Goal: Information Seeking & Learning: Learn about a topic

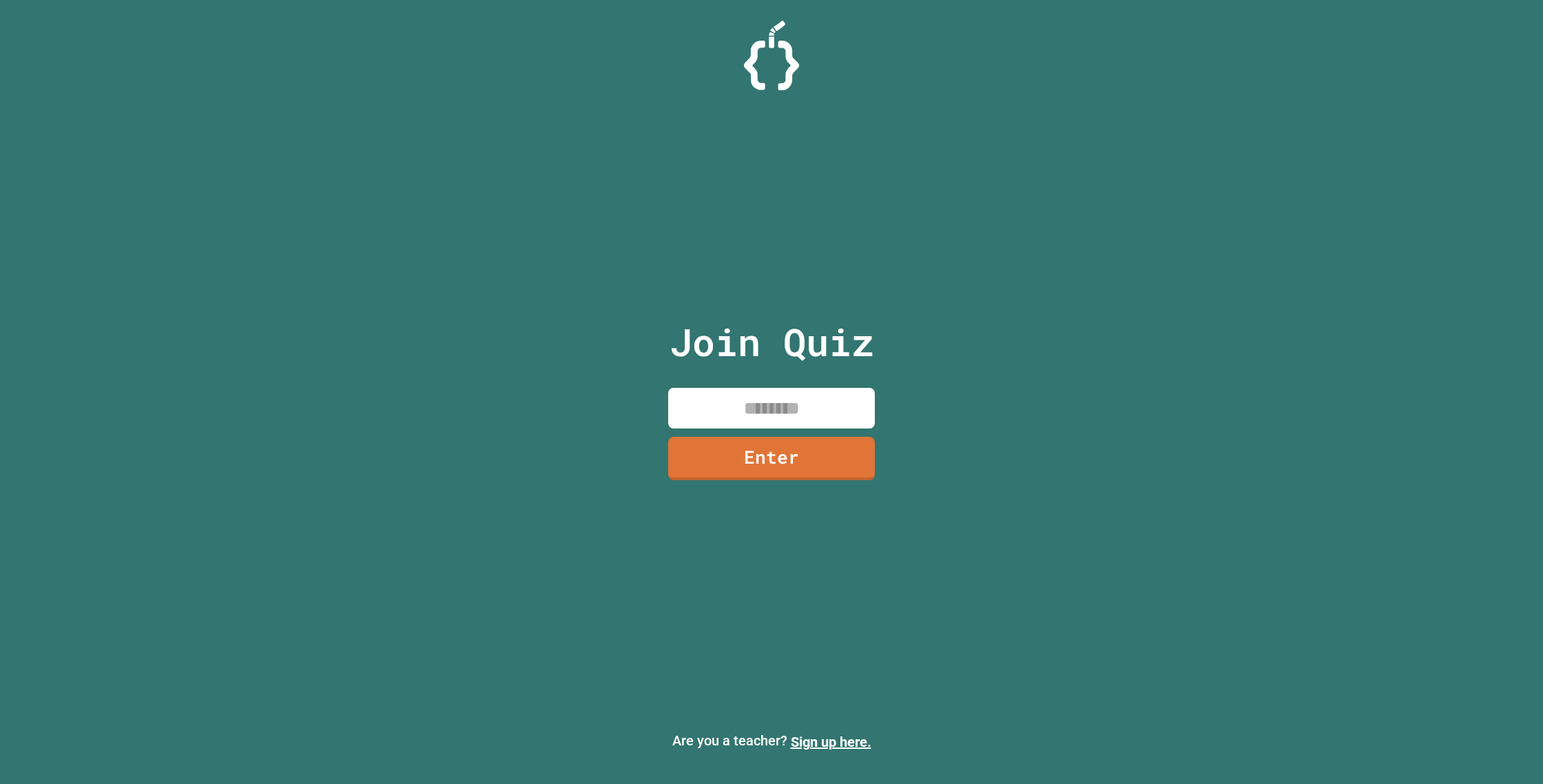
click at [761, 412] on input at bounding box center [771, 407] width 207 height 40
type input "********"
click at [809, 468] on link "Enter" at bounding box center [772, 457] width 210 height 46
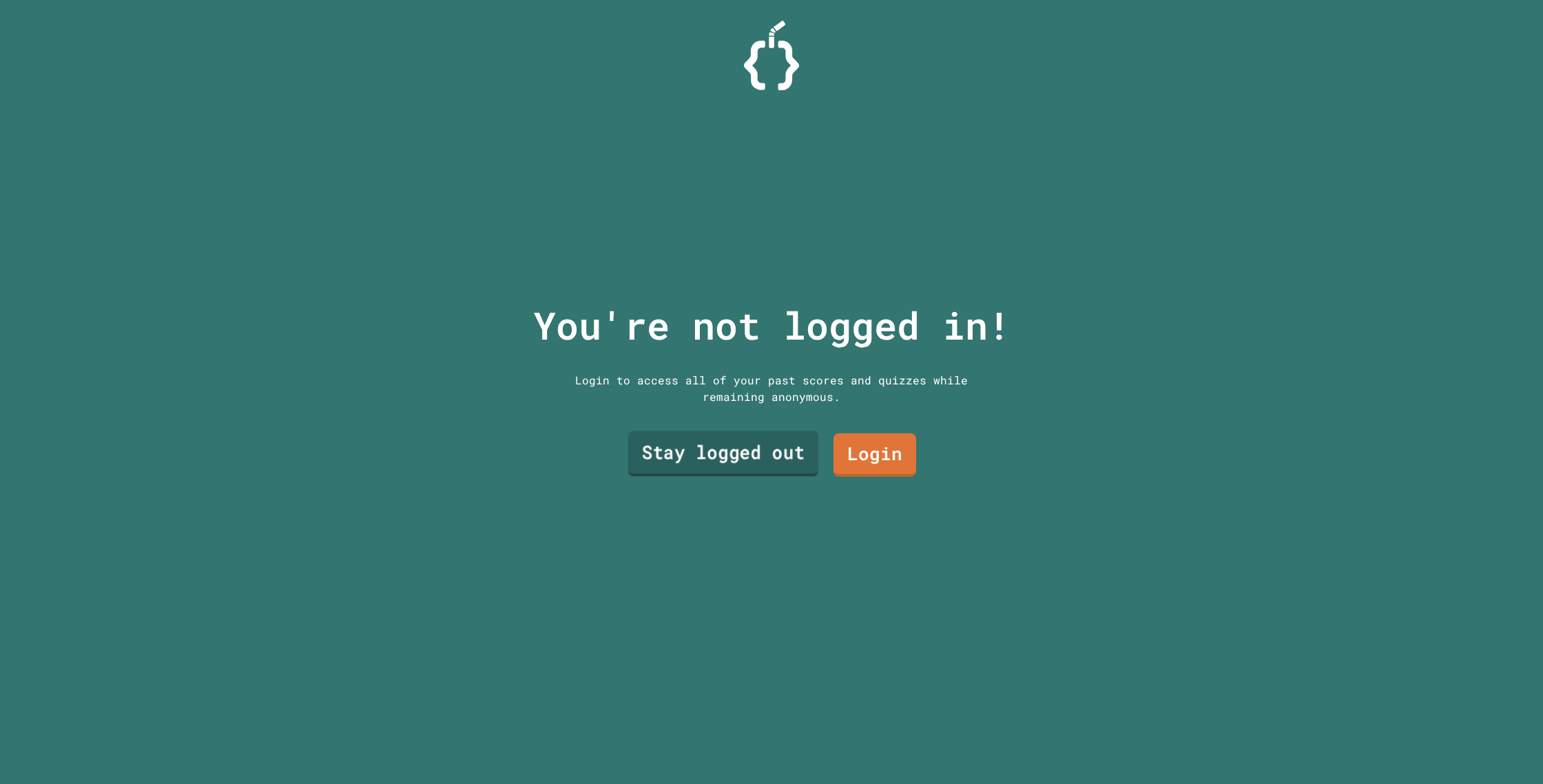
click at [750, 448] on link "Stay logged out" at bounding box center [723, 453] width 190 height 46
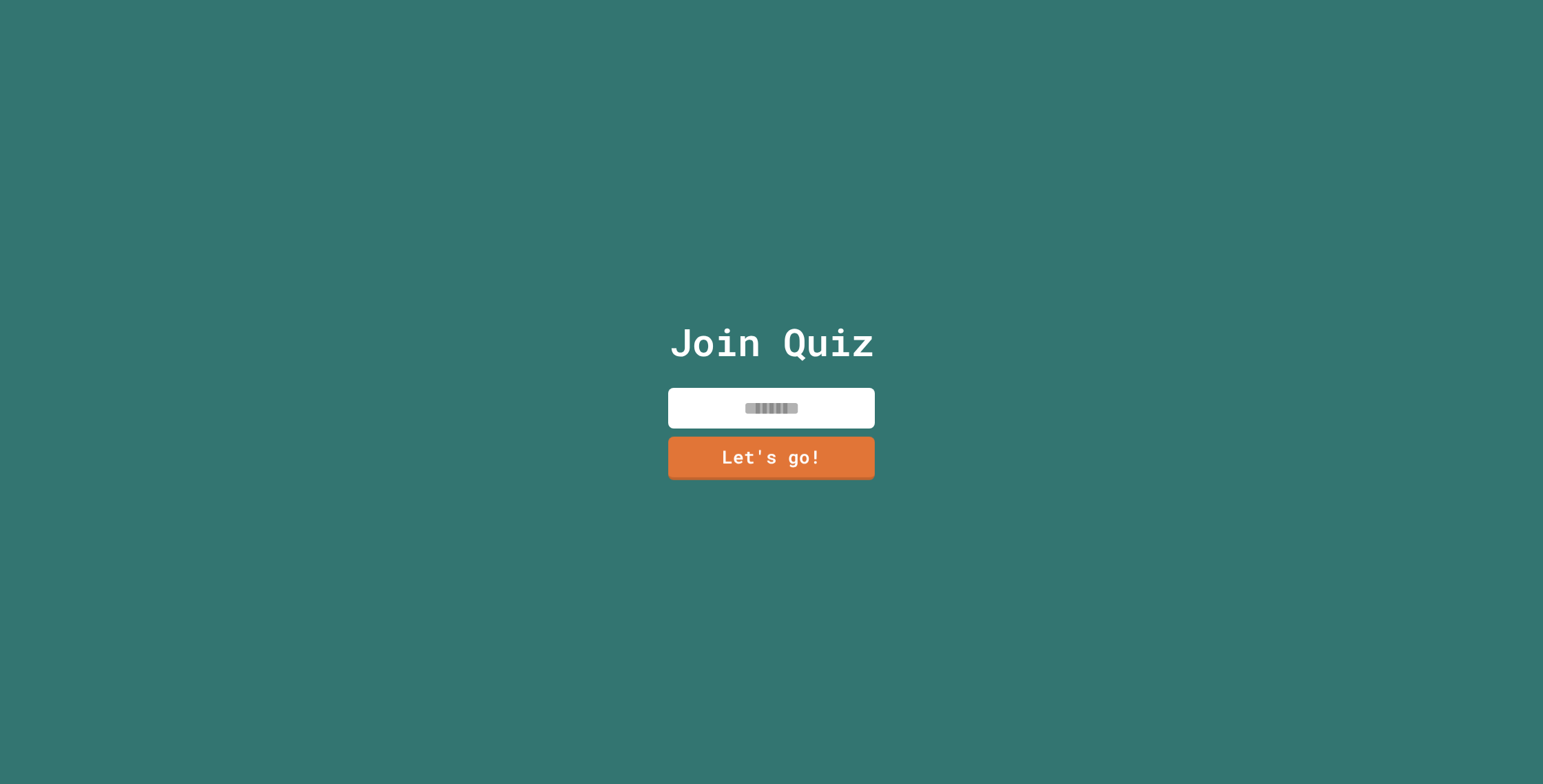
click at [753, 409] on input at bounding box center [771, 407] width 207 height 40
type input "****"
click at [735, 465] on link "Let's go!" at bounding box center [771, 457] width 205 height 46
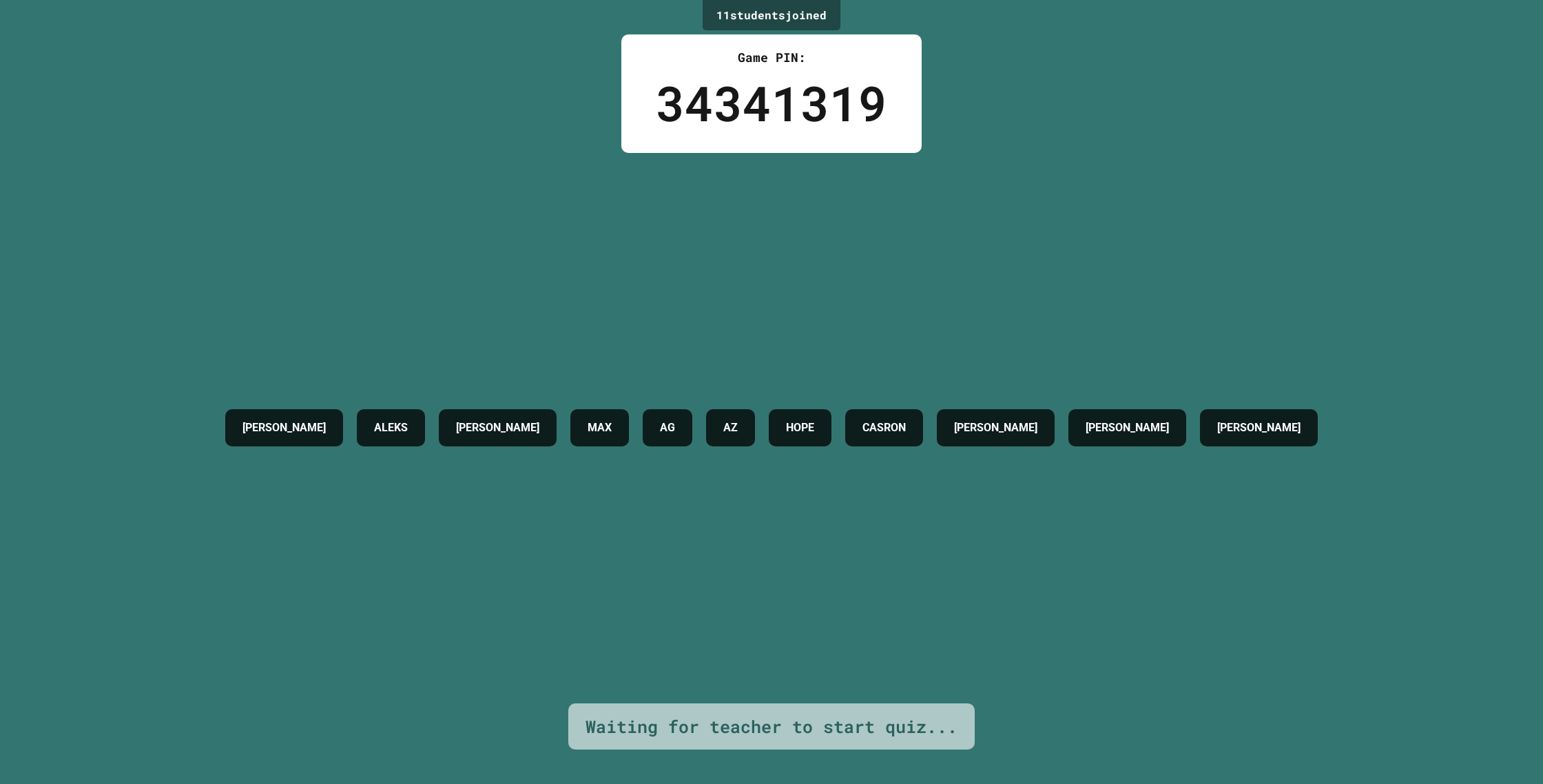
click at [754, 411] on div "AZ" at bounding box center [731, 428] width 49 height 37
drag, startPoint x: 761, startPoint y: 421, endPoint x: 884, endPoint y: 407, distance: 123.8
click at [800, 421] on div "[PERSON_NAME] [PERSON_NAME] AG AZ HOPE CASRON [PERSON_NAME]" at bounding box center [771, 427] width 1106 height 51
drag, startPoint x: 901, startPoint y: 405, endPoint x: 1367, endPoint y: 384, distance: 466.5
click at [1367, 384] on div "11 student s joined Game PIN: 34341319 [PERSON_NAME] [PERSON_NAME] AG AZ HOPE C…" at bounding box center [771, 392] width 1543 height 784
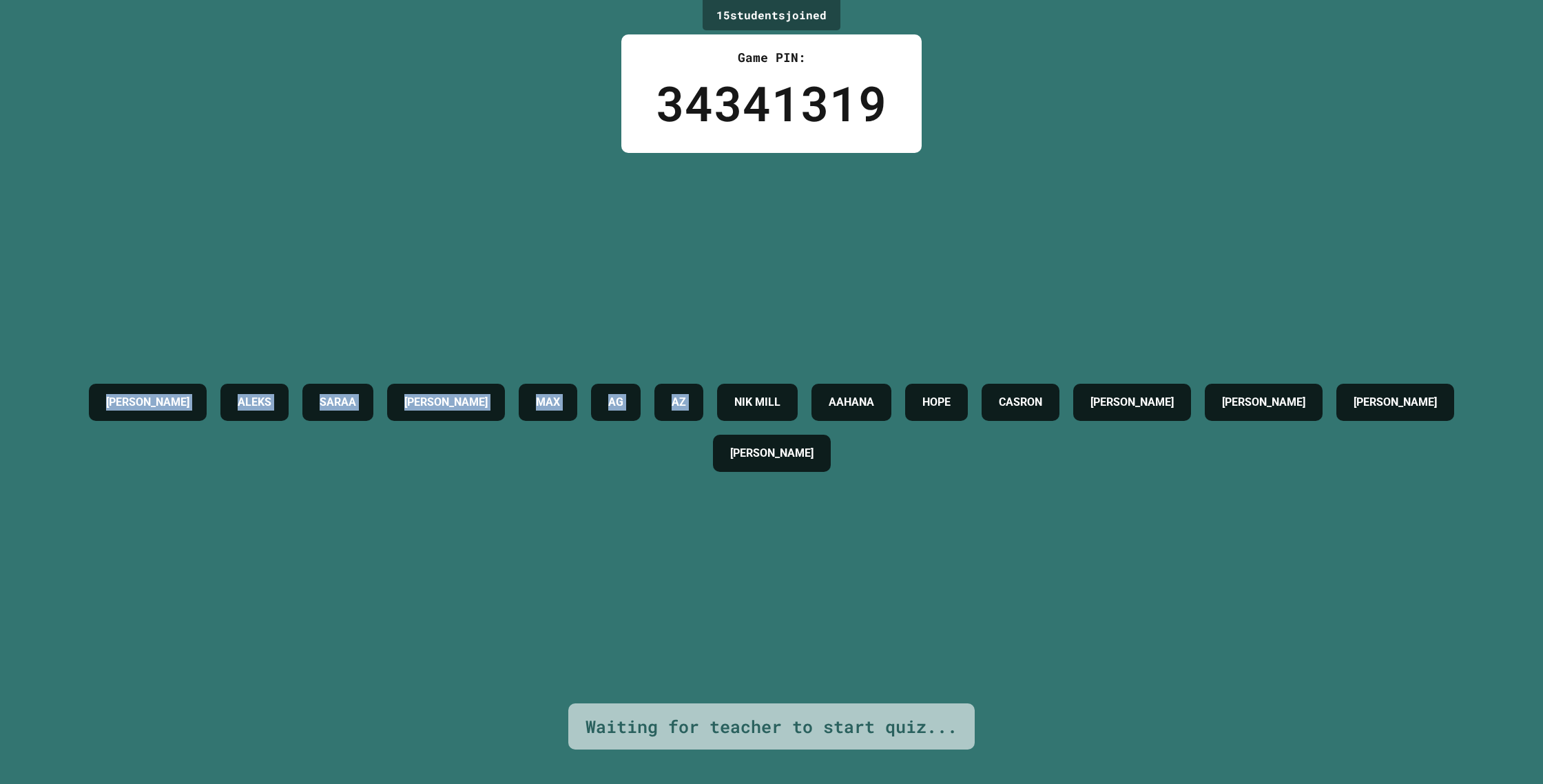
drag, startPoint x: 879, startPoint y: 144, endPoint x: 890, endPoint y: 152, distance: 13.6
click at [881, 152] on div "15 student s joined Game PIN: 34341319 [PERSON_NAME] [PERSON_NAME] MAX AG AZ NI…" at bounding box center [771, 392] width 1543 height 784
click at [901, 159] on div "[PERSON_NAME] [PERSON_NAME] MAX AG AZ NIK MILL [PERSON_NAME] LIAM [PERSON_NAME]…" at bounding box center [772, 427] width 1475 height 550
click at [902, 159] on div "[PERSON_NAME] [PERSON_NAME] MAX AG AZ NIK MILL [PERSON_NAME] LIAM [PERSON_NAME]…" at bounding box center [772, 427] width 1475 height 550
drag, startPoint x: 902, startPoint y: 163, endPoint x: 761, endPoint y: 193, distance: 144.2
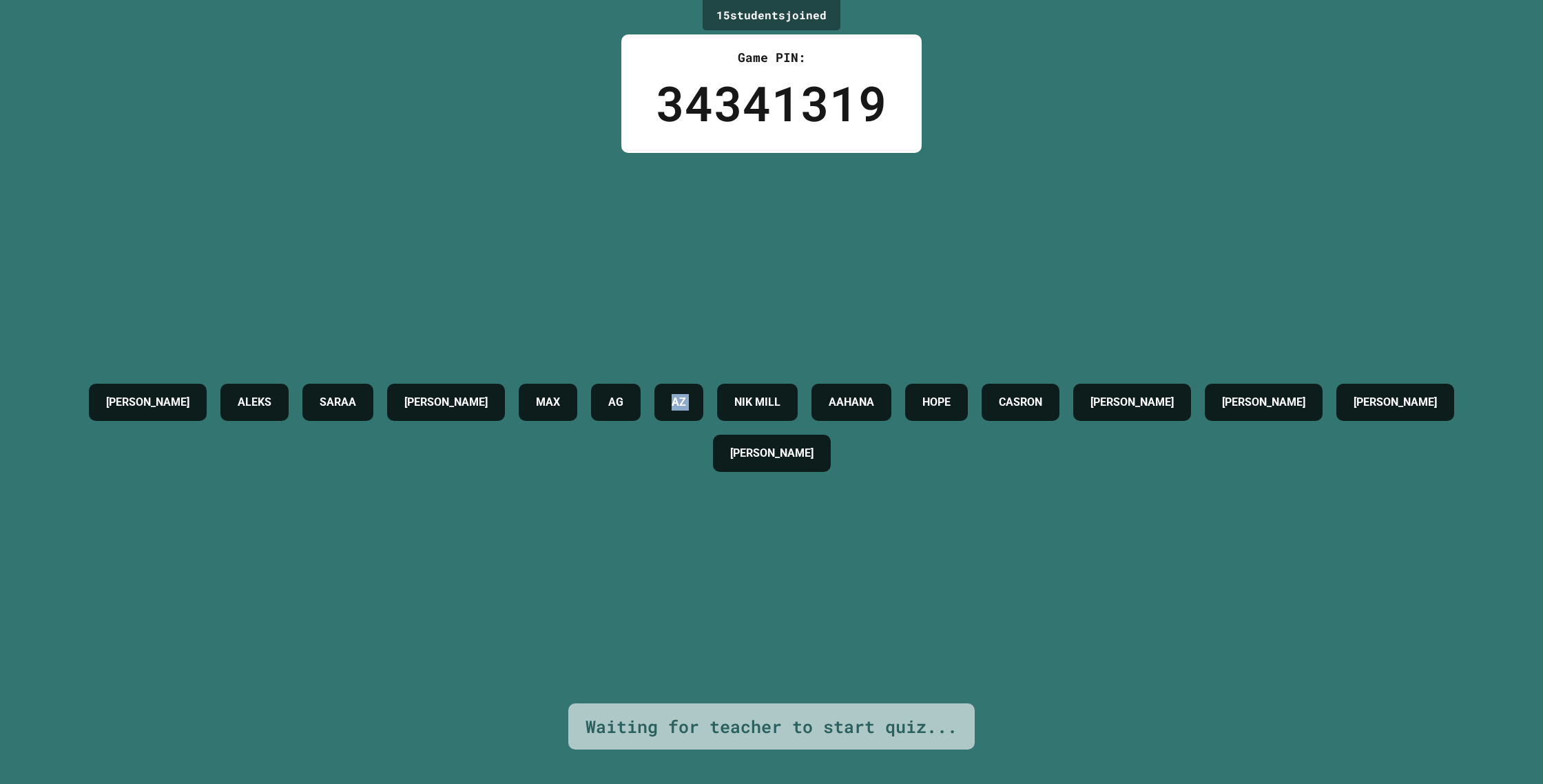
click at [761, 193] on div "[PERSON_NAME] [PERSON_NAME] MAX AG AZ NIK MILL [PERSON_NAME] LIAM [PERSON_NAME]…" at bounding box center [772, 427] width 1475 height 550
click at [871, 189] on div "[PERSON_NAME] [PERSON_NAME] MAX AG AZ NIK MILL [PERSON_NAME] LIAM [PERSON_NAME]…" at bounding box center [772, 427] width 1475 height 550
click at [871, 188] on div "[PERSON_NAME] [PERSON_NAME] MAX AG AZ NIK MILL [PERSON_NAME] LIAM [PERSON_NAME]…" at bounding box center [772, 427] width 1475 height 550
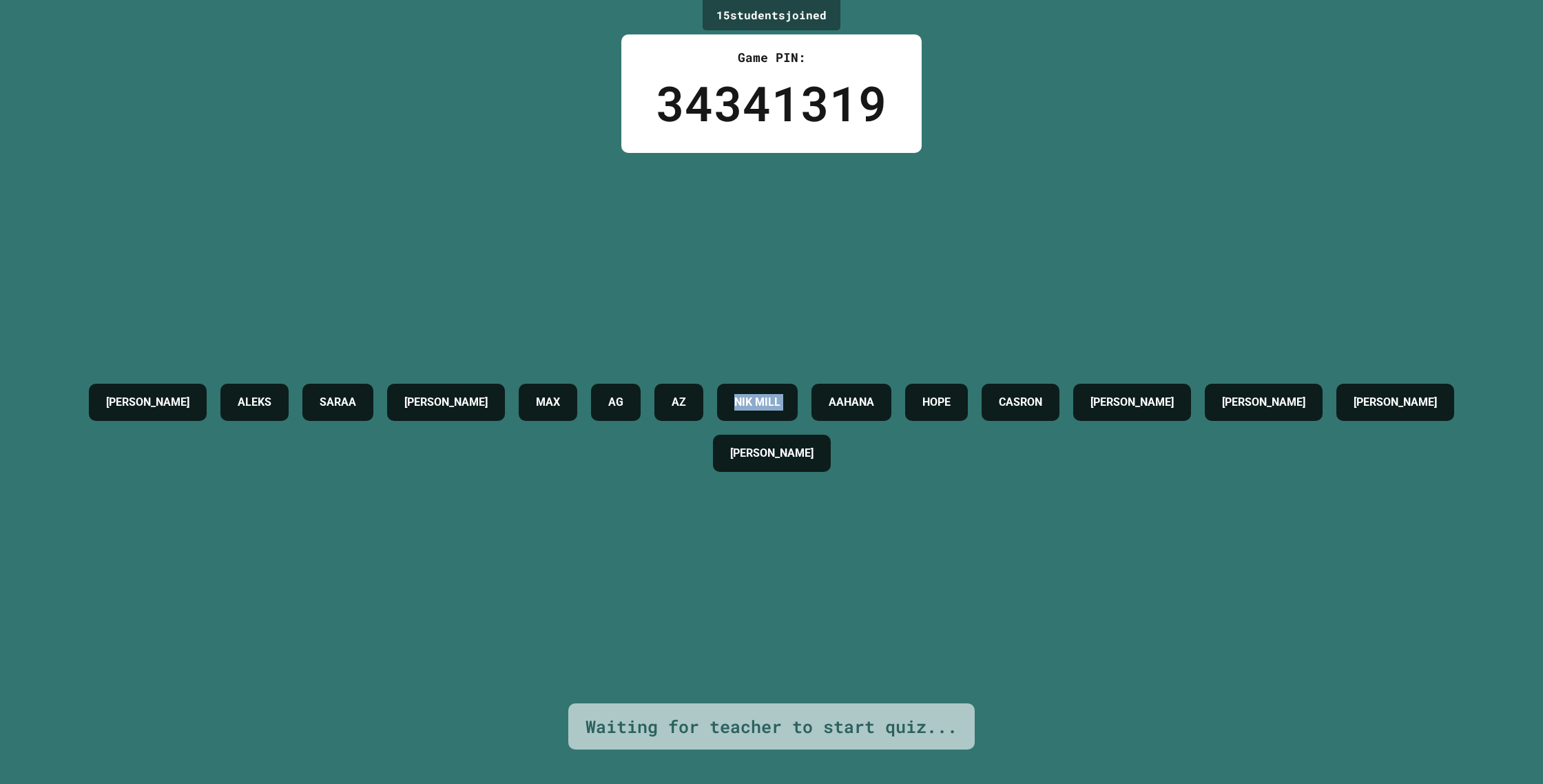
click at [871, 188] on div "[PERSON_NAME] [PERSON_NAME] MAX AG AZ NIK MILL [PERSON_NAME] LIAM [PERSON_NAME]…" at bounding box center [772, 427] width 1475 height 550
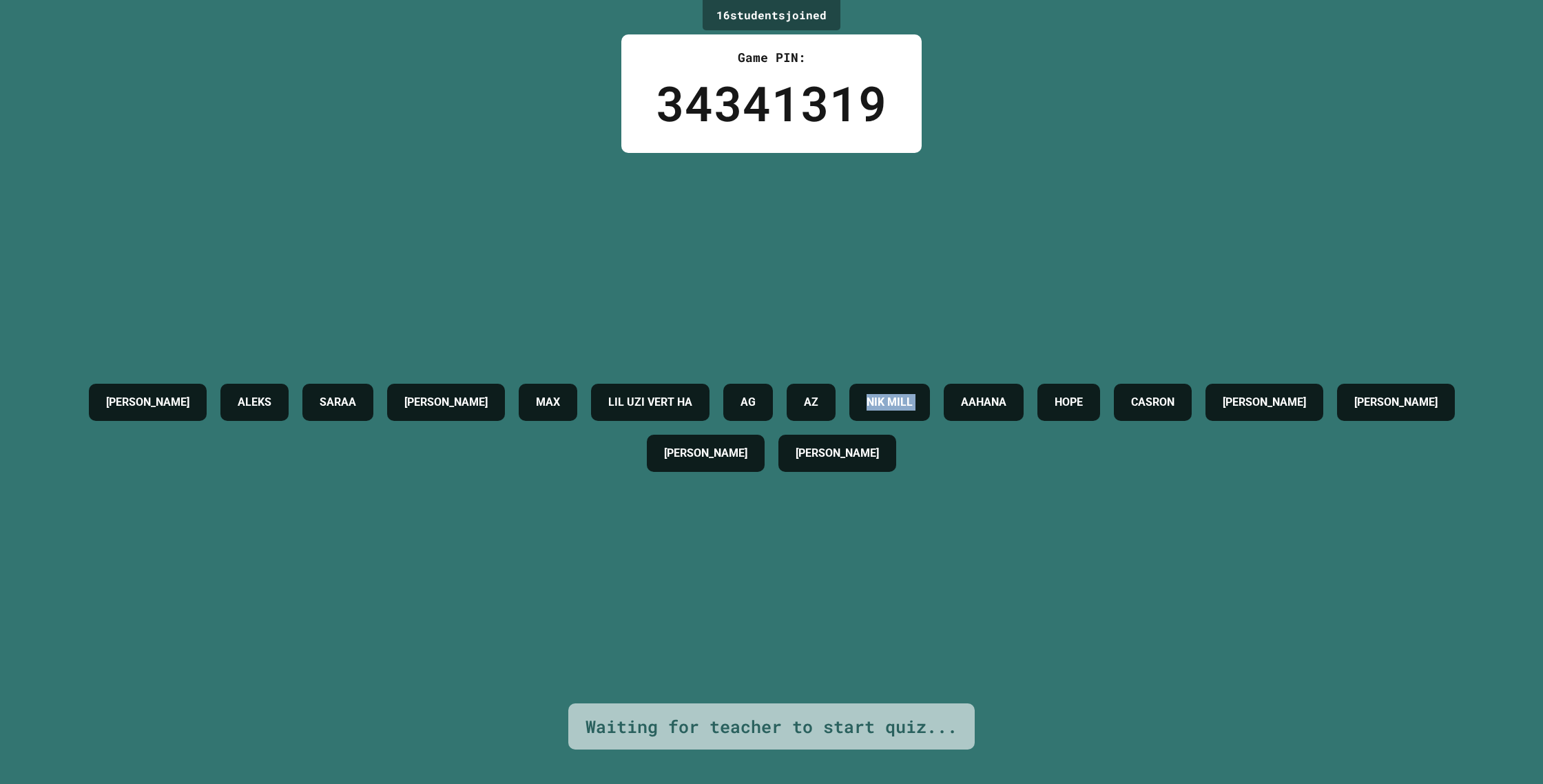
click at [871, 188] on div "[PERSON_NAME] [PERSON_NAME] [PERSON_NAME] UZI VERT HA AG AZ NIK MILL [PERSON_NA…" at bounding box center [772, 427] width 1475 height 550
drag, startPoint x: 859, startPoint y: 188, endPoint x: 847, endPoint y: 187, distance: 12.0
click at [848, 188] on div "[PERSON_NAME] [PERSON_NAME] [PERSON_NAME] UZI VERT HA AG AZ NIK MILL [PERSON_NA…" at bounding box center [772, 427] width 1475 height 550
click at [847, 187] on div "[PERSON_NAME] [PERSON_NAME] [PERSON_NAME] UZI VERT HA AG AZ NIK MILL [PERSON_NA…" at bounding box center [772, 427] width 1475 height 550
drag, startPoint x: 847, startPoint y: 186, endPoint x: 836, endPoint y: 185, distance: 11.0
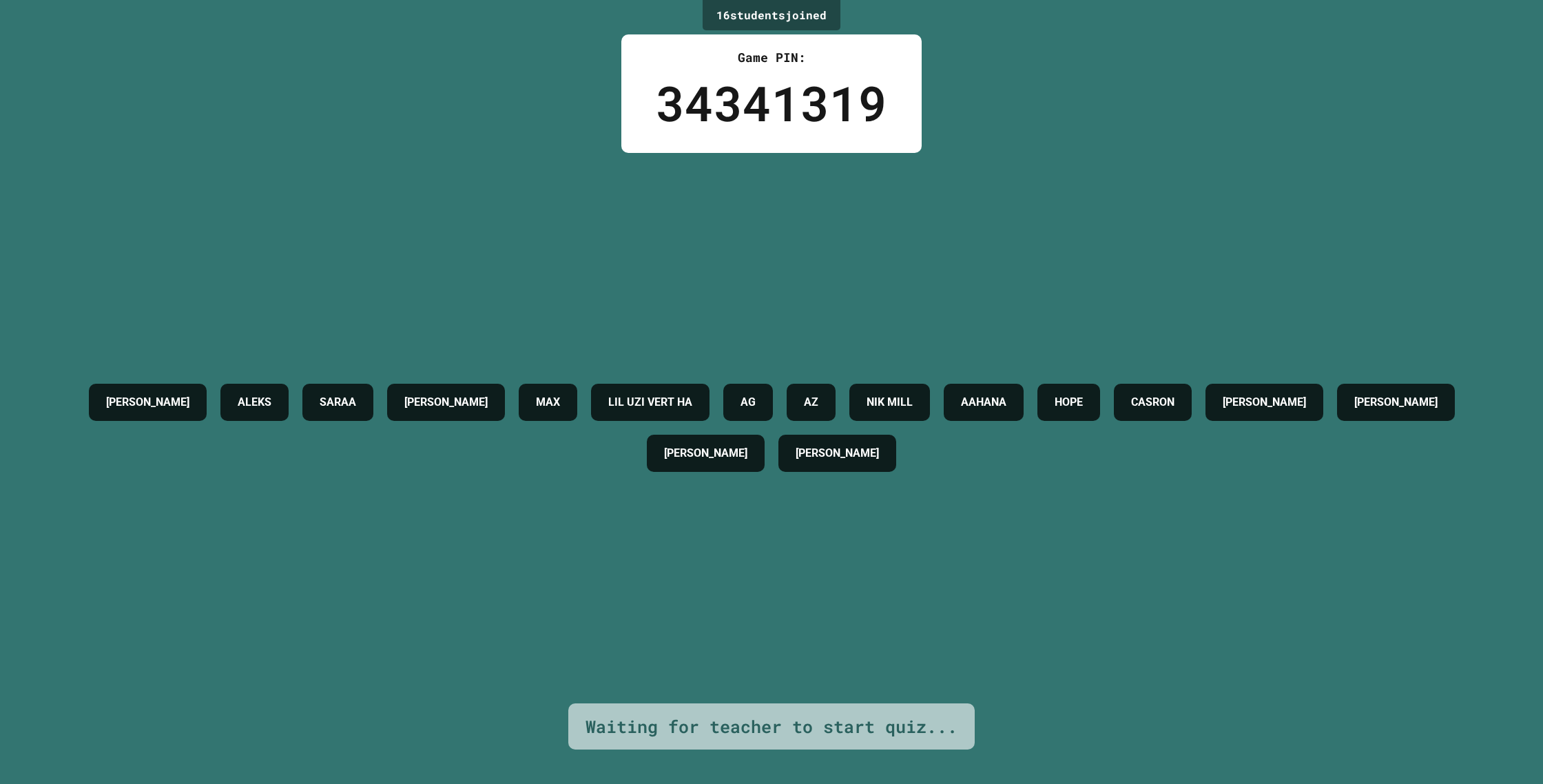
click at [838, 185] on div "[PERSON_NAME] [PERSON_NAME] [PERSON_NAME] UZI VERT HA AG AZ NIK MILL [PERSON_NA…" at bounding box center [772, 427] width 1475 height 550
drag, startPoint x: 766, startPoint y: 188, endPoint x: 707, endPoint y: 185, distance: 59.1
click at [709, 185] on div "[PERSON_NAME] [PERSON_NAME] [PERSON_NAME] UZI VERT HA AG AZ NIK MILL [PERSON_NA…" at bounding box center [772, 427] width 1475 height 550
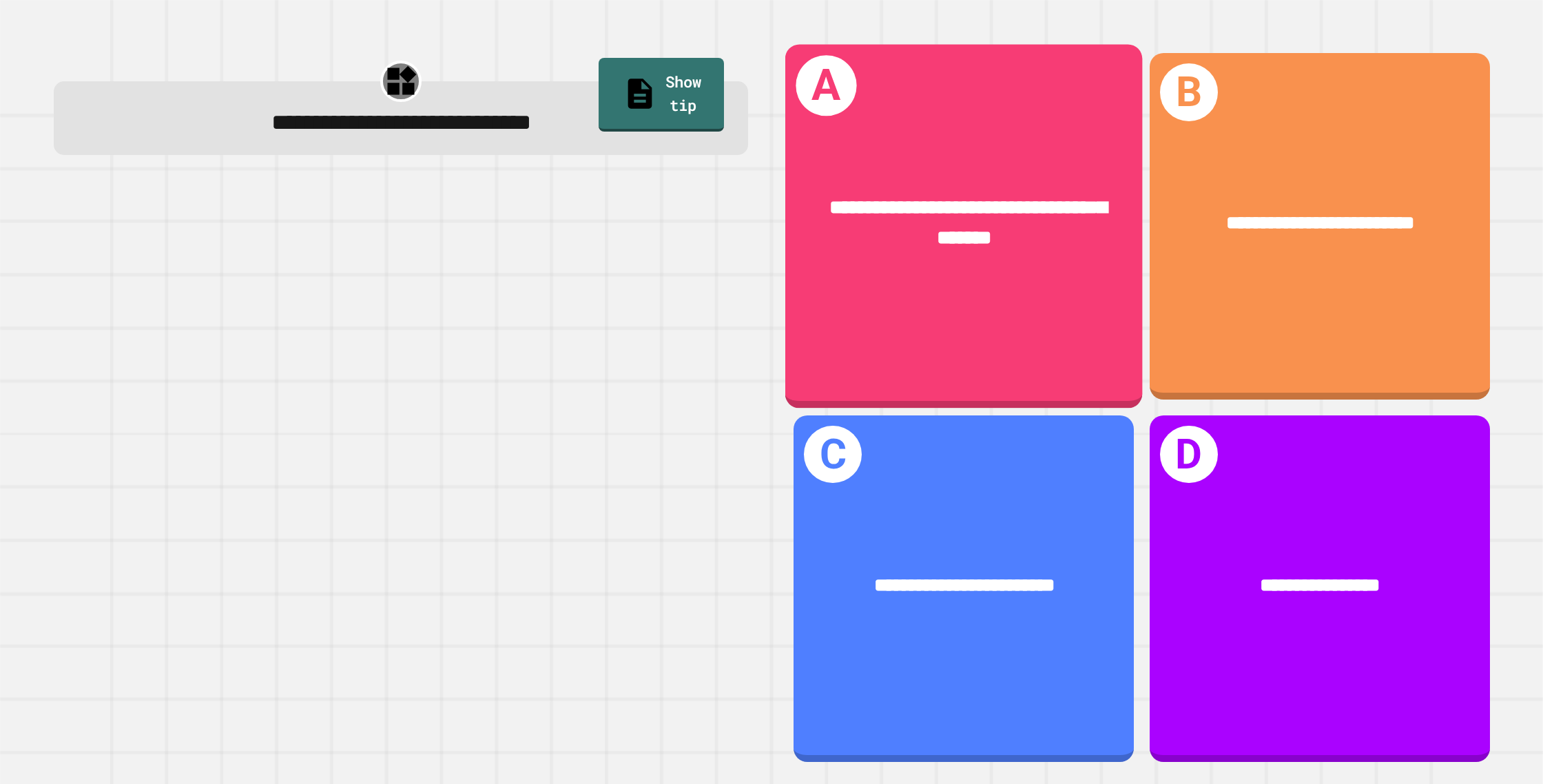
drag, startPoint x: 1014, startPoint y: 373, endPoint x: 1014, endPoint y: 383, distance: 10.0
click at [1014, 383] on div "**********" at bounding box center [964, 227] width 358 height 363
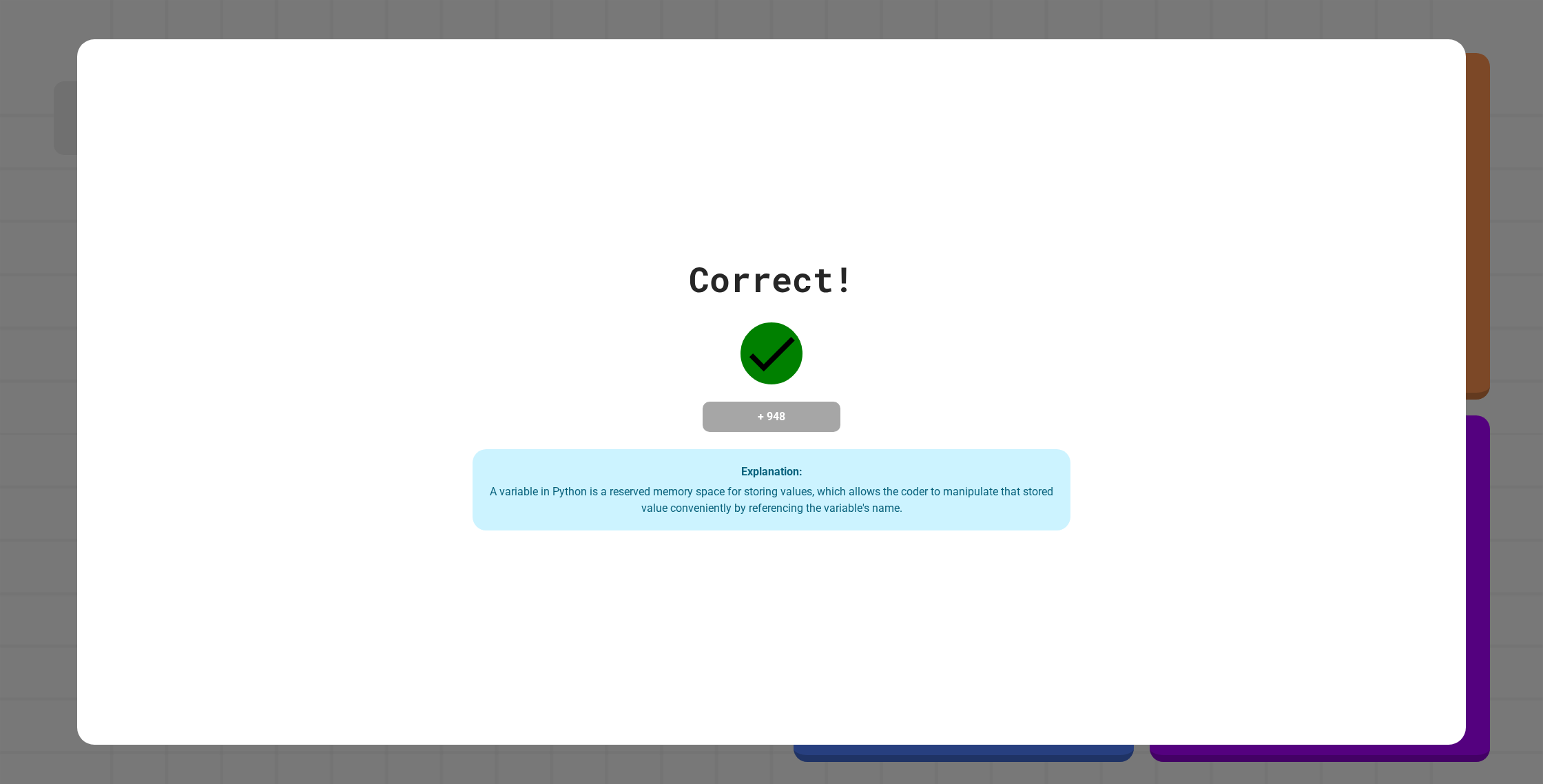
click at [966, 401] on div "Correct! + 948 Explanation: A variable in Python is a reserved memory space for…" at bounding box center [772, 392] width 854 height 277
click at [775, 475] on strong "Explanation:" at bounding box center [771, 471] width 61 height 13
click at [772, 474] on strong "Explanation:" at bounding box center [771, 471] width 61 height 13
drag, startPoint x: 762, startPoint y: 469, endPoint x: 823, endPoint y: 475, distance: 61.3
click at [762, 469] on div "Explanation: A variable in Python is a reserved memory space for storing values…" at bounding box center [771, 489] width 599 height 81
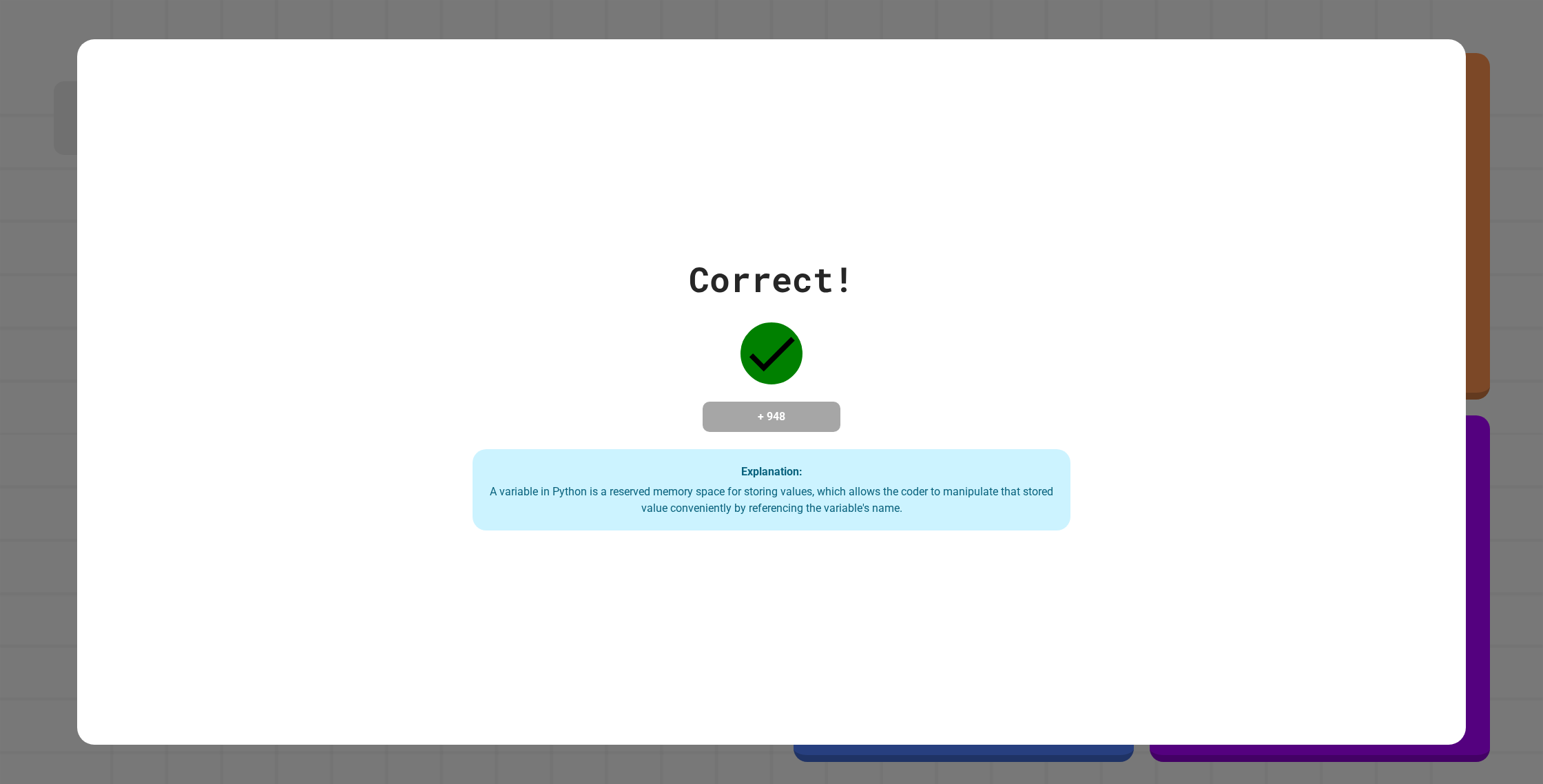
drag, startPoint x: 823, startPoint y: 475, endPoint x: 841, endPoint y: 482, distance: 19.3
click at [837, 482] on div "Explanation: A variable in Python is a reserved memory space for storing values…" at bounding box center [771, 489] width 599 height 81
click at [860, 489] on div "Explanation: A variable in Python is a reserved memory space for storing values…" at bounding box center [771, 489] width 599 height 81
click at [859, 491] on div "A variable in Python is a reserved memory space for storing values, which allow…" at bounding box center [772, 499] width 571 height 33
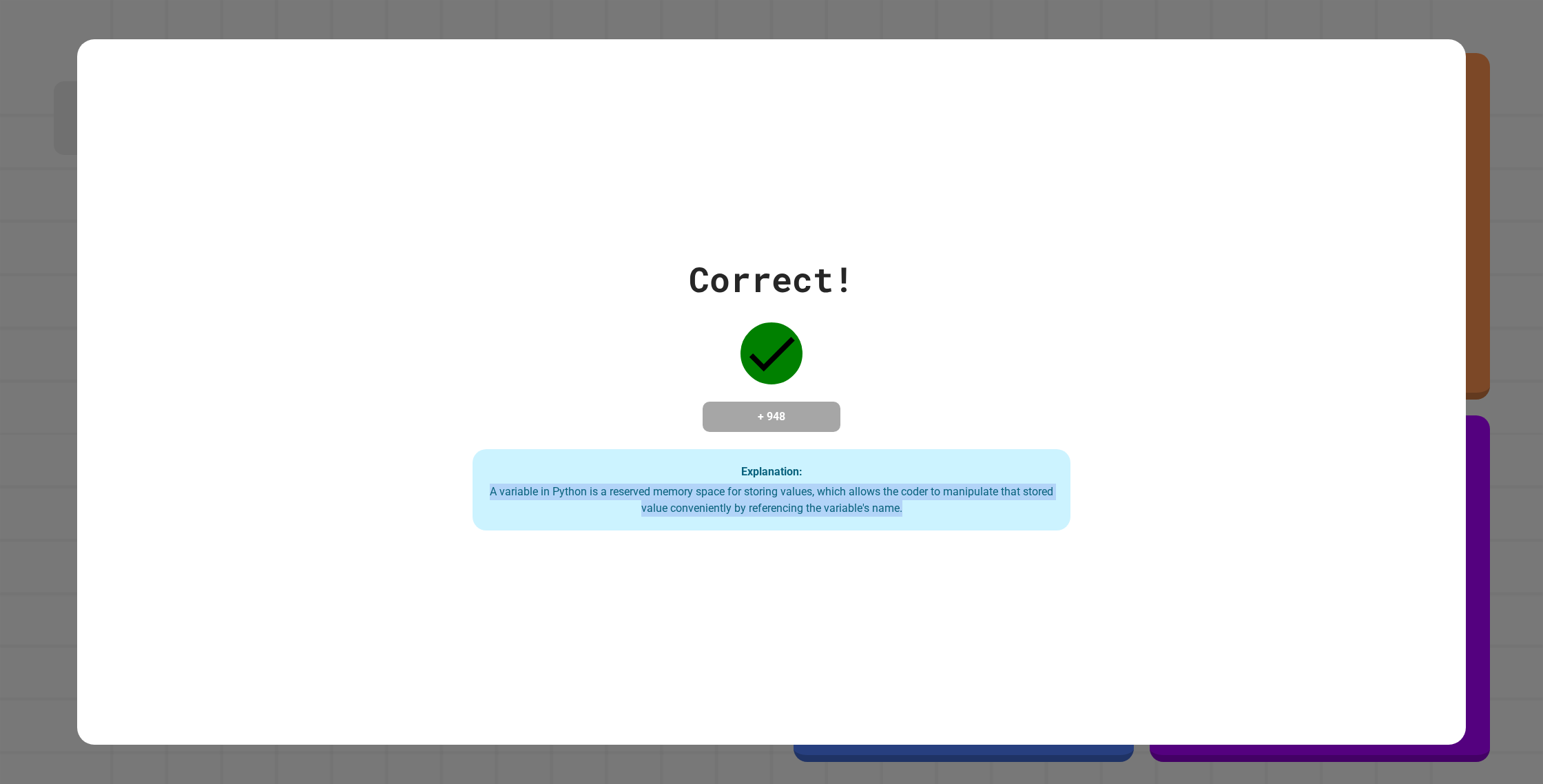
click at [858, 493] on div "A variable in Python is a reserved memory space for storing values, which allow…" at bounding box center [772, 499] width 571 height 33
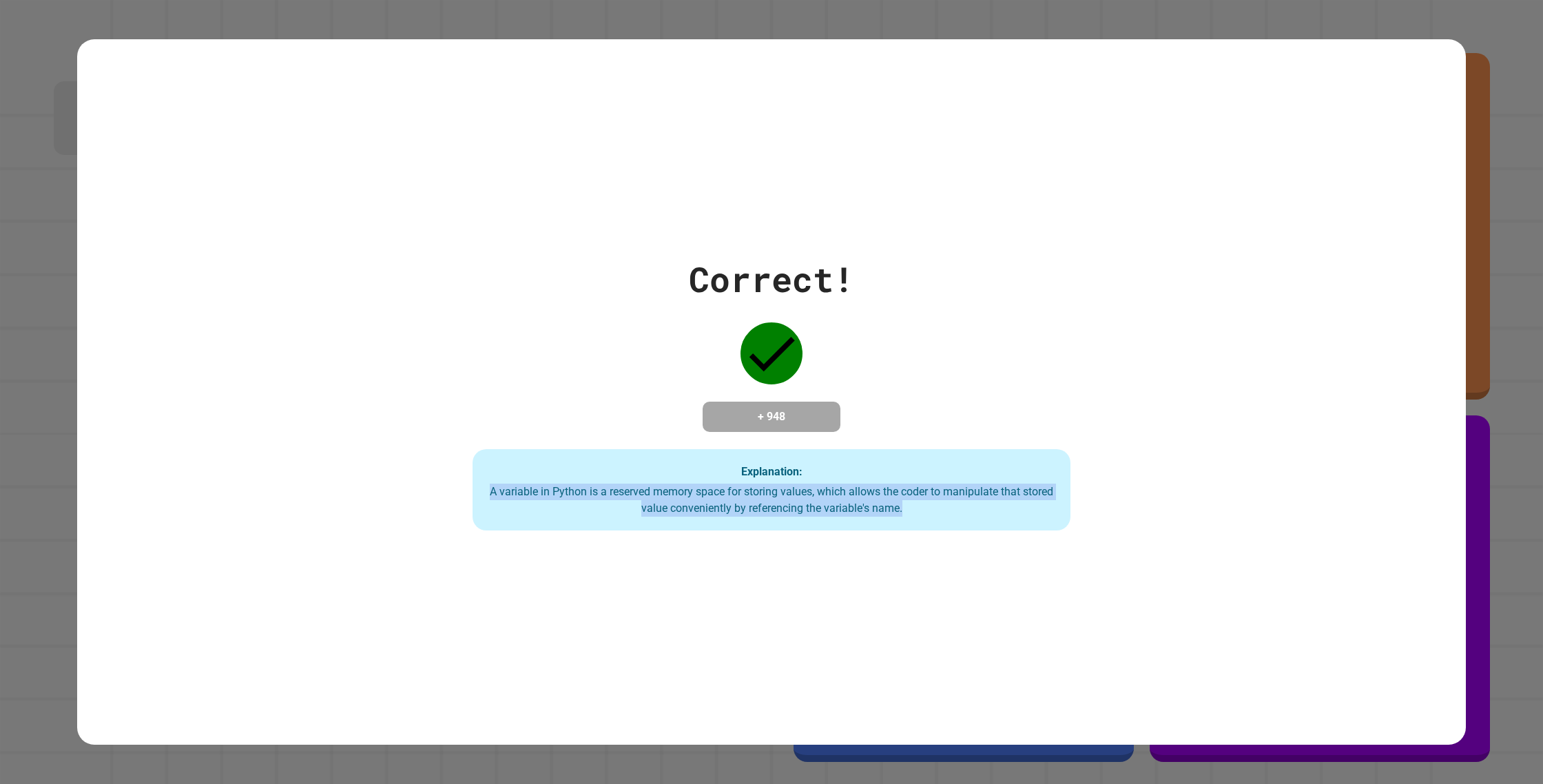
click at [858, 493] on div "A variable in Python is a reserved memory space for storing values, which allow…" at bounding box center [772, 499] width 571 height 33
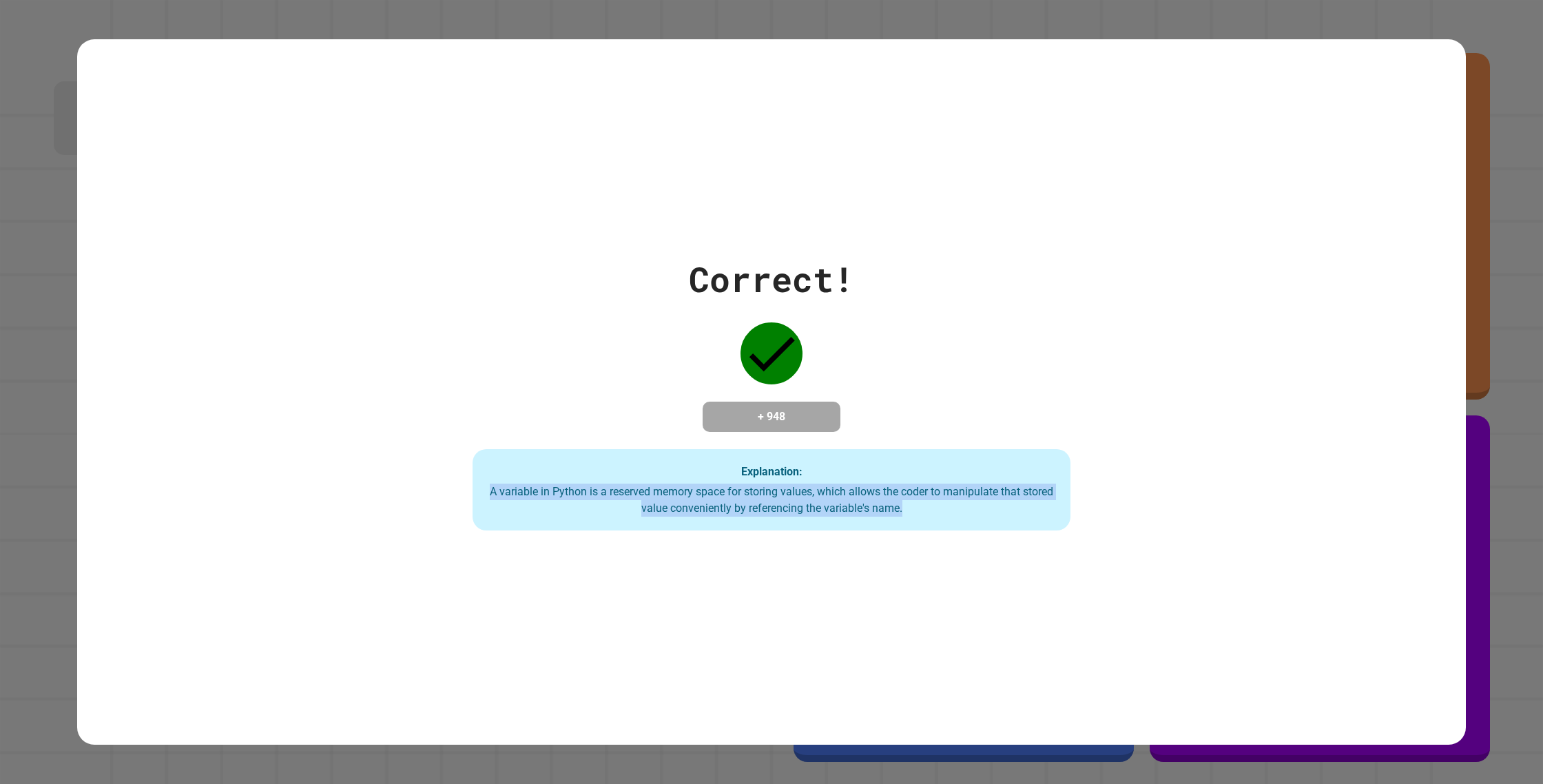
click at [858, 493] on div "A variable in Python is a reserved memory space for storing values, which allow…" at bounding box center [772, 499] width 571 height 33
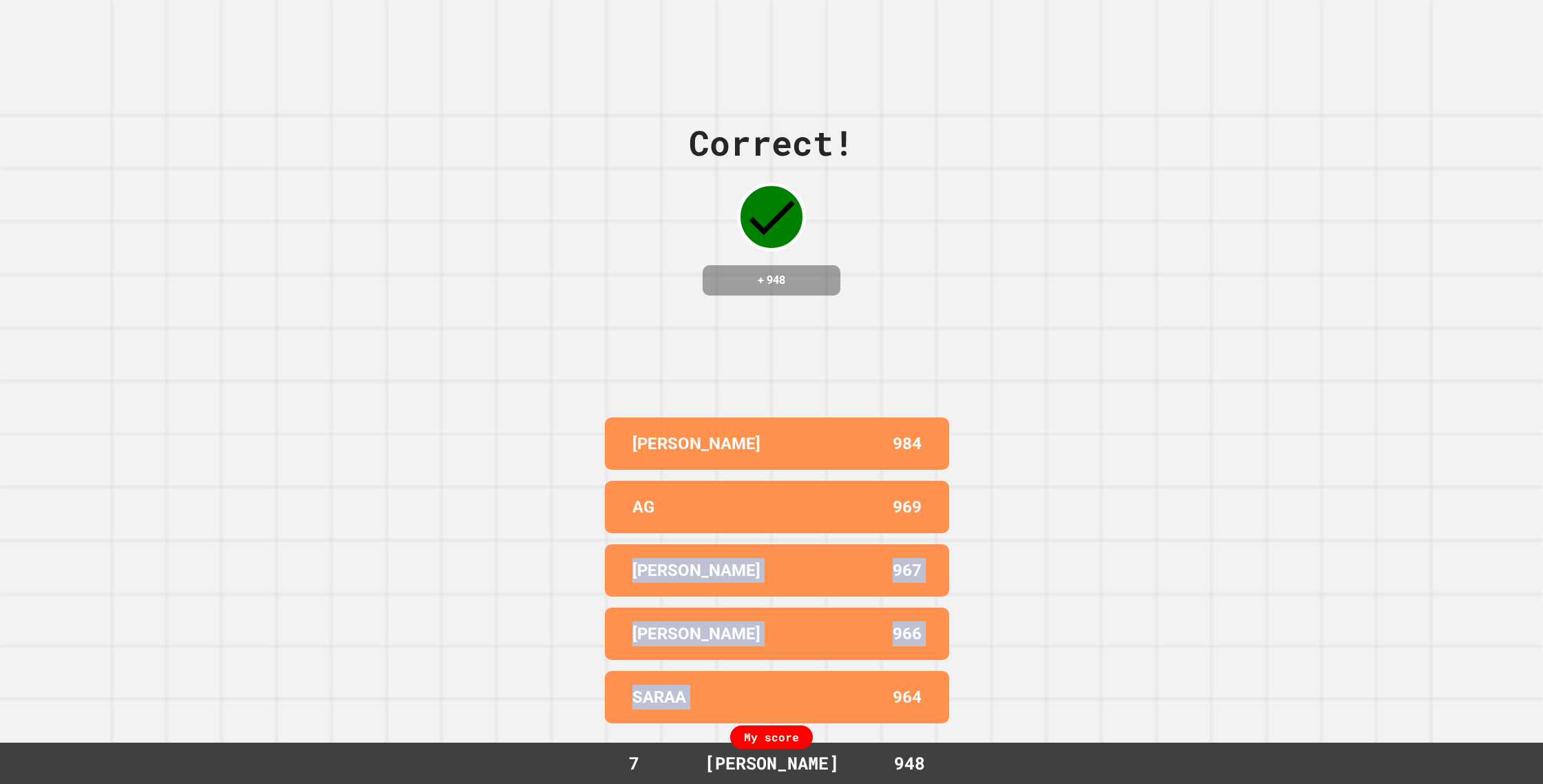
click at [793, 670] on div "[PERSON_NAME] 984 AG 969 LOUIS 967 [PERSON_NAME] 966 SARAA 964" at bounding box center [772, 570] width 345 height 317
click at [571, 571] on div "Correct! + 948 [PERSON_NAME] 984 AG 969 [PERSON_NAME] 967 [PERSON_NAME] 966 SAR…" at bounding box center [771, 392] width 1543 height 784
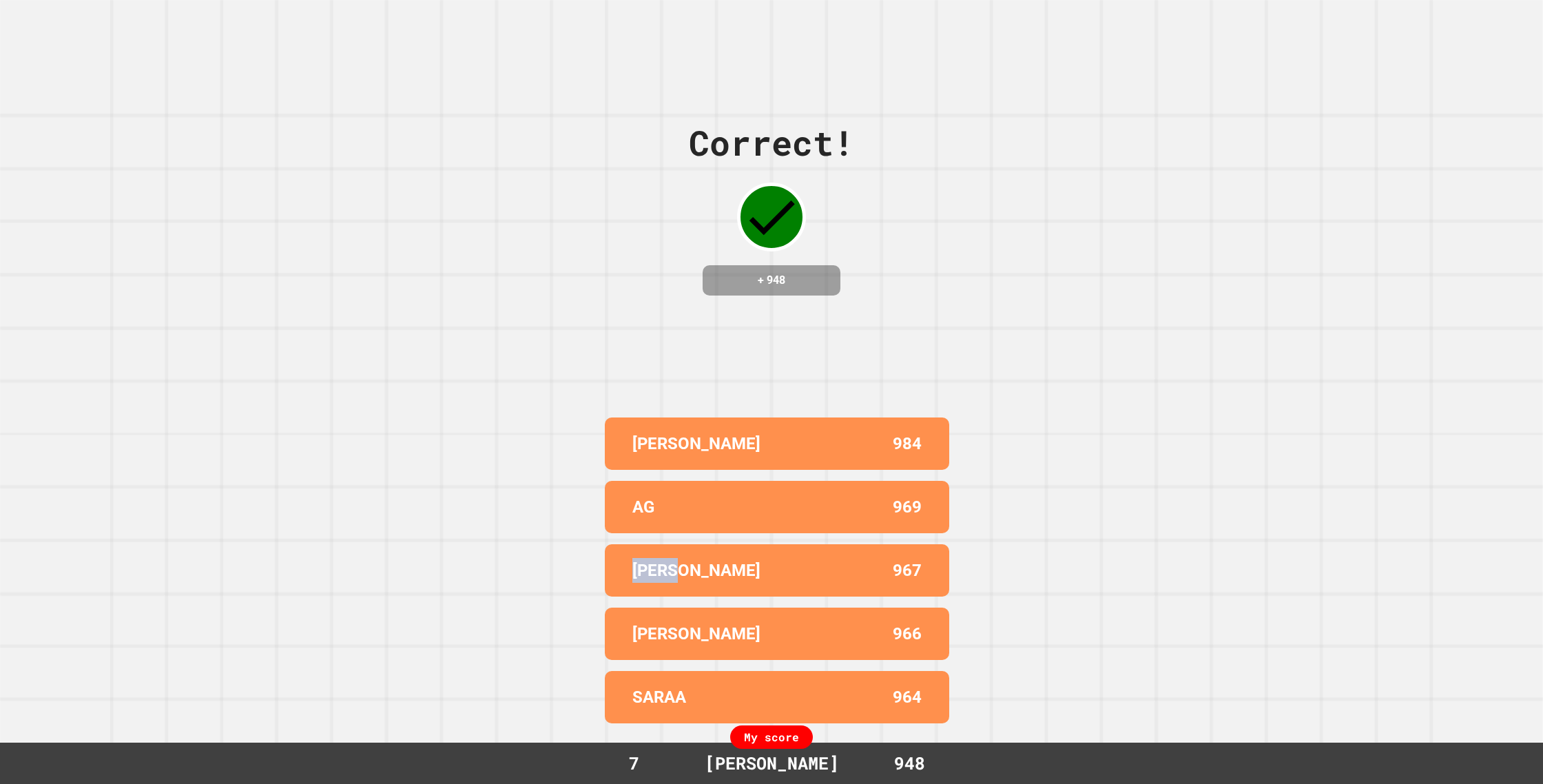
click at [574, 571] on div "Correct! + 948 [PERSON_NAME] 984 AG 969 [PERSON_NAME] 967 [PERSON_NAME] 966 SAR…" at bounding box center [771, 392] width 1543 height 784
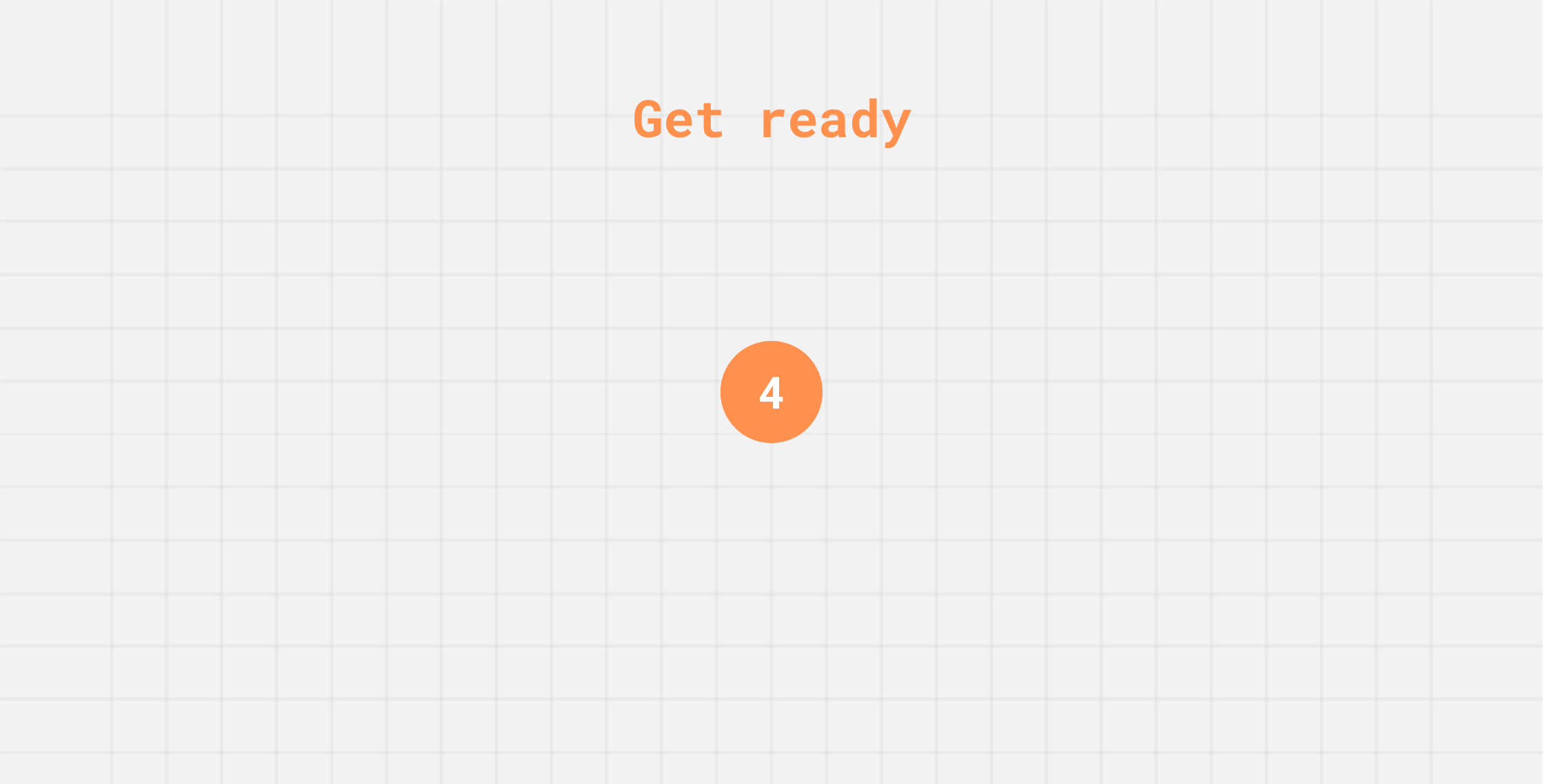
click at [577, 571] on div "Get ready 4" at bounding box center [771, 392] width 1543 height 784
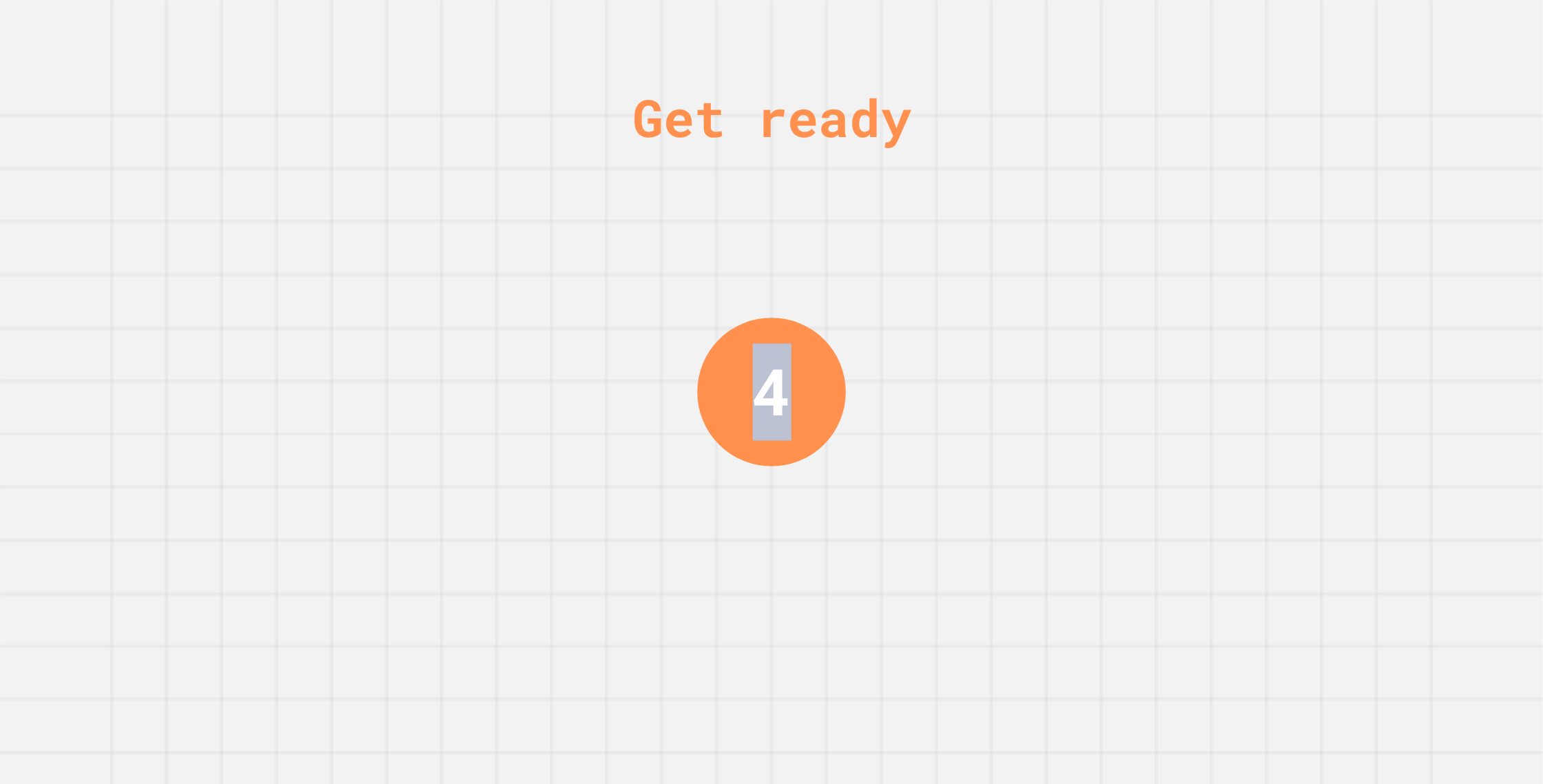
click at [577, 571] on div "Get ready 4" at bounding box center [771, 392] width 1543 height 784
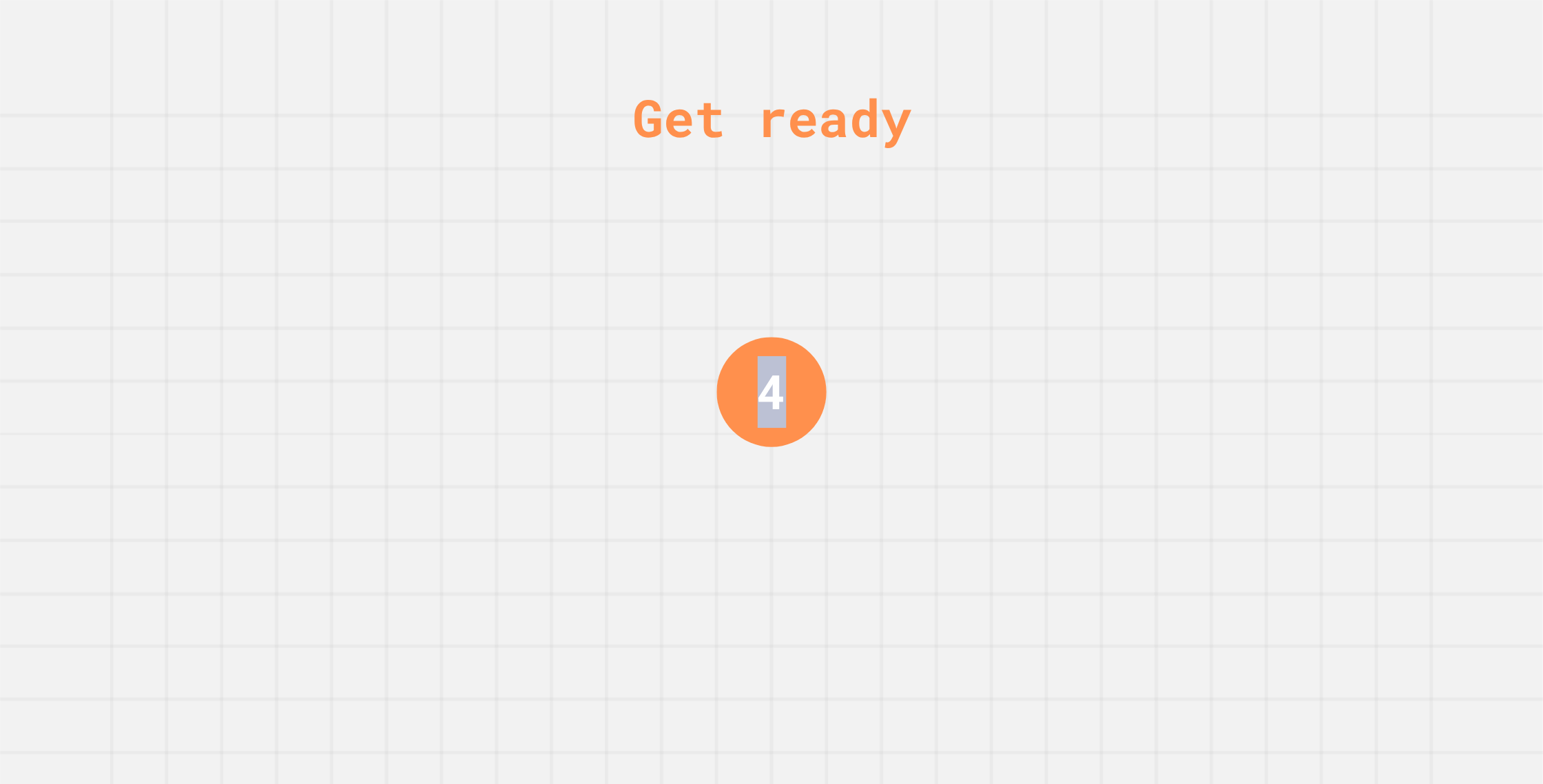
click at [577, 571] on div "Get ready 4" at bounding box center [771, 392] width 1543 height 784
click at [577, 571] on div "Get ready 3" at bounding box center [771, 392] width 1543 height 784
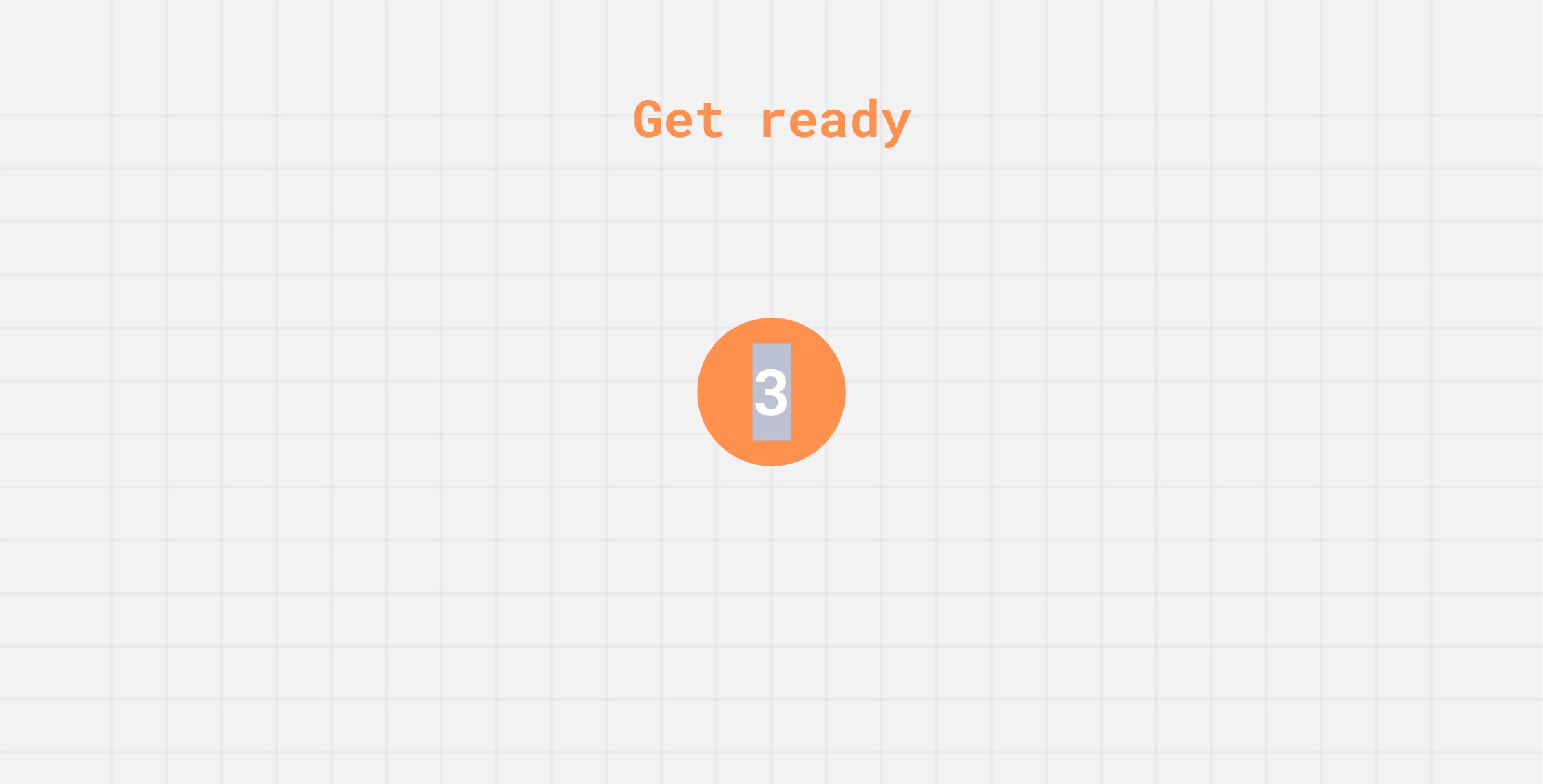
click at [577, 571] on div "Get ready 3" at bounding box center [771, 392] width 1543 height 784
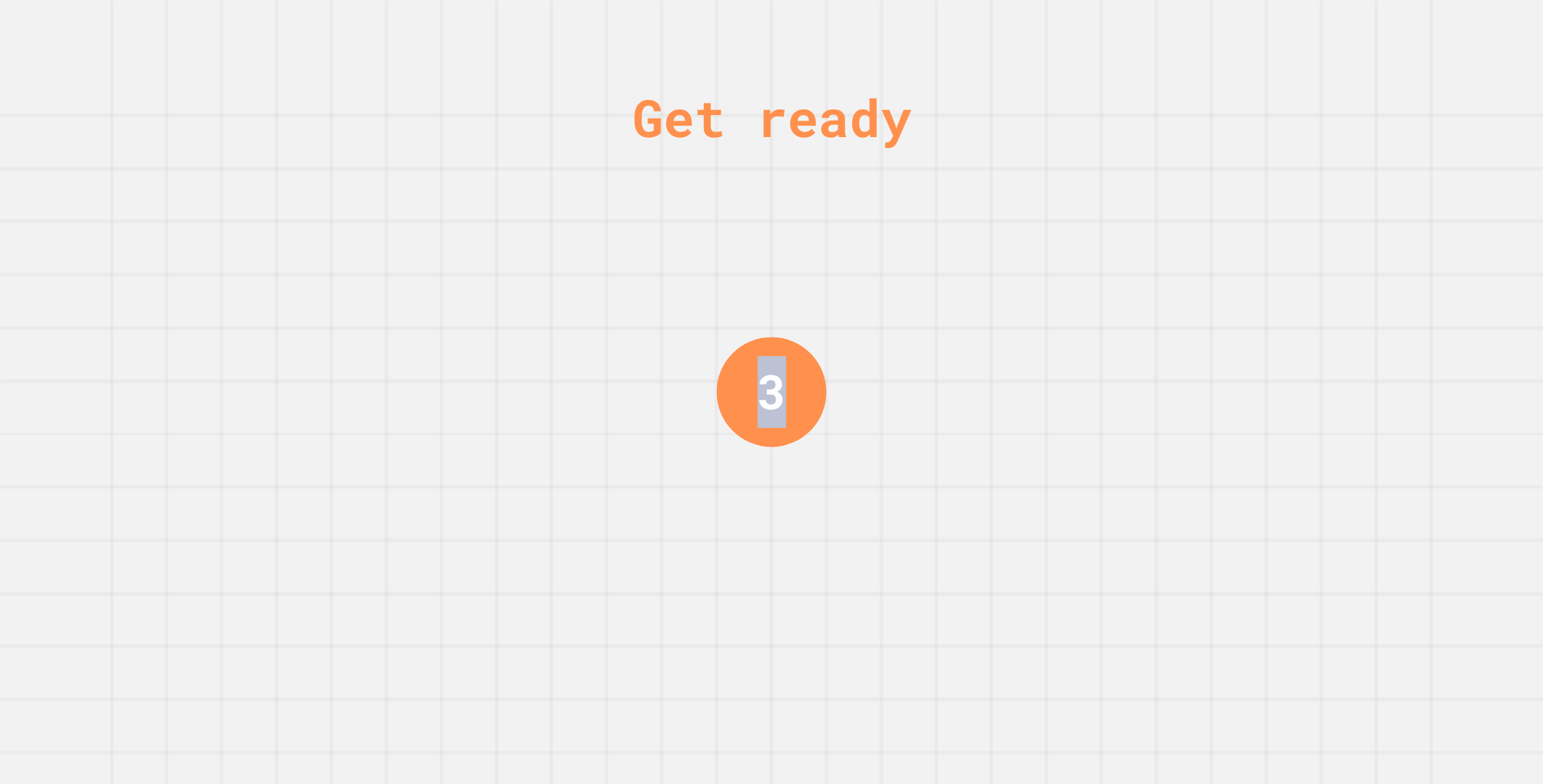
click at [577, 571] on div "Get ready 3" at bounding box center [771, 392] width 1543 height 784
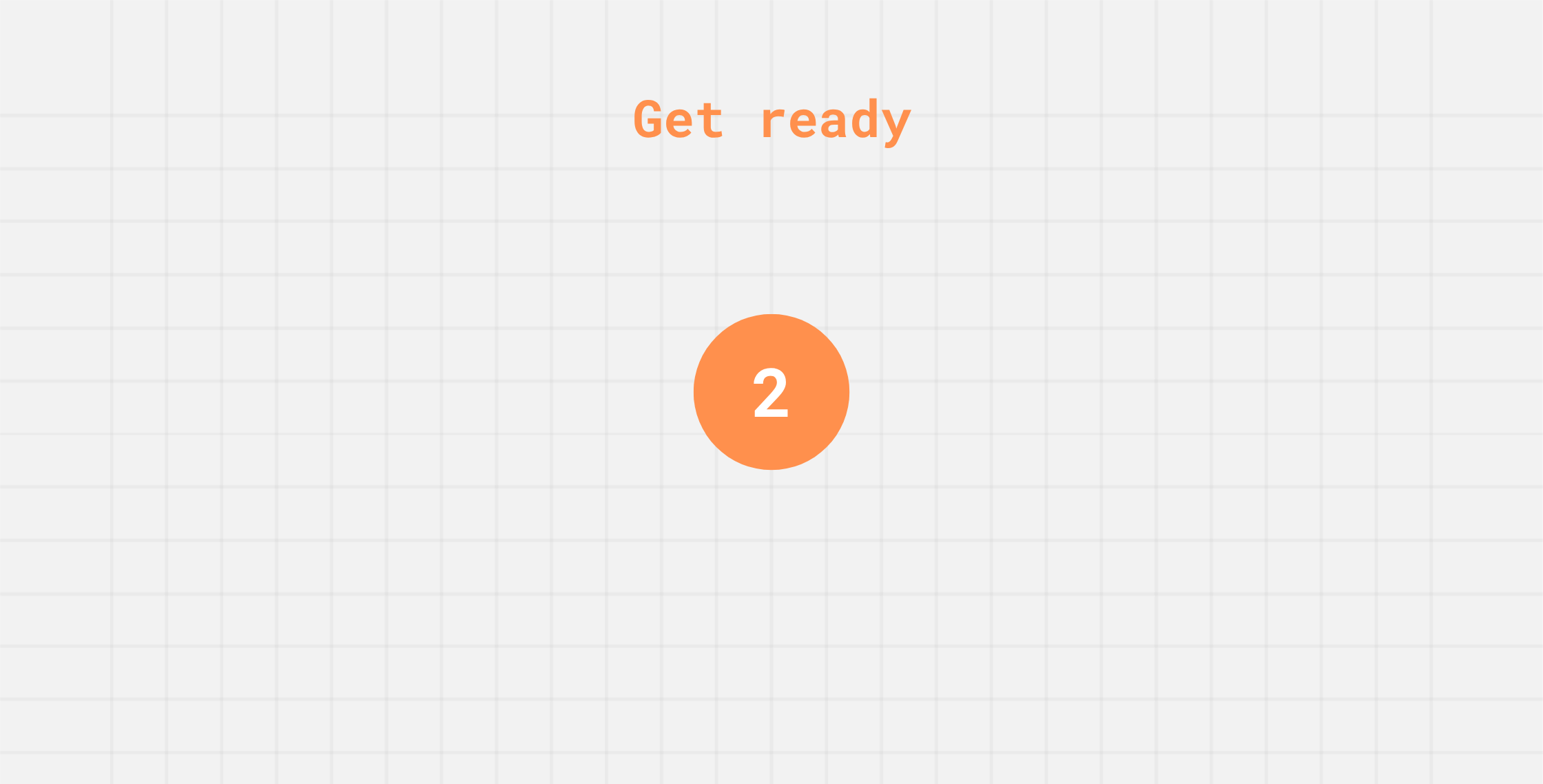
click at [577, 571] on div "Get ready 2" at bounding box center [771, 392] width 1543 height 784
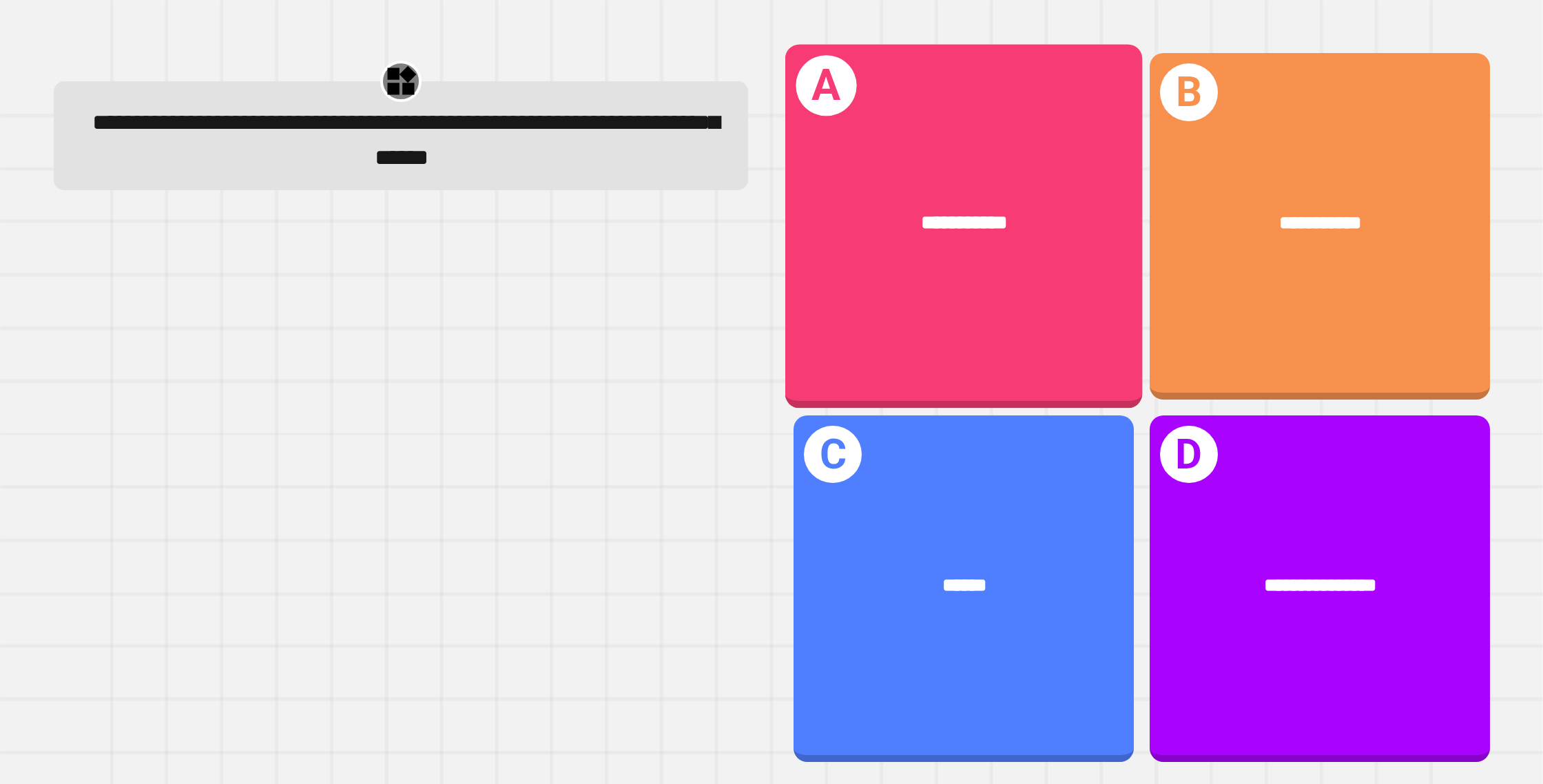
click at [936, 282] on div "**********" at bounding box center [964, 227] width 358 height 363
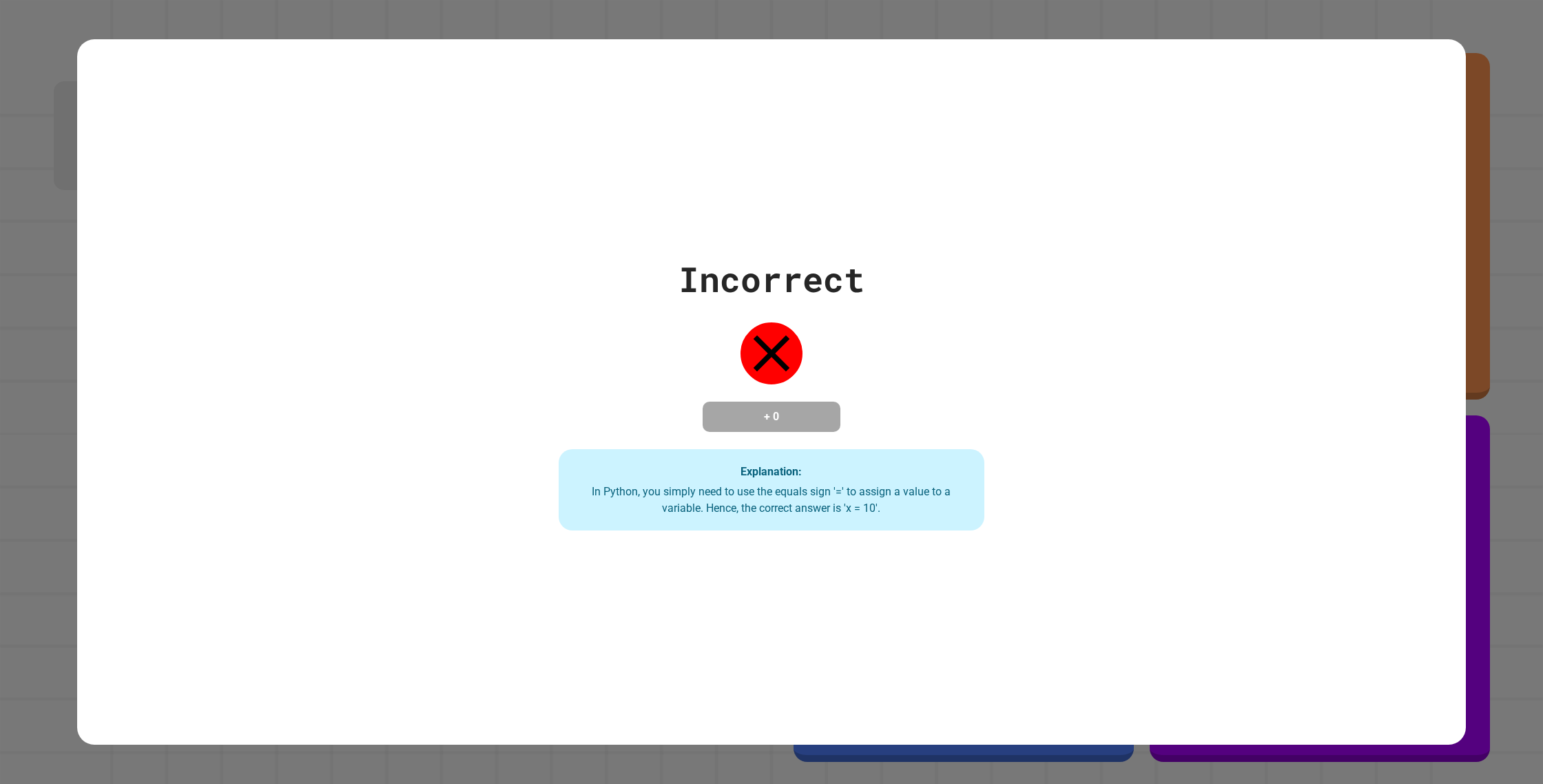
click at [889, 312] on div "Incorrect + 0 Explanation: In Python, you simply need to use the equals sign '=…" at bounding box center [771, 392] width 608 height 277
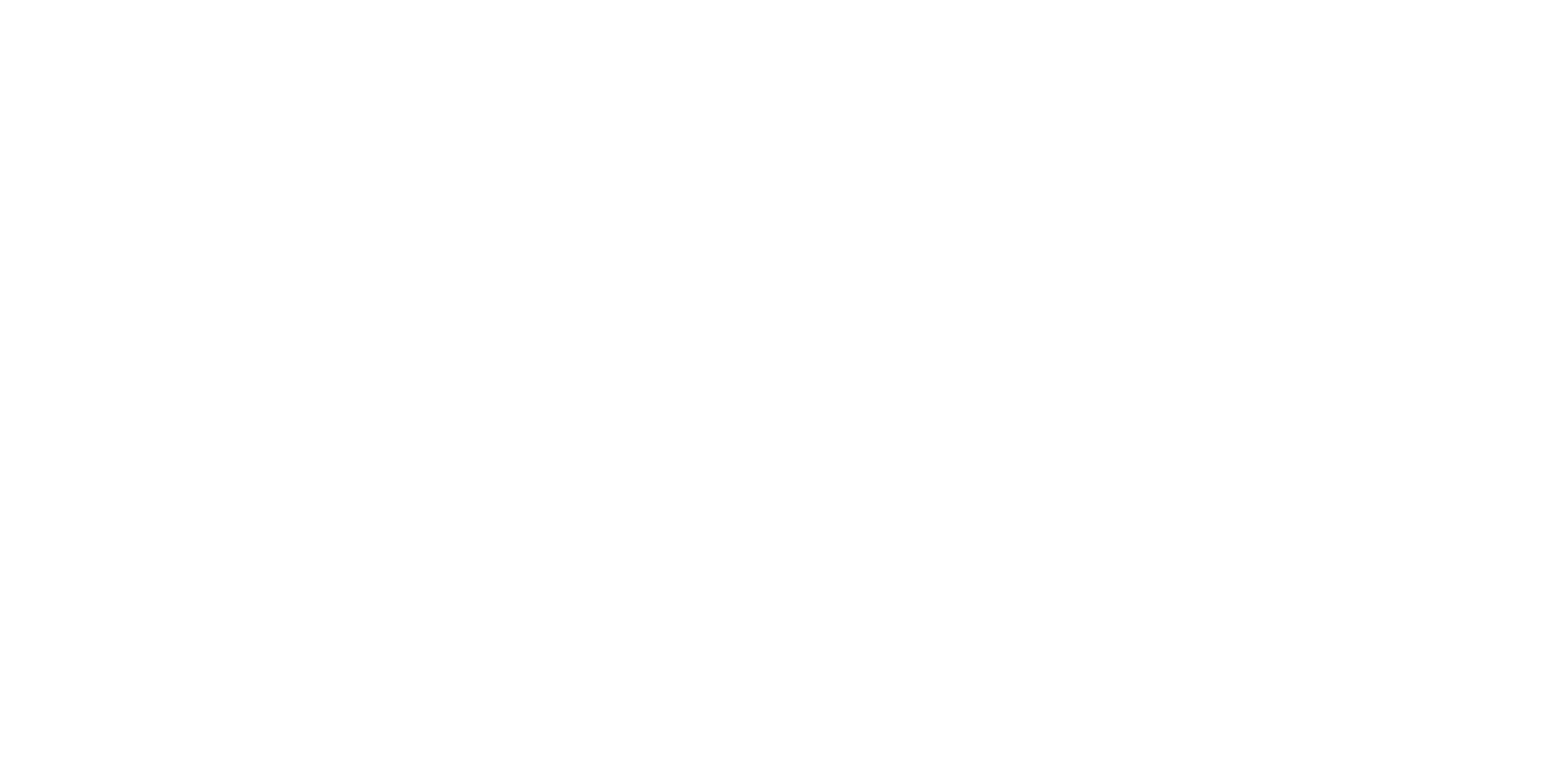
click at [889, 312] on div "We are updating our servers at 9:30PM EST [DATE]. [PERSON_NAME] should continue…" at bounding box center [771, 392] width 1543 height 784
drag, startPoint x: 883, startPoint y: 313, endPoint x: 816, endPoint y: 194, distance: 136.6
click at [823, 206] on div "We are updating our servers at 9:30PM EST [DATE]. [PERSON_NAME] should continue…" at bounding box center [771, 392] width 1543 height 784
click at [790, 174] on div "We are updating our servers at 9:30PM EST [DATE]. [PERSON_NAME] should continue…" at bounding box center [771, 392] width 1543 height 784
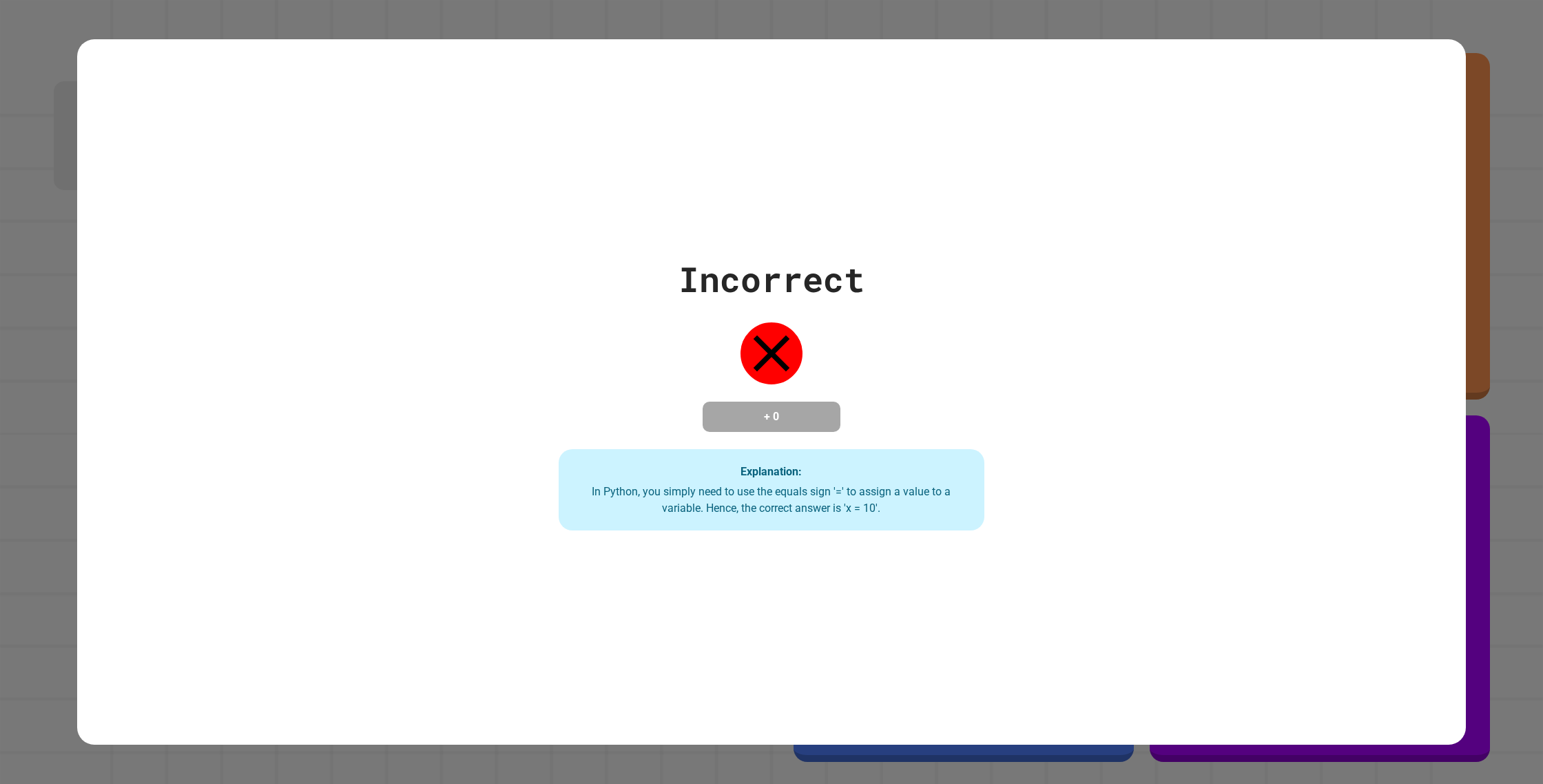
drag, startPoint x: 790, startPoint y: 174, endPoint x: 780, endPoint y: 210, distance: 37.4
click at [788, 179] on div "Incorrect + 0 Explanation: In Python, you simply need to use the equals sign '=…" at bounding box center [771, 392] width 1388 height 705
drag, startPoint x: 809, startPoint y: 289, endPoint x: 800, endPoint y: 288, distance: 9.1
click at [809, 289] on div "Incorrect" at bounding box center [771, 279] width 186 height 52
click at [796, 285] on div "Incorrect" at bounding box center [771, 279] width 186 height 52
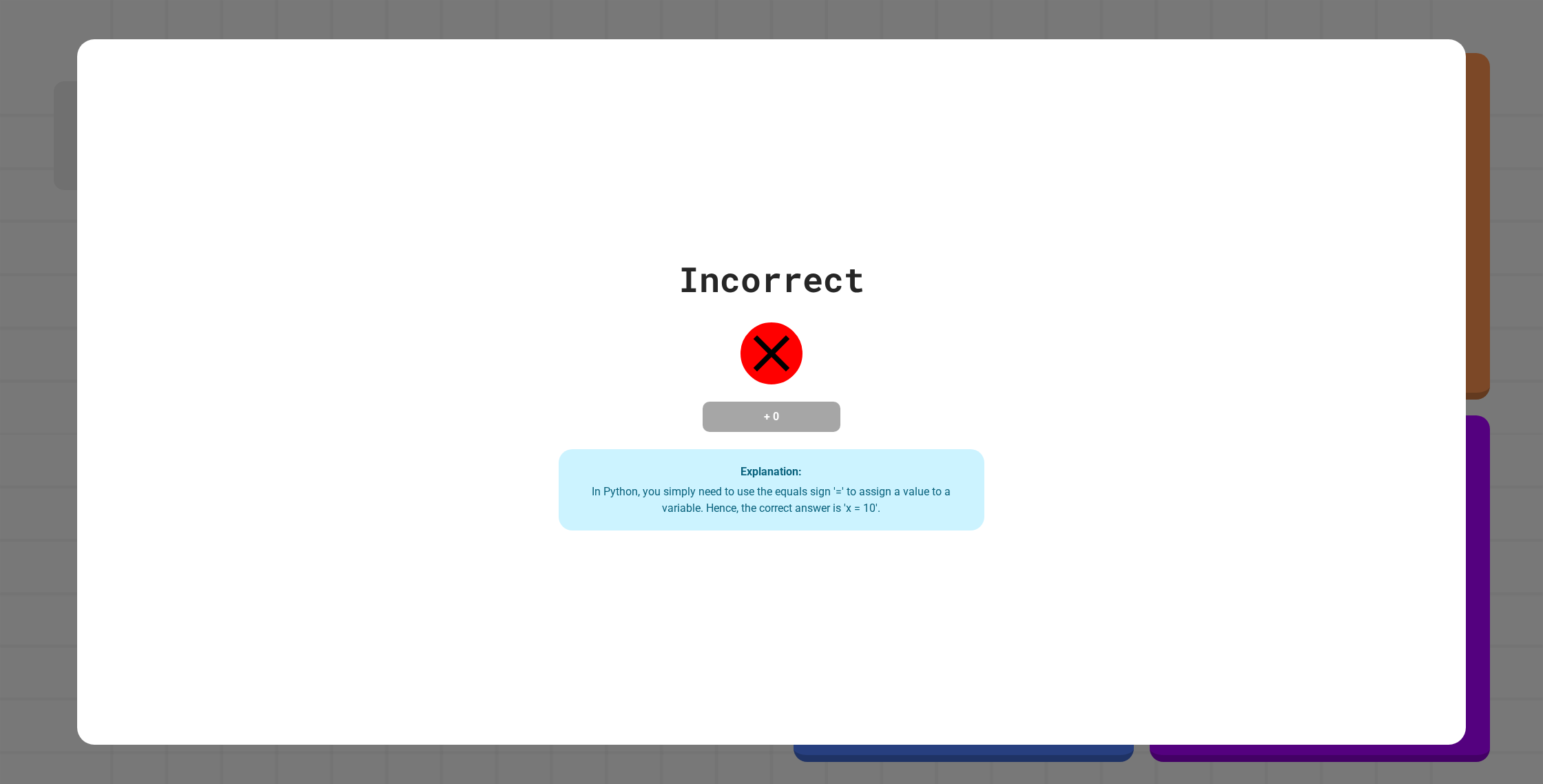
click at [808, 287] on div "Incorrect" at bounding box center [771, 279] width 186 height 52
click at [807, 291] on div "Incorrect" at bounding box center [771, 279] width 186 height 52
click at [807, 292] on div "Incorrect" at bounding box center [771, 279] width 186 height 52
click at [808, 292] on div "Incorrect" at bounding box center [771, 279] width 186 height 52
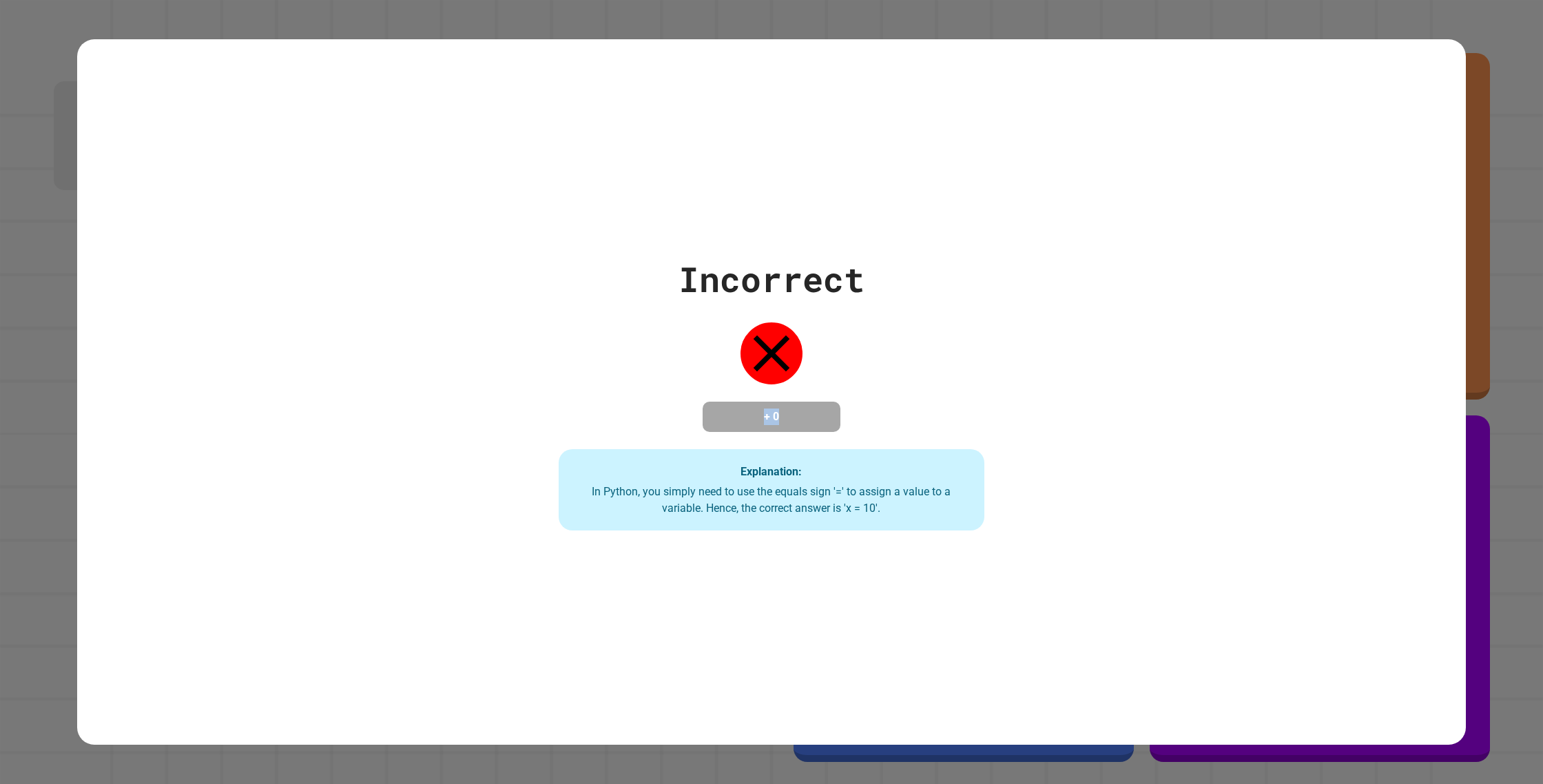
click at [804, 308] on div "Incorrect + 0 Explanation: In Python, you simply need to use the equals sign '=…" at bounding box center [771, 392] width 608 height 277
drag, startPoint x: 789, startPoint y: 319, endPoint x: 670, endPoint y: 437, distance: 167.6
click at [680, 430] on div "Incorrect + 0 Explanation: In Python, you simply need to use the equals sign '=…" at bounding box center [771, 392] width 608 height 277
drag, startPoint x: 668, startPoint y: 437, endPoint x: 727, endPoint y: 337, distance: 116.1
click at [668, 324] on div "Incorrect + 0 Explanation: In Python, you simply need to use the equals sign '=…" at bounding box center [771, 392] width 608 height 277
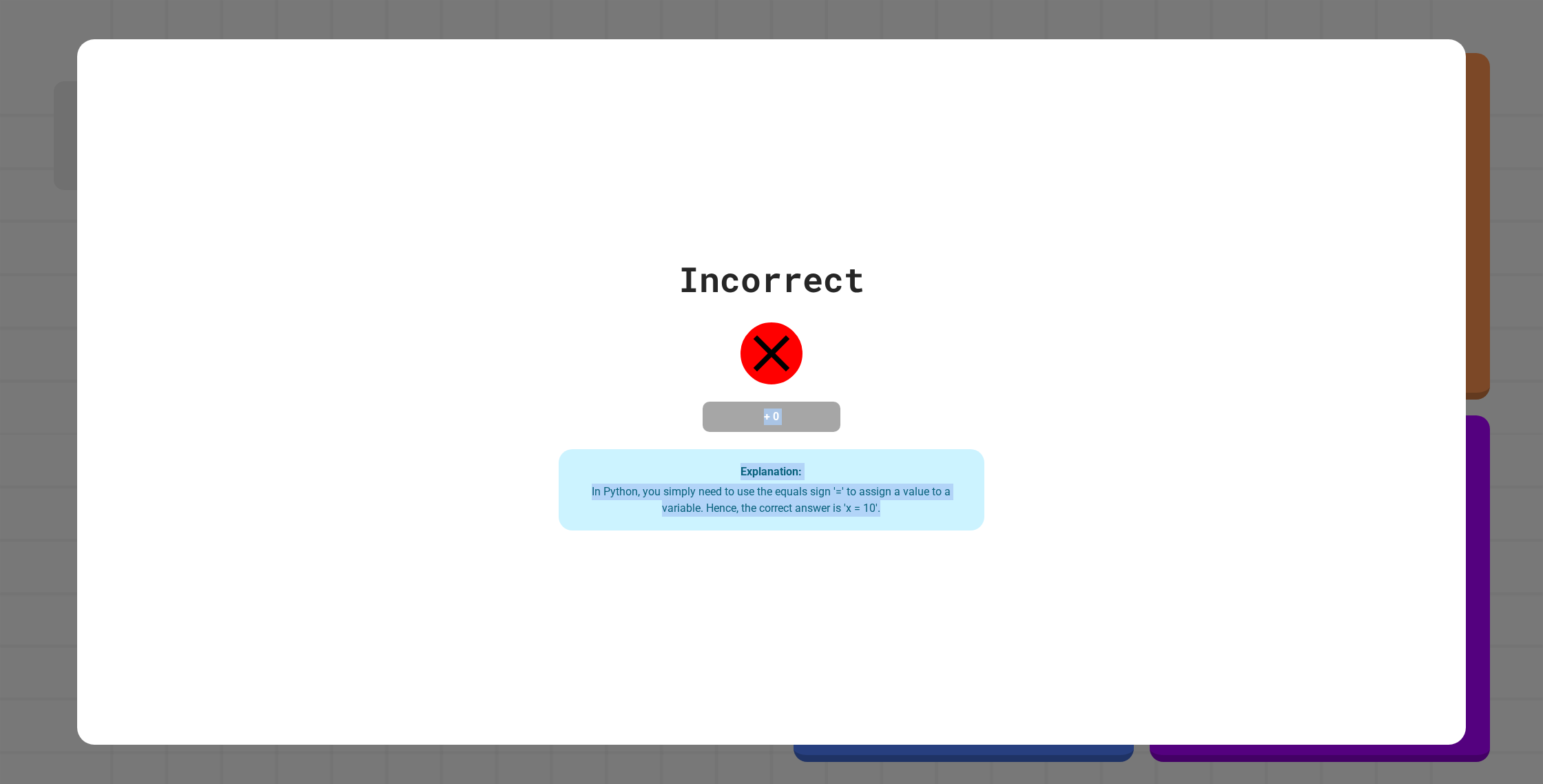
drag, startPoint x: 843, startPoint y: 441, endPoint x: 771, endPoint y: 513, distance: 101.8
click at [866, 570] on div "Incorrect + 0 Explanation: In Python, you simply need to use the equals sign '=…" at bounding box center [771, 392] width 1388 height 705
drag, startPoint x: 753, startPoint y: 337, endPoint x: 766, endPoint y: 331, distance: 14.3
click at [766, 331] on div "Incorrect + 0 Explanation: In Python, you simply need to use the equals sign '=…" at bounding box center [771, 392] width 608 height 277
drag, startPoint x: 765, startPoint y: 331, endPoint x: 762, endPoint y: 377, distance: 46.1
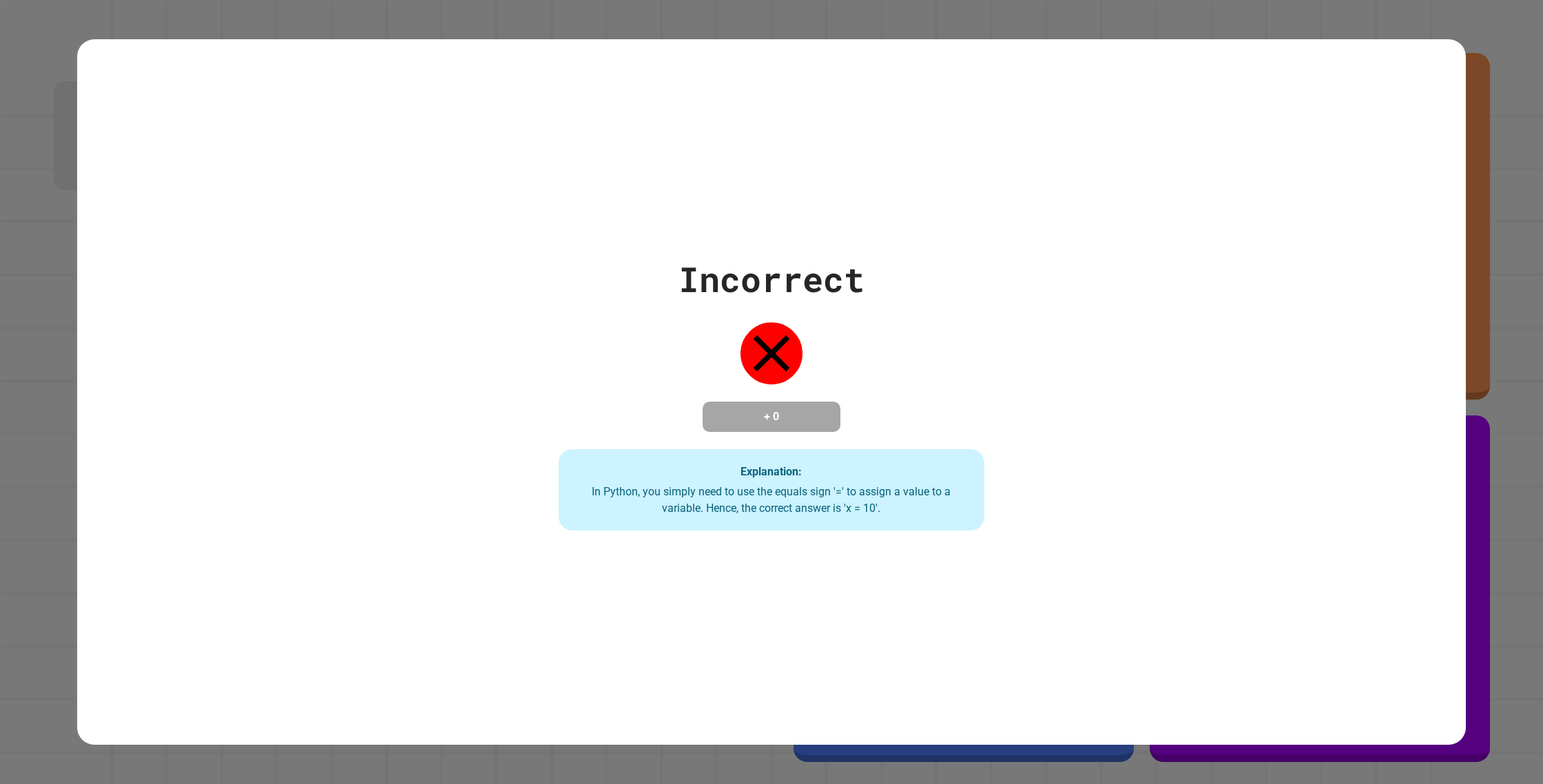
click at [762, 377] on div at bounding box center [772, 353] width 69 height 69
click at [761, 383] on div "Incorrect + 0 Explanation: In Python, you simply need to use the equals sign '=…" at bounding box center [771, 392] width 608 height 277
drag, startPoint x: 574, startPoint y: 375, endPoint x: 870, endPoint y: 436, distance: 302.2
click at [1021, 443] on div "Incorrect + 0 Explanation: In Python, you simply need to use the equals sign '=…" at bounding box center [771, 392] width 608 height 277
drag, startPoint x: 632, startPoint y: 406, endPoint x: 712, endPoint y: 404, distance: 80.0
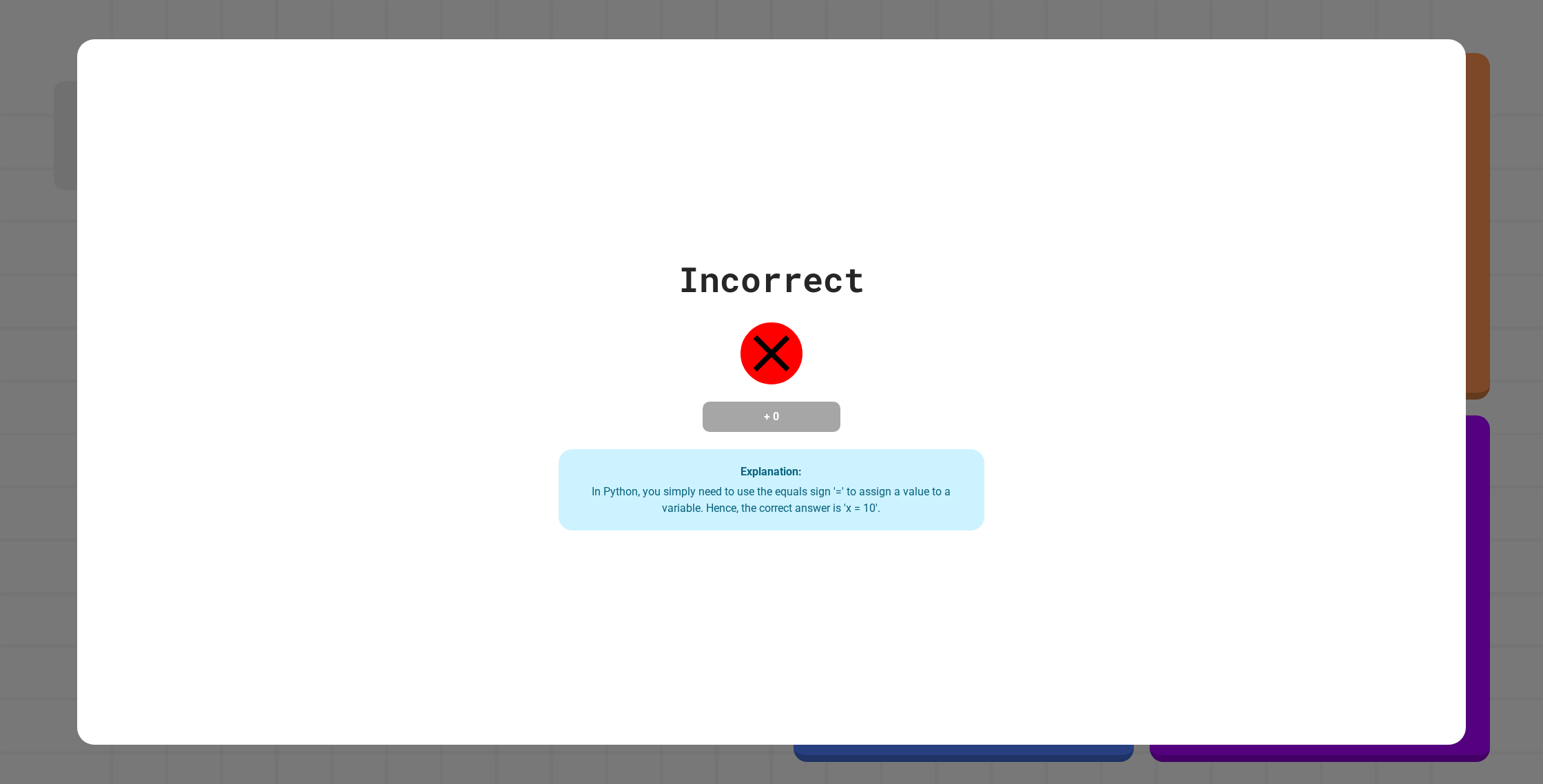
click at [632, 405] on div "Incorrect + 0 Explanation: In Python, you simply need to use the equals sign '=…" at bounding box center [771, 392] width 608 height 277
drag, startPoint x: 888, startPoint y: 410, endPoint x: 575, endPoint y: 376, distance: 314.8
click at [889, 410] on div "Incorrect + 0 Explanation: In Python, you simply need to use the equals sign '=…" at bounding box center [771, 392] width 608 height 277
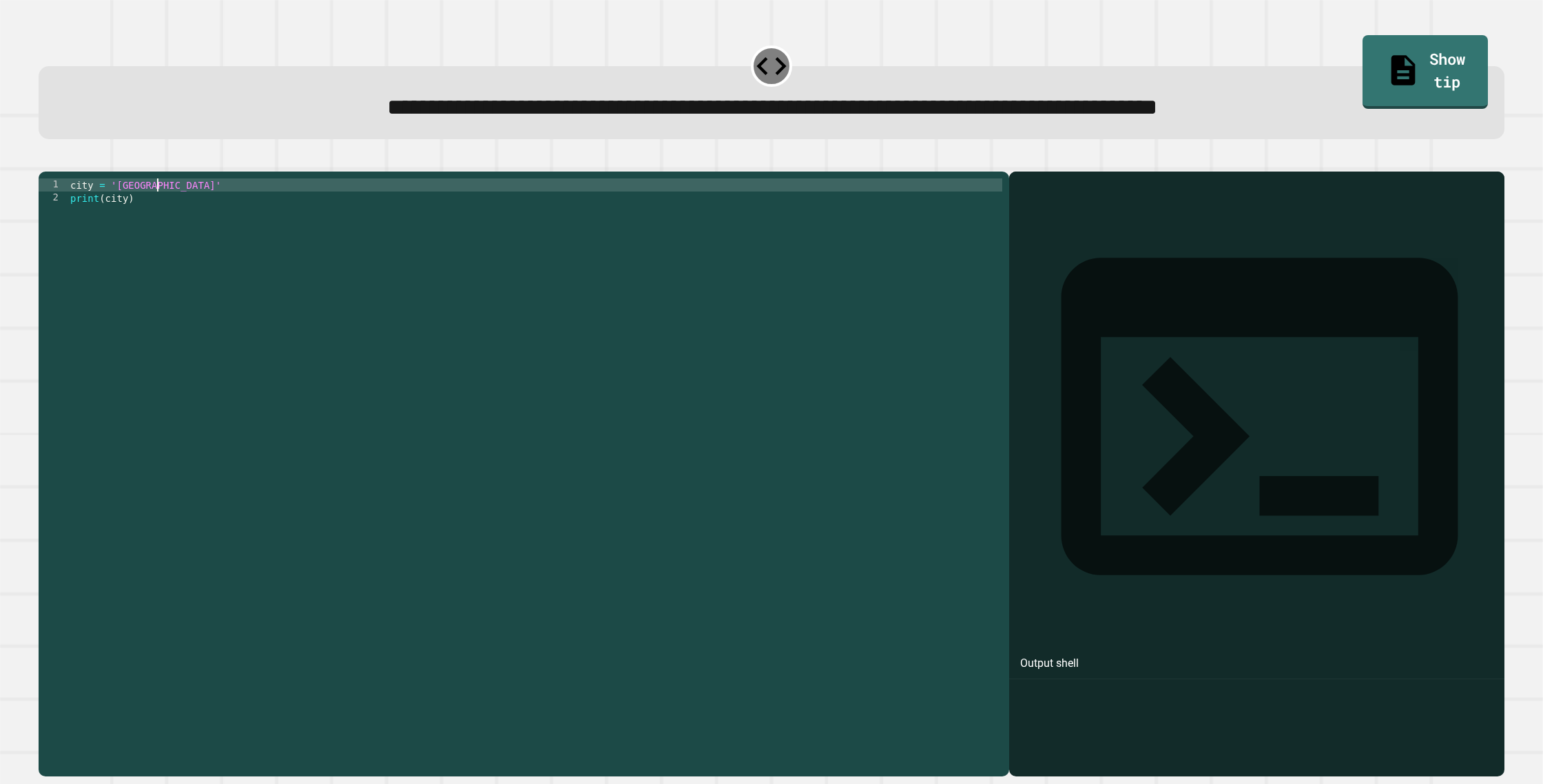
drag, startPoint x: 201, startPoint y: 212, endPoint x: 171, endPoint y: 215, distance: 30.1
click at [200, 213] on div "city = 'Madrid' print ( city )" at bounding box center [535, 472] width 935 height 589
click at [105, 222] on div "city = 'Madrid' print ( city )" at bounding box center [535, 459] width 935 height 563
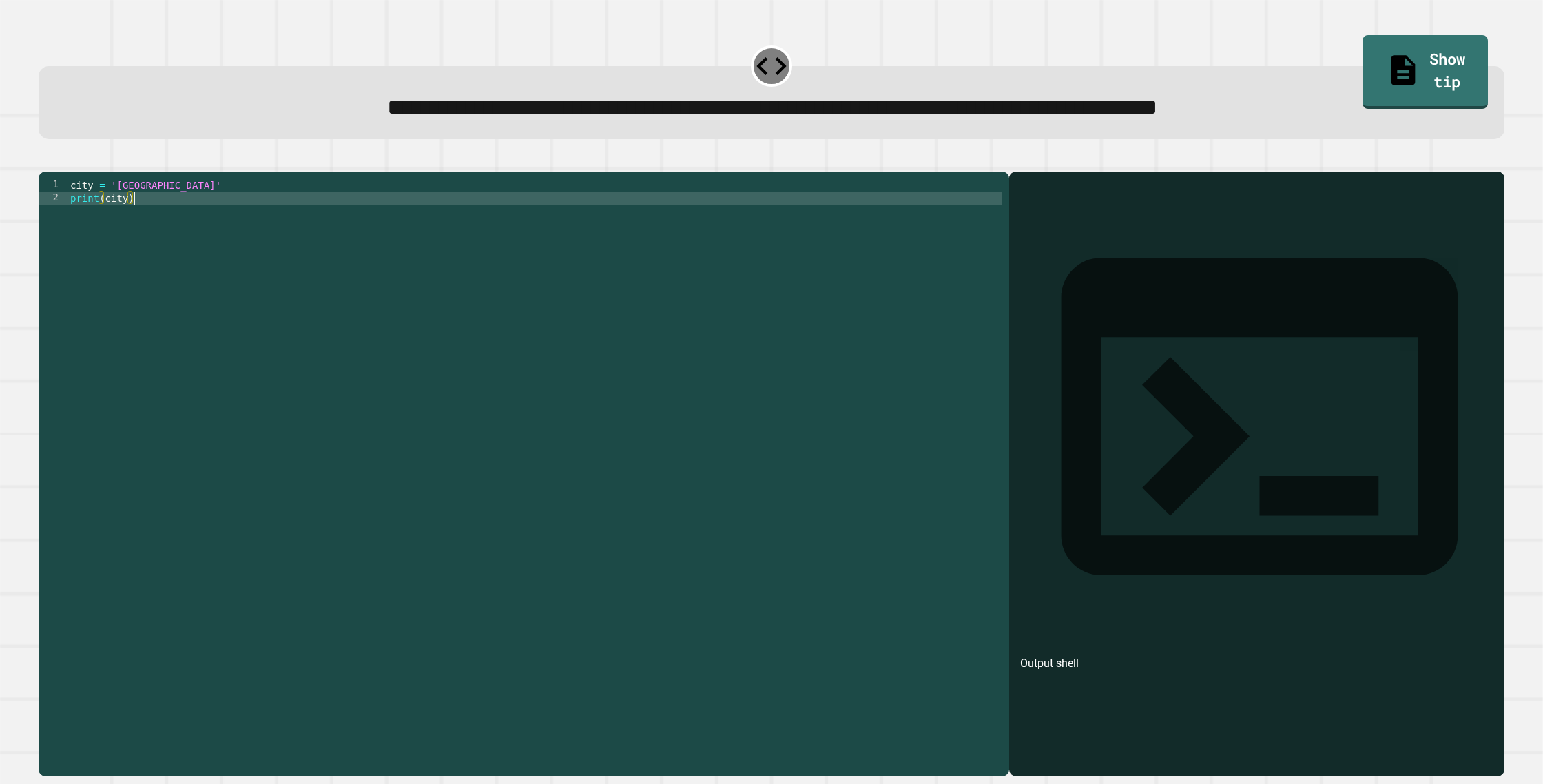
drag, startPoint x: 152, startPoint y: 295, endPoint x: 168, endPoint y: 288, distance: 17.5
click at [160, 293] on div "city = 'Madrid' print ( city )" at bounding box center [535, 472] width 935 height 589
click at [128, 222] on div "city = 'Madrid' print ( city )" at bounding box center [535, 472] width 935 height 589
click at [46, 160] on icon "button" at bounding box center [46, 160] width 0 height 0
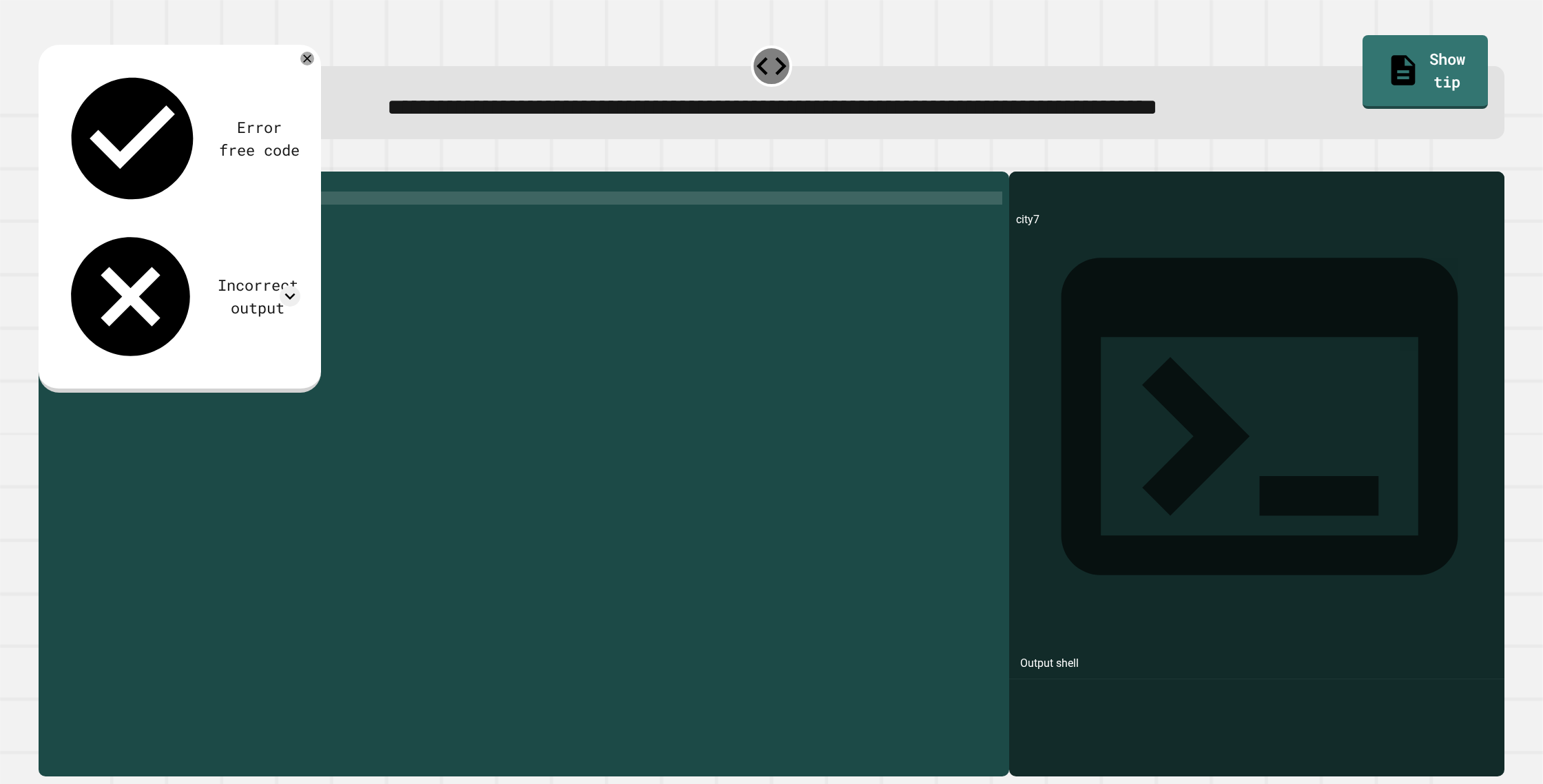
click at [151, 205] on div "city = 'Madrid' print ( "city7" )" at bounding box center [535, 472] width 935 height 589
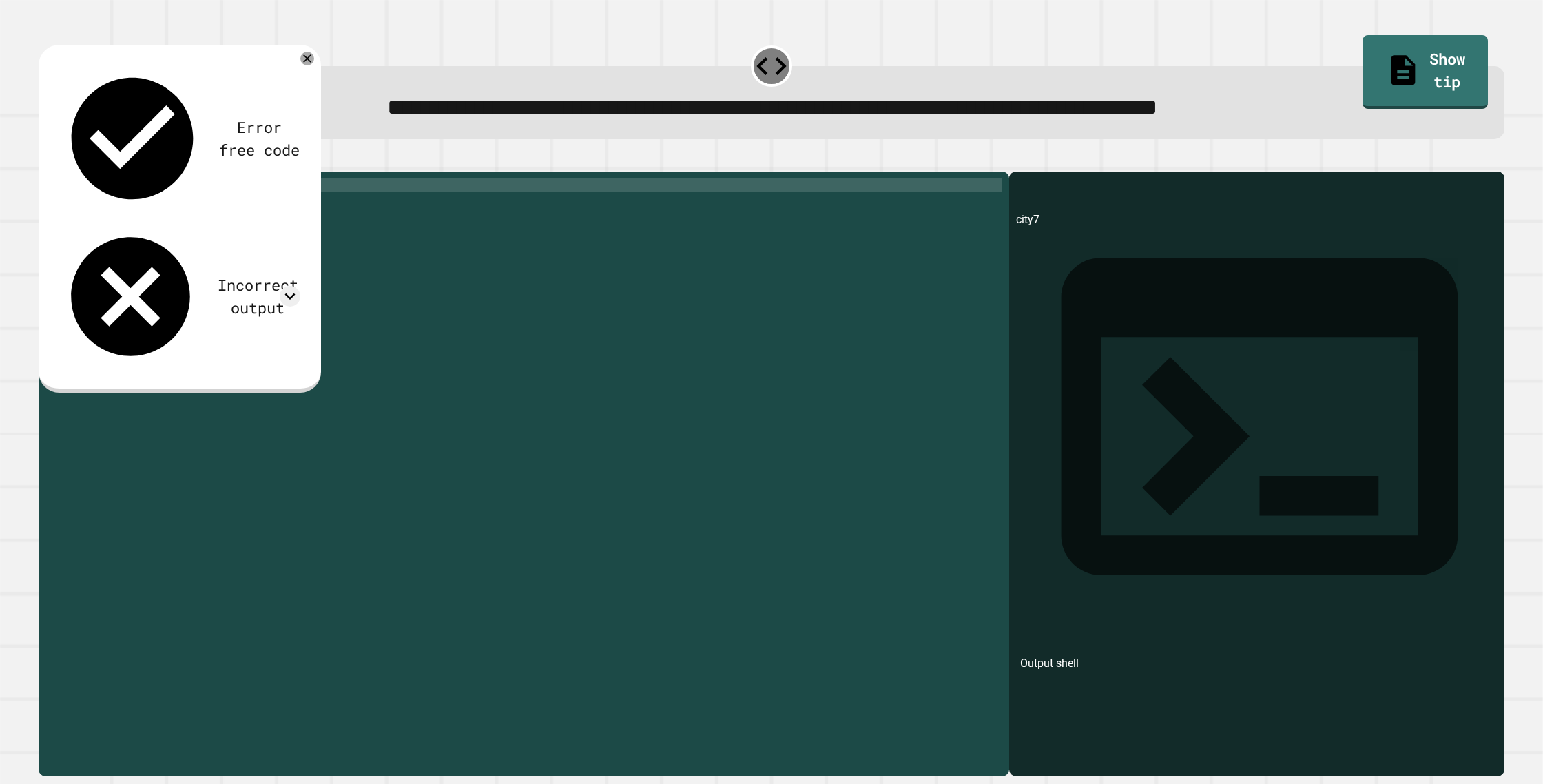
scroll to position [0, 6]
click at [141, 220] on div "city = 'London' print ( "city7" )" at bounding box center [535, 472] width 935 height 589
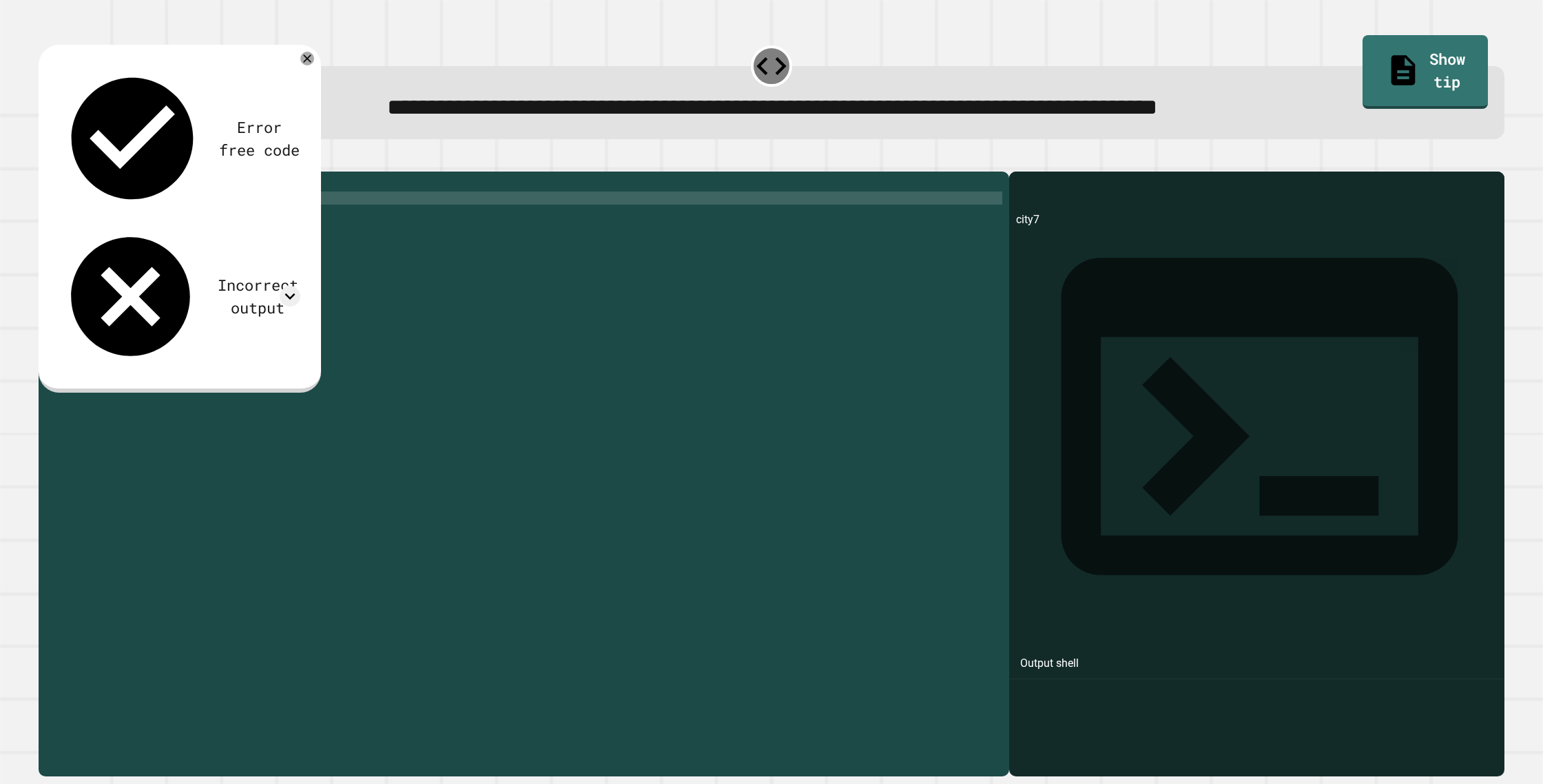
scroll to position [0, 4]
type textarea "**********"
click at [46, 160] on icon "button" at bounding box center [46, 160] width 0 height 0
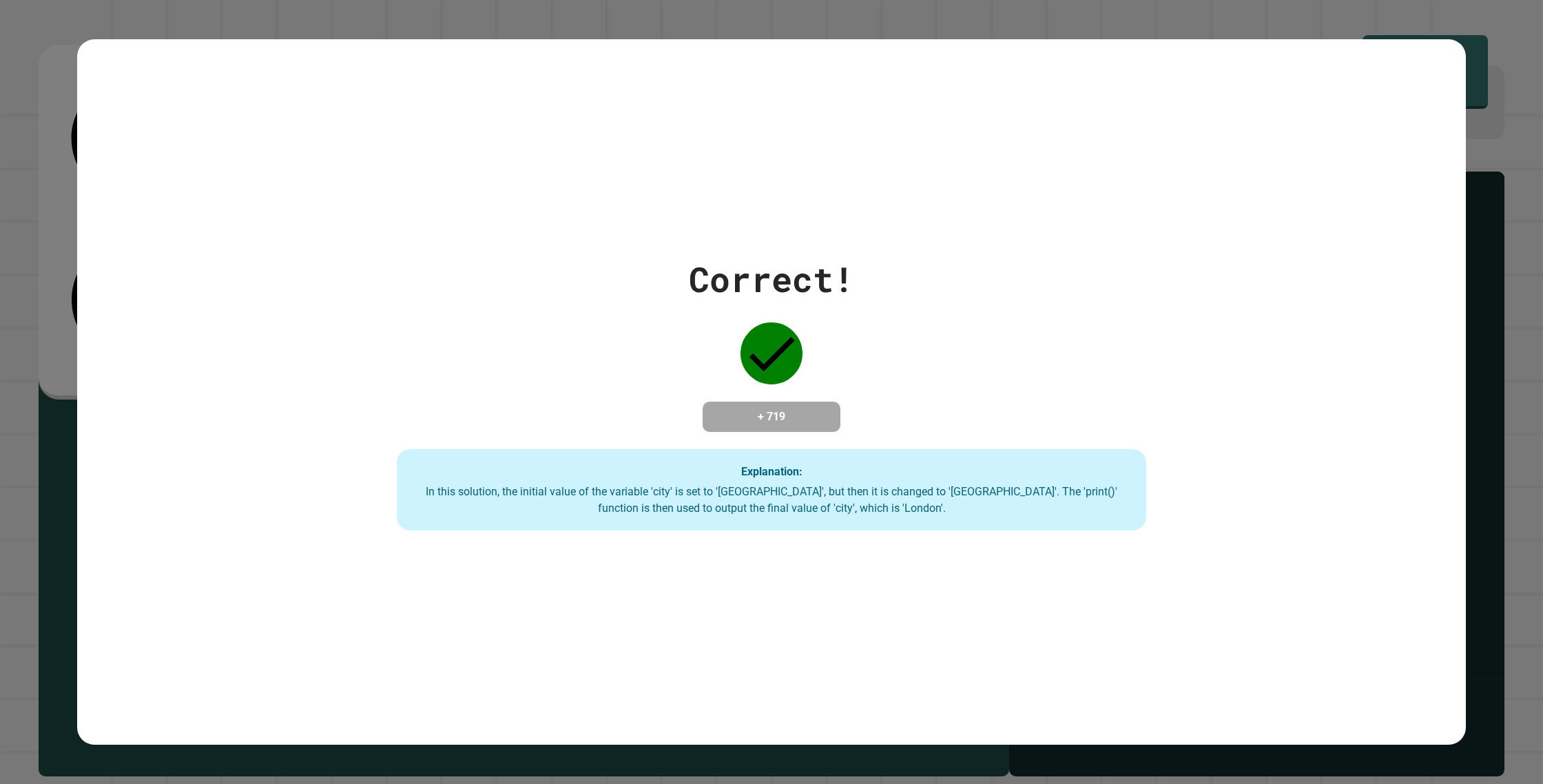
drag, startPoint x: 806, startPoint y: 671, endPoint x: 855, endPoint y: 690, distance: 52.6
click at [856, 694] on div "Correct! + 719 Explanation: In this solution, the initial value of the variable…" at bounding box center [771, 392] width 1388 height 705
drag, startPoint x: 712, startPoint y: 478, endPoint x: 729, endPoint y: 485, distance: 18.4
click at [715, 478] on div "Explanation: In this solution, the initial value of the variable 'city' is set …" at bounding box center [771, 489] width 749 height 81
drag, startPoint x: 729, startPoint y: 485, endPoint x: 885, endPoint y: 528, distance: 161.8
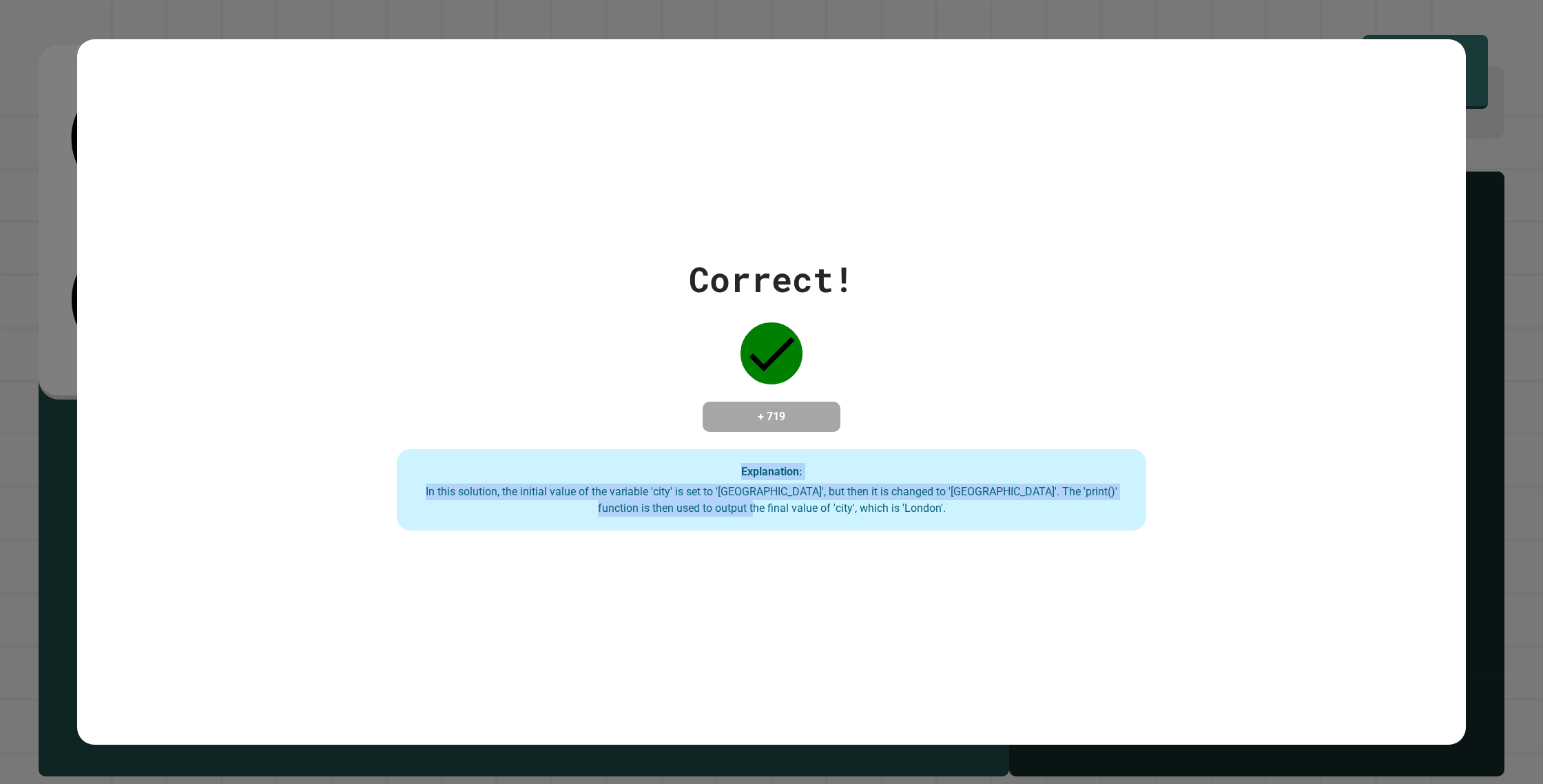
click at [868, 525] on div "Explanation: In this solution, the initial value of the variable 'city' is set …" at bounding box center [771, 489] width 749 height 81
drag, startPoint x: 942, startPoint y: 535, endPoint x: 1218, endPoint y: 551, distance: 276.5
click at [1219, 552] on div "Correct! + 719 Explanation: In this solution, the initial value of the variable…" at bounding box center [771, 392] width 1388 height 705
drag, startPoint x: 1201, startPoint y: 554, endPoint x: 1015, endPoint y: 569, distance: 186.6
click at [1031, 561] on div "Correct! + 719 Explanation: In this solution, the initial value of the variable…" at bounding box center [771, 392] width 1388 height 705
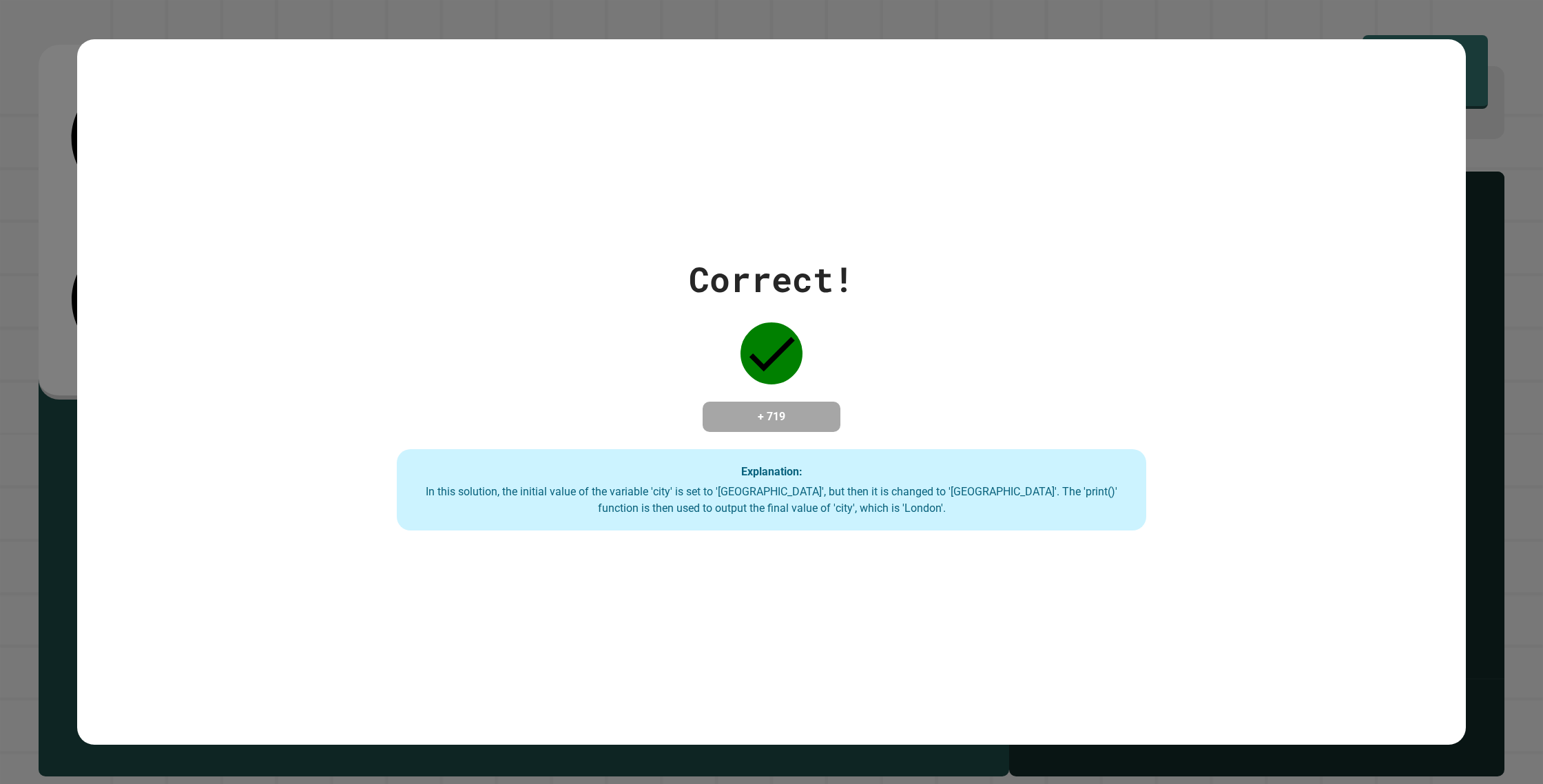
click at [1187, 573] on div "Correct! + 719 Explanation: In this solution, the initial value of the variable…" at bounding box center [771, 392] width 1388 height 705
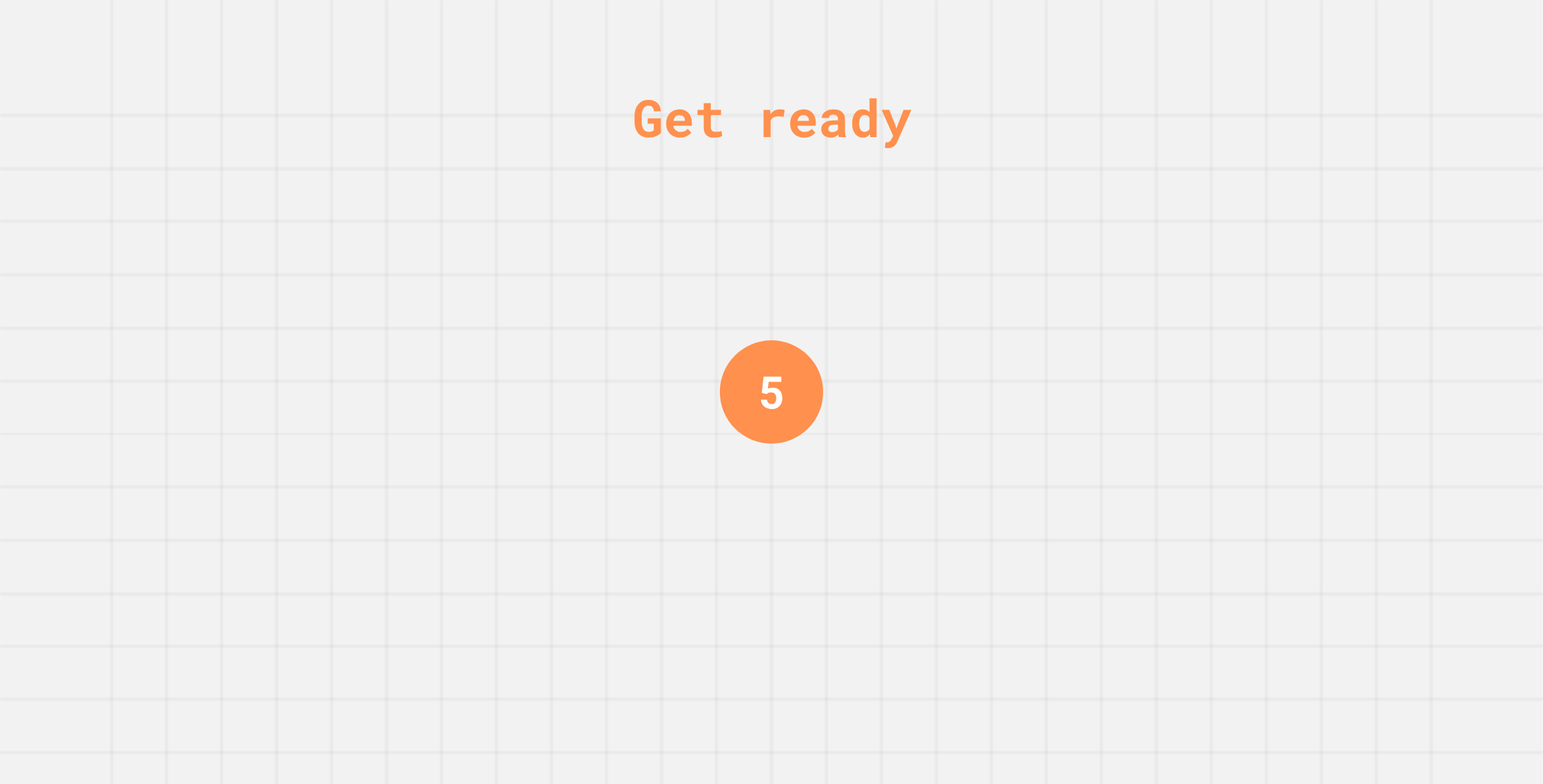
drag, startPoint x: 1187, startPoint y: 573, endPoint x: 998, endPoint y: 467, distance: 216.7
click at [1187, 573] on div "Get ready 5" at bounding box center [771, 392] width 1543 height 784
drag, startPoint x: 683, startPoint y: 279, endPoint x: 756, endPoint y: 309, distance: 78.9
click at [709, 294] on div "Get ready 4" at bounding box center [771, 392] width 1543 height 784
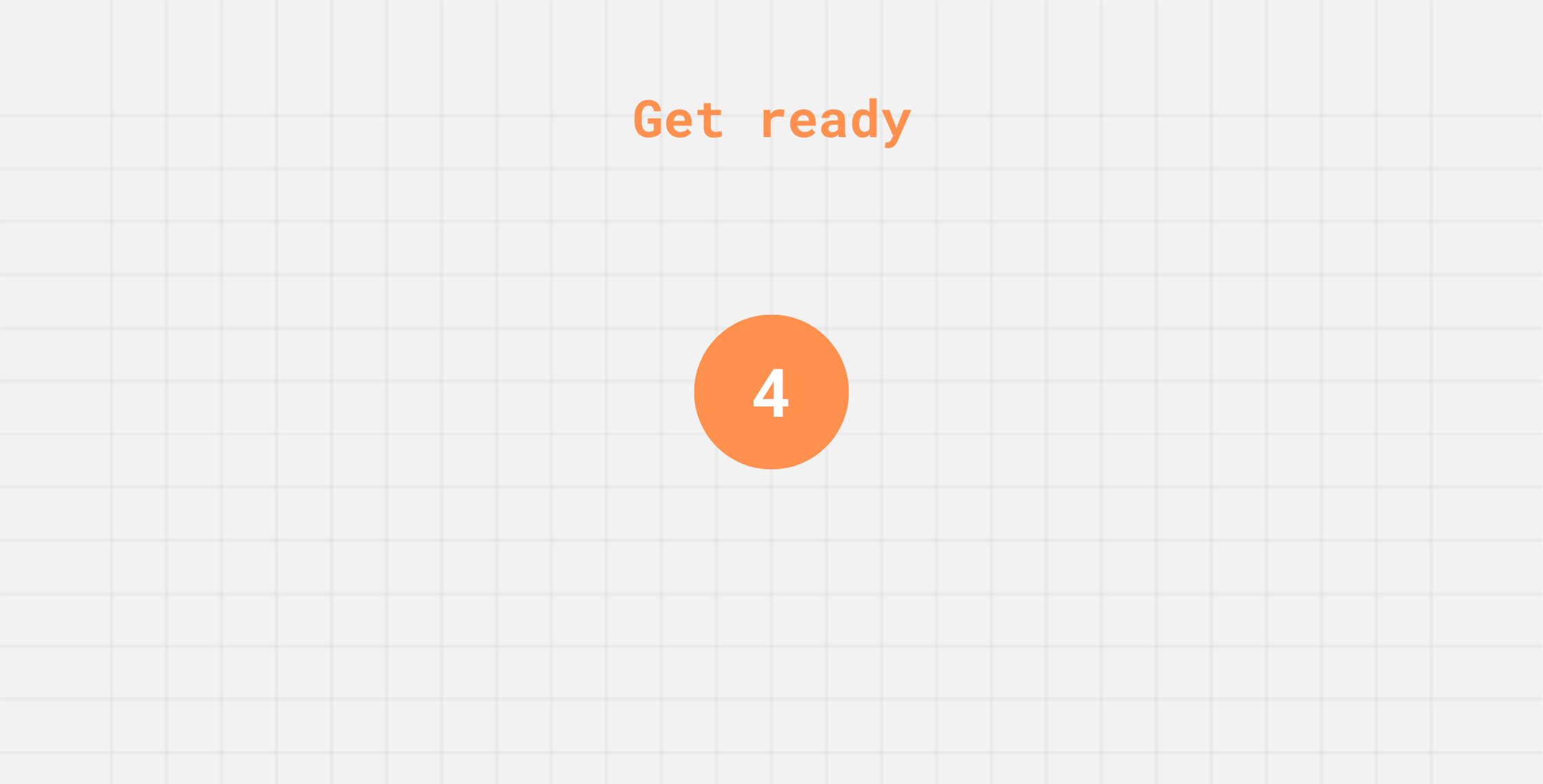
drag, startPoint x: 759, startPoint y: 318, endPoint x: 764, endPoint y: 328, distance: 11.2
click at [764, 325] on div "Get ready 4" at bounding box center [771, 392] width 103 height 784
click at [764, 340] on div "4" at bounding box center [771, 392] width 141 height 141
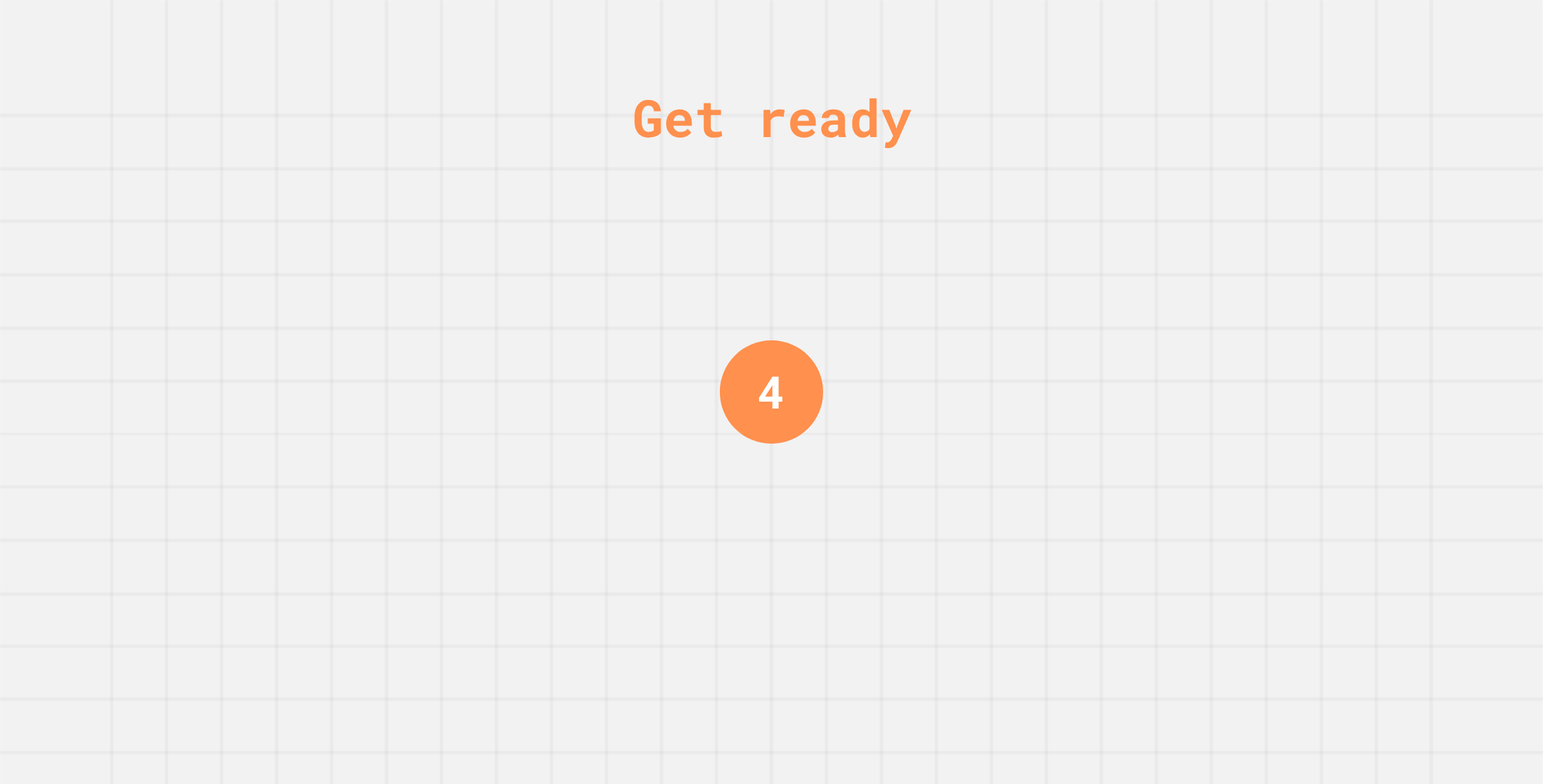
drag, startPoint x: 755, startPoint y: 375, endPoint x: 714, endPoint y: 418, distance: 59.4
click at [740, 407] on div "4" at bounding box center [771, 392] width 103 height 103
drag, startPoint x: 622, startPoint y: 474, endPoint x: 545, endPoint y: 464, distance: 77.6
click at [581, 490] on div "Get ready 3" at bounding box center [771, 392] width 1543 height 784
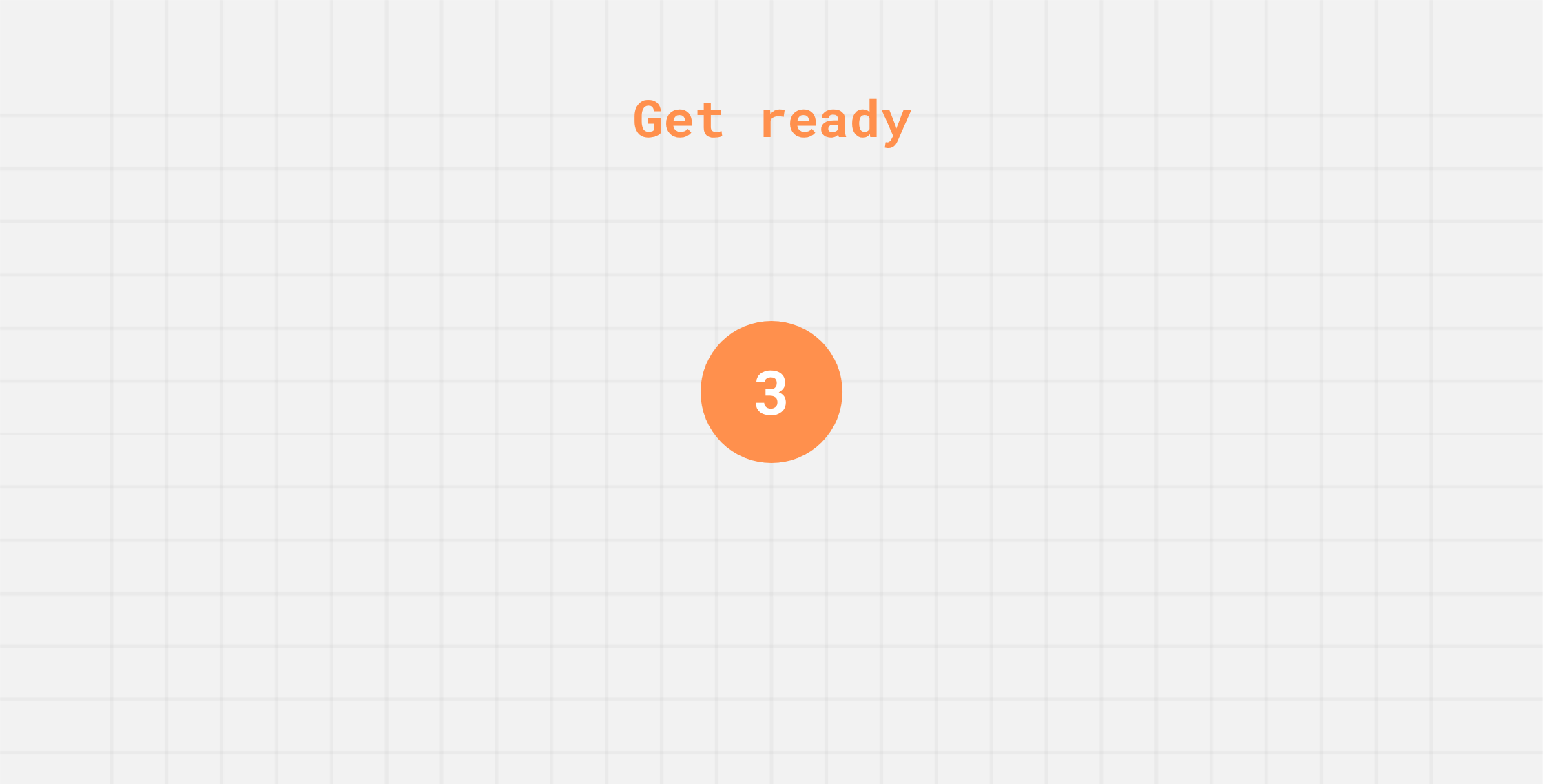
drag, startPoint x: 1070, startPoint y: 259, endPoint x: 1037, endPoint y: 308, distance: 59.1
click at [1055, 300] on div "Get ready 3" at bounding box center [771, 392] width 1543 height 784
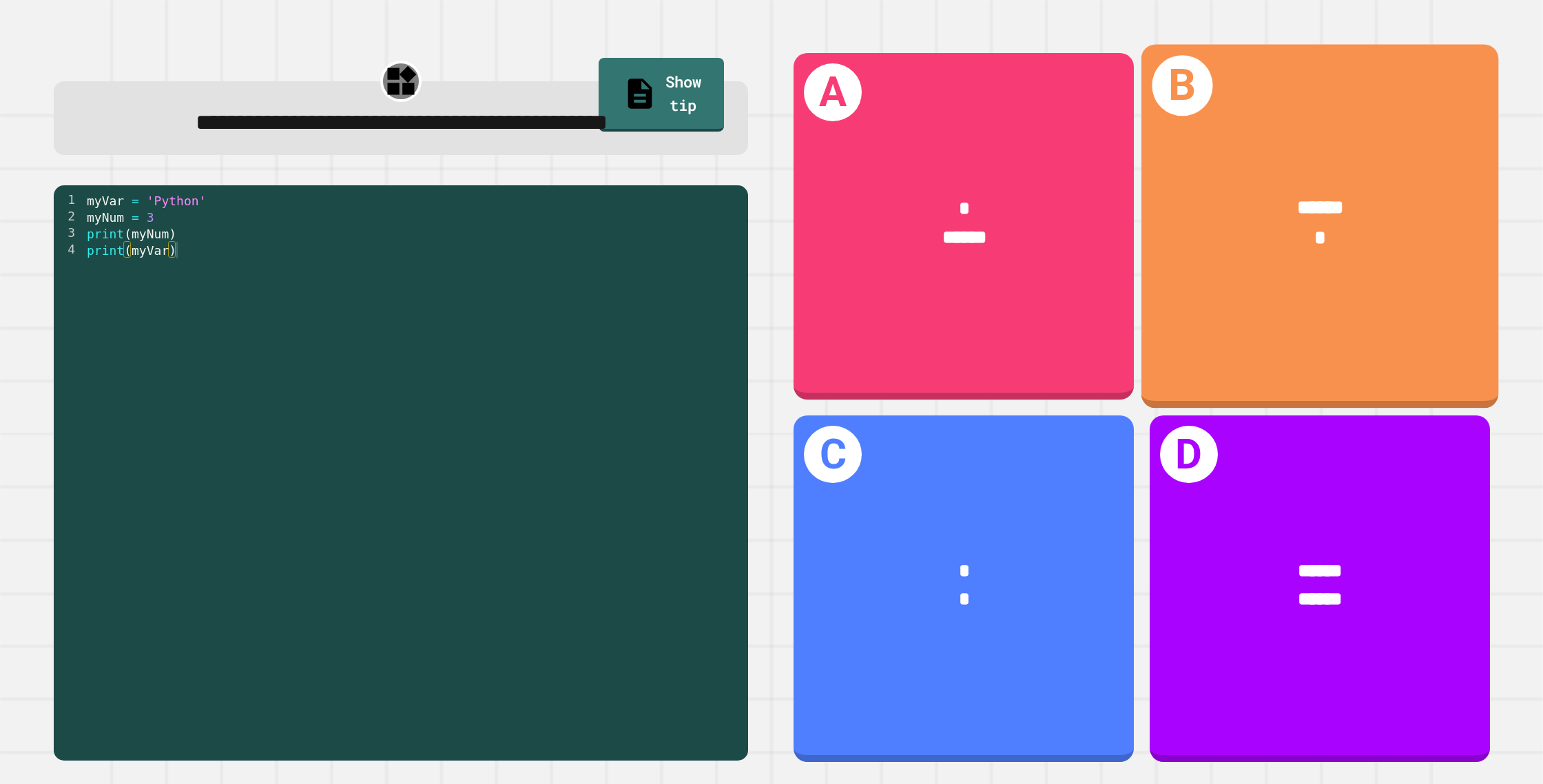
drag, startPoint x: 1287, startPoint y: 315, endPoint x: 470, endPoint y: 9, distance: 872.4
click at [1245, 274] on div "B ****** *" at bounding box center [1320, 227] width 358 height 363
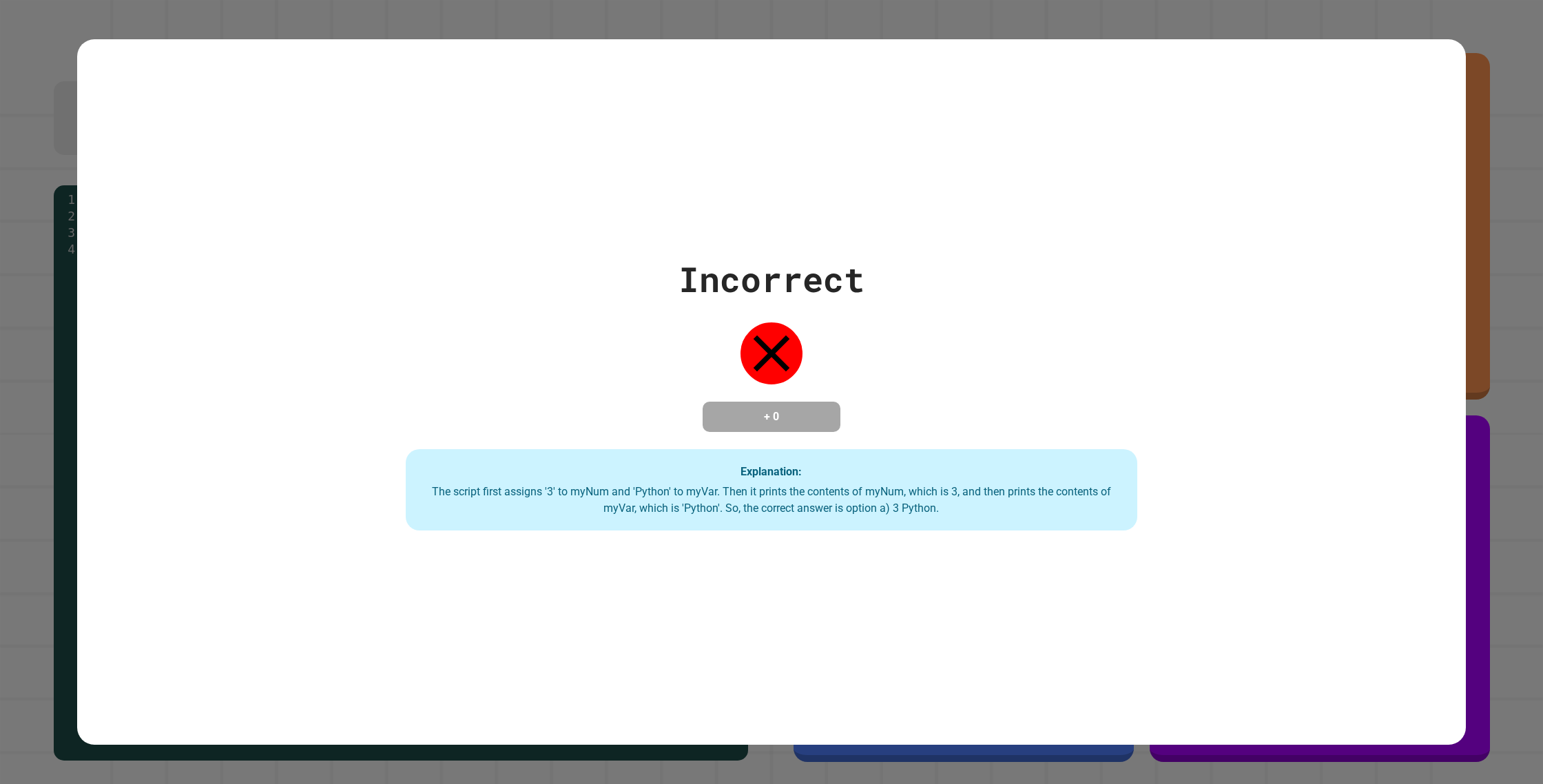
click at [747, 402] on div "+ 0" at bounding box center [771, 417] width 138 height 30
drag, startPoint x: 774, startPoint y: 366, endPoint x: 768, endPoint y: 384, distance: 19.0
click at [773, 367] on icon at bounding box center [771, 353] width 62 height 62
click at [765, 402] on div "+ 0" at bounding box center [771, 417] width 138 height 30
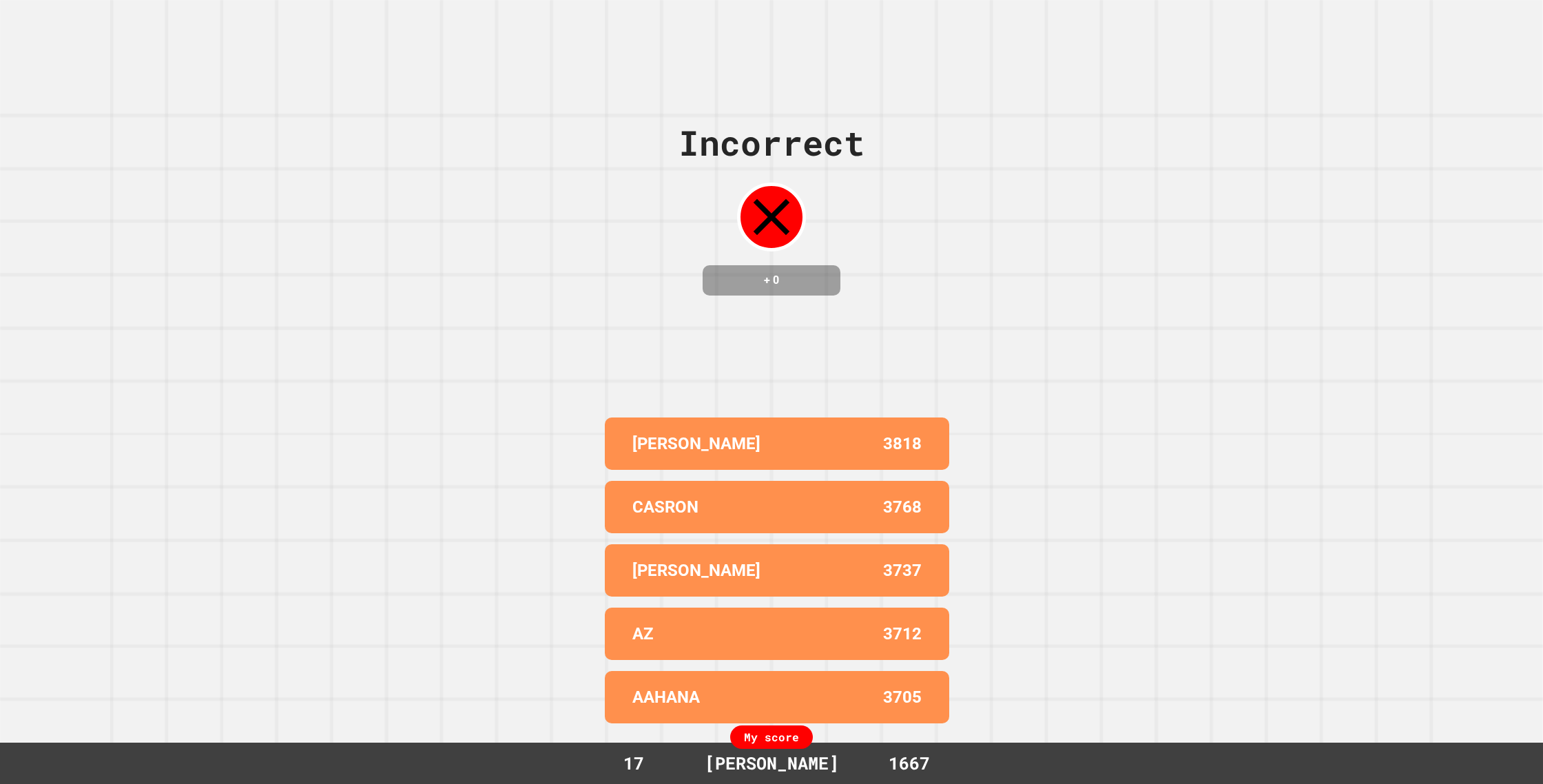
click at [839, 426] on div "LOUIS 3818 CASRON 3768 [PERSON_NAME] 3737 AZ 3712 AAHANA 3705" at bounding box center [772, 570] width 345 height 317
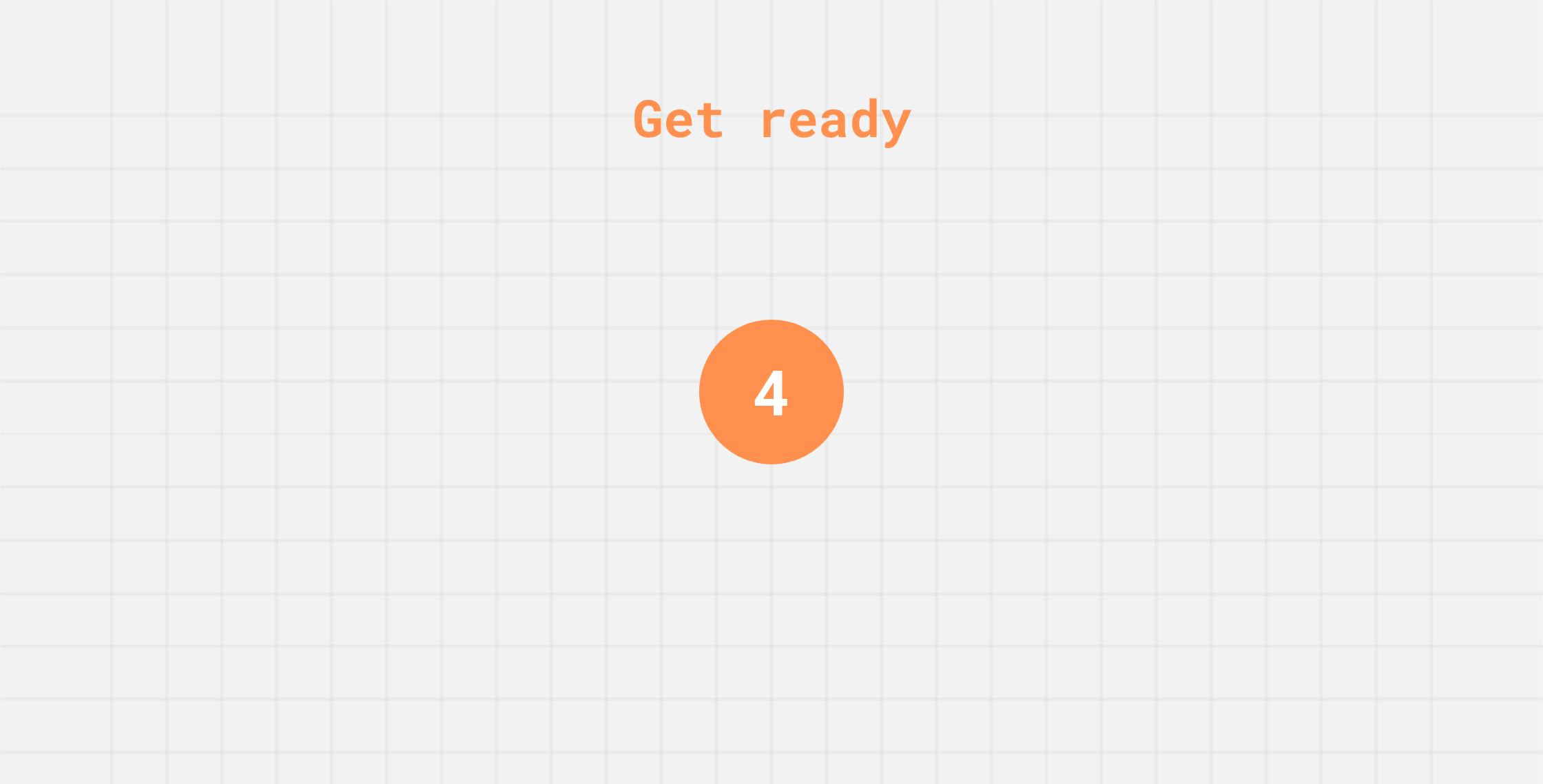
click at [837, 427] on div "Get ready 4" at bounding box center [771, 392] width 1543 height 784
click at [834, 425] on div "4" at bounding box center [771, 392] width 156 height 155
click at [841, 425] on div "Get ready 4" at bounding box center [771, 392] width 1543 height 784
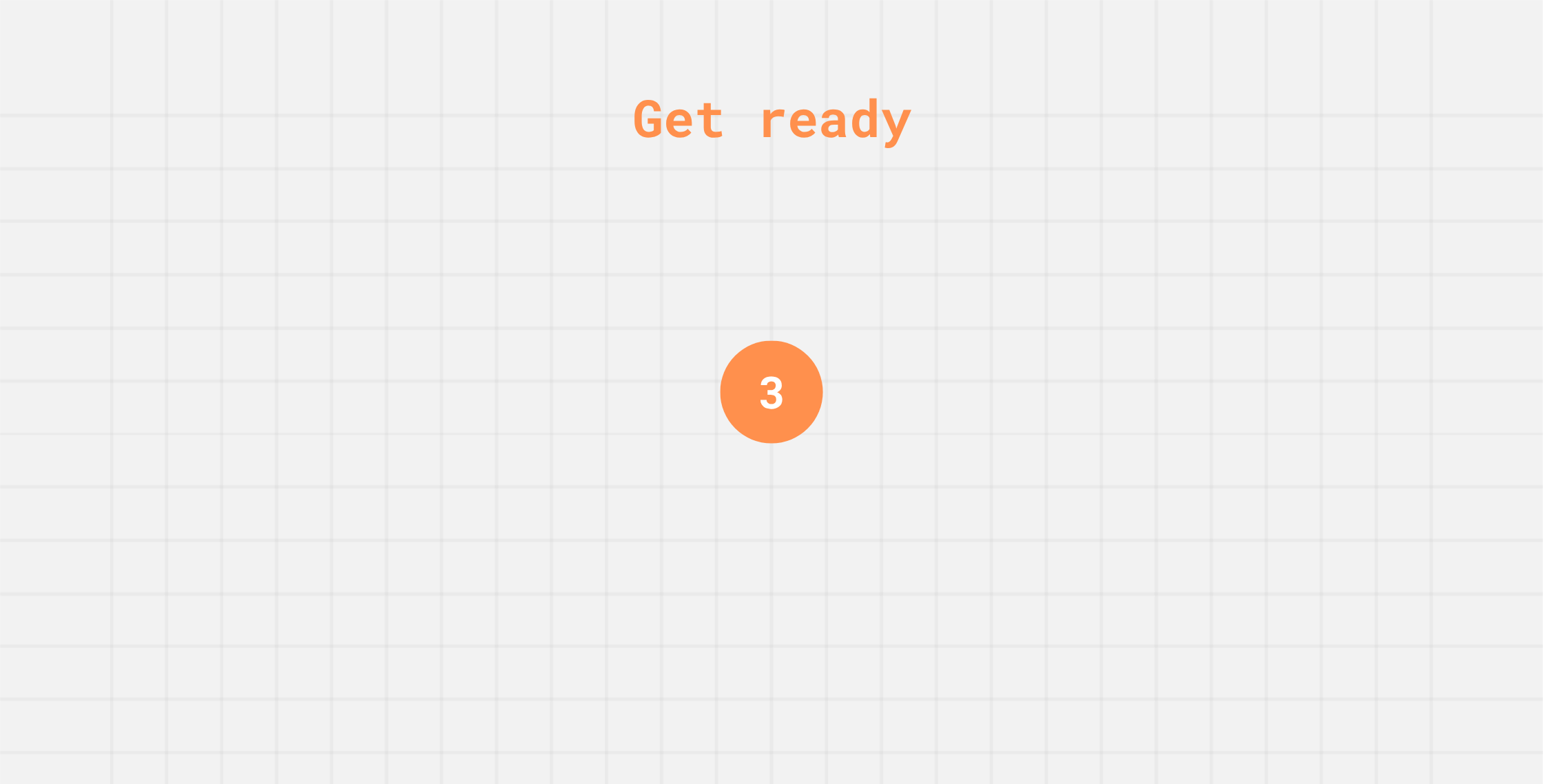
click at [835, 422] on div "Get ready 3" at bounding box center [771, 392] width 1543 height 784
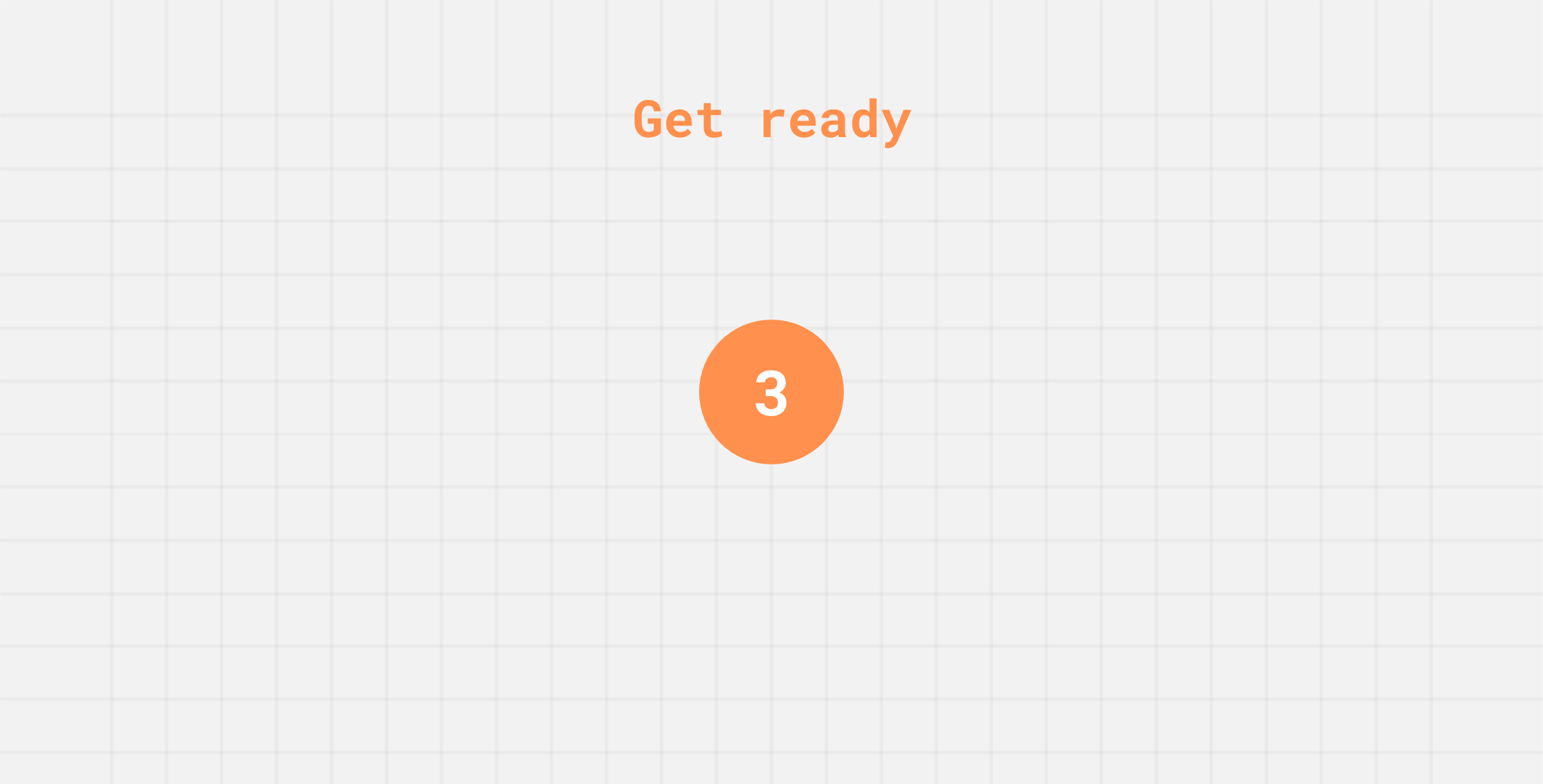
click at [836, 422] on div "Get ready 3" at bounding box center [771, 392] width 1543 height 784
click at [846, 422] on div "Get ready 3" at bounding box center [771, 392] width 1543 height 784
click at [843, 422] on div "Get ready 3" at bounding box center [771, 392] width 1543 height 784
click at [839, 422] on div "Get ready 3" at bounding box center [771, 392] width 1543 height 784
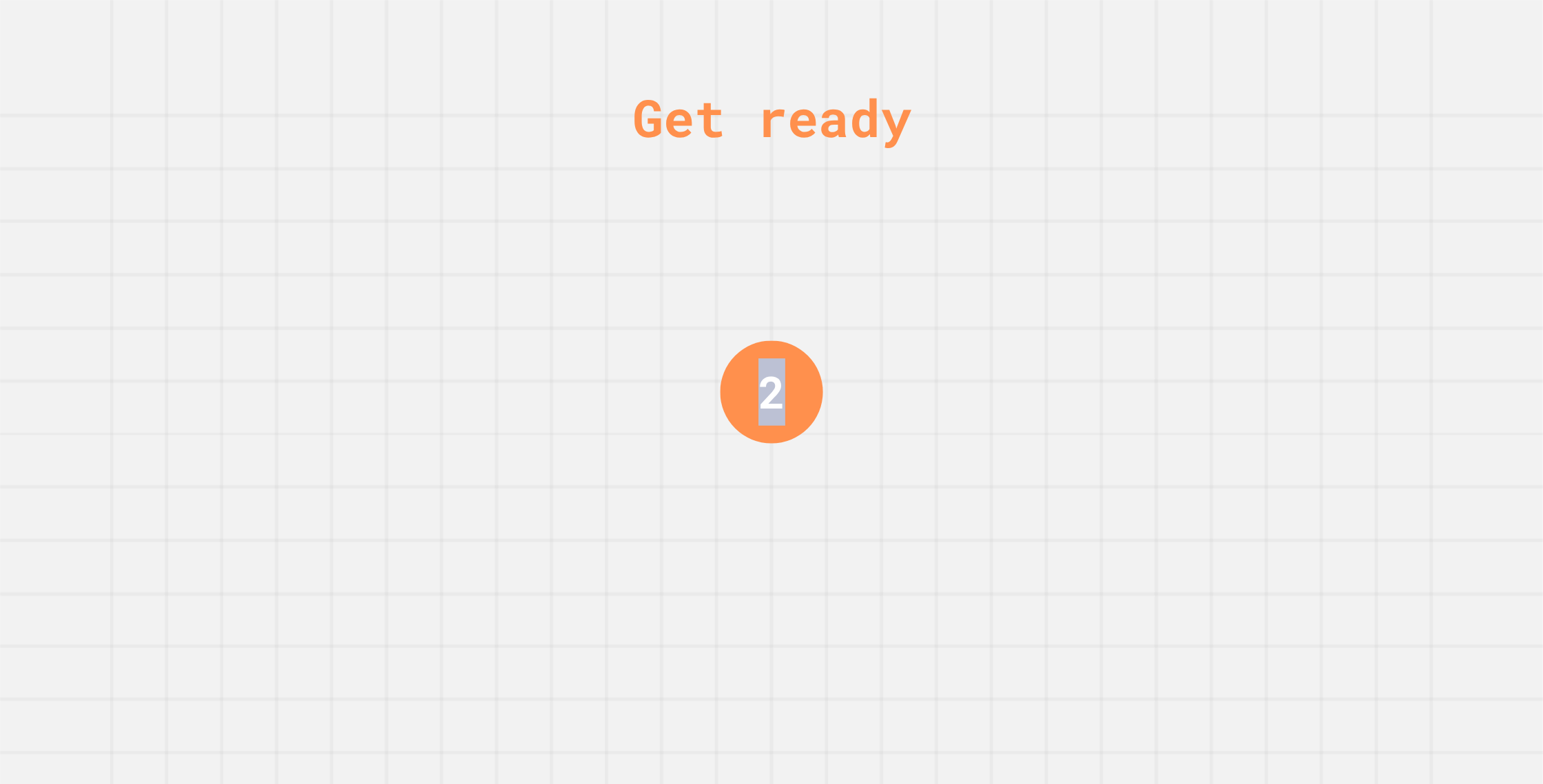
click at [839, 422] on div "Get ready 2" at bounding box center [771, 392] width 1543 height 784
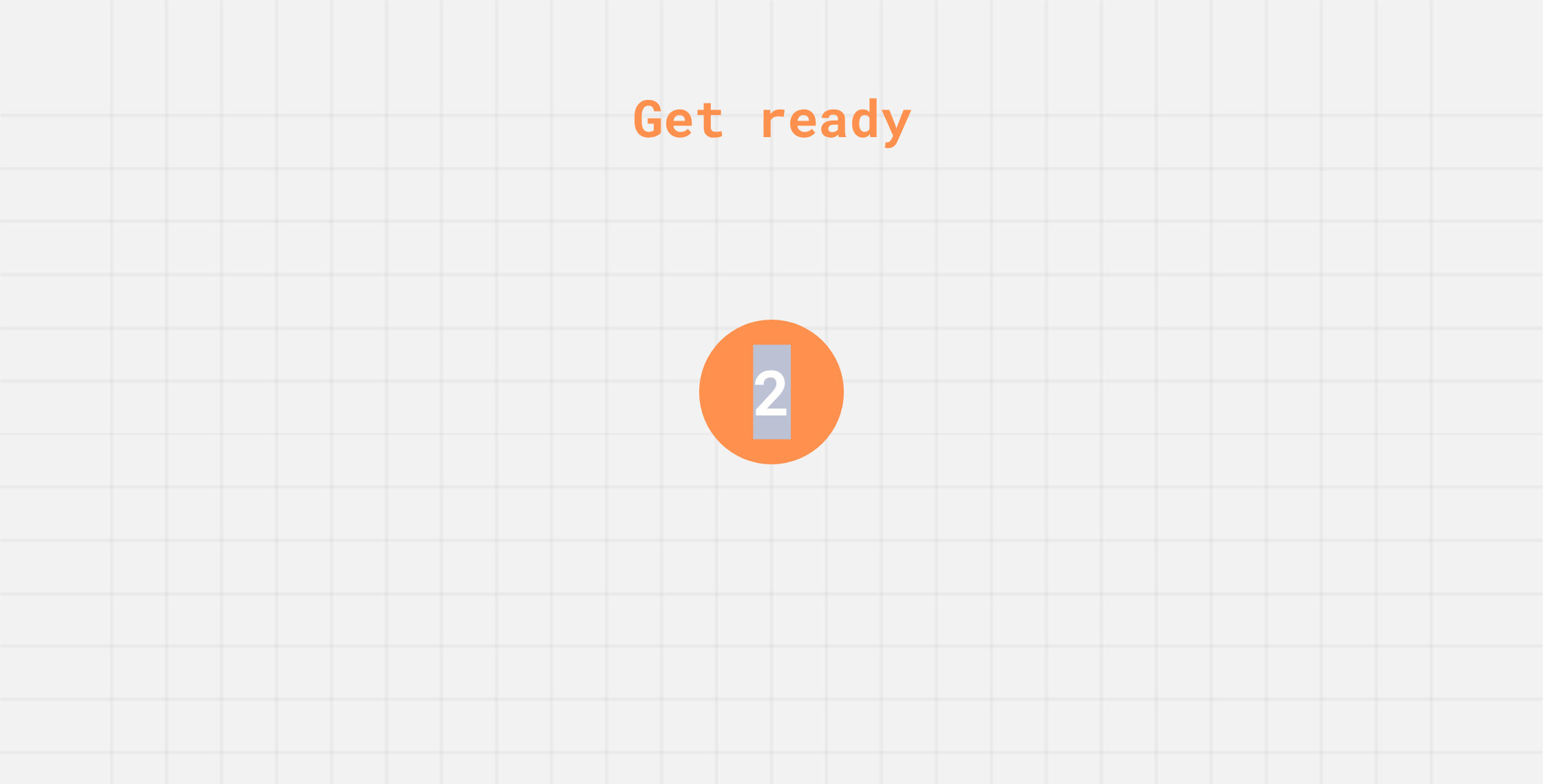
click at [839, 422] on div "Get ready 2" at bounding box center [771, 392] width 1543 height 784
click at [838, 422] on div "2" at bounding box center [771, 392] width 156 height 155
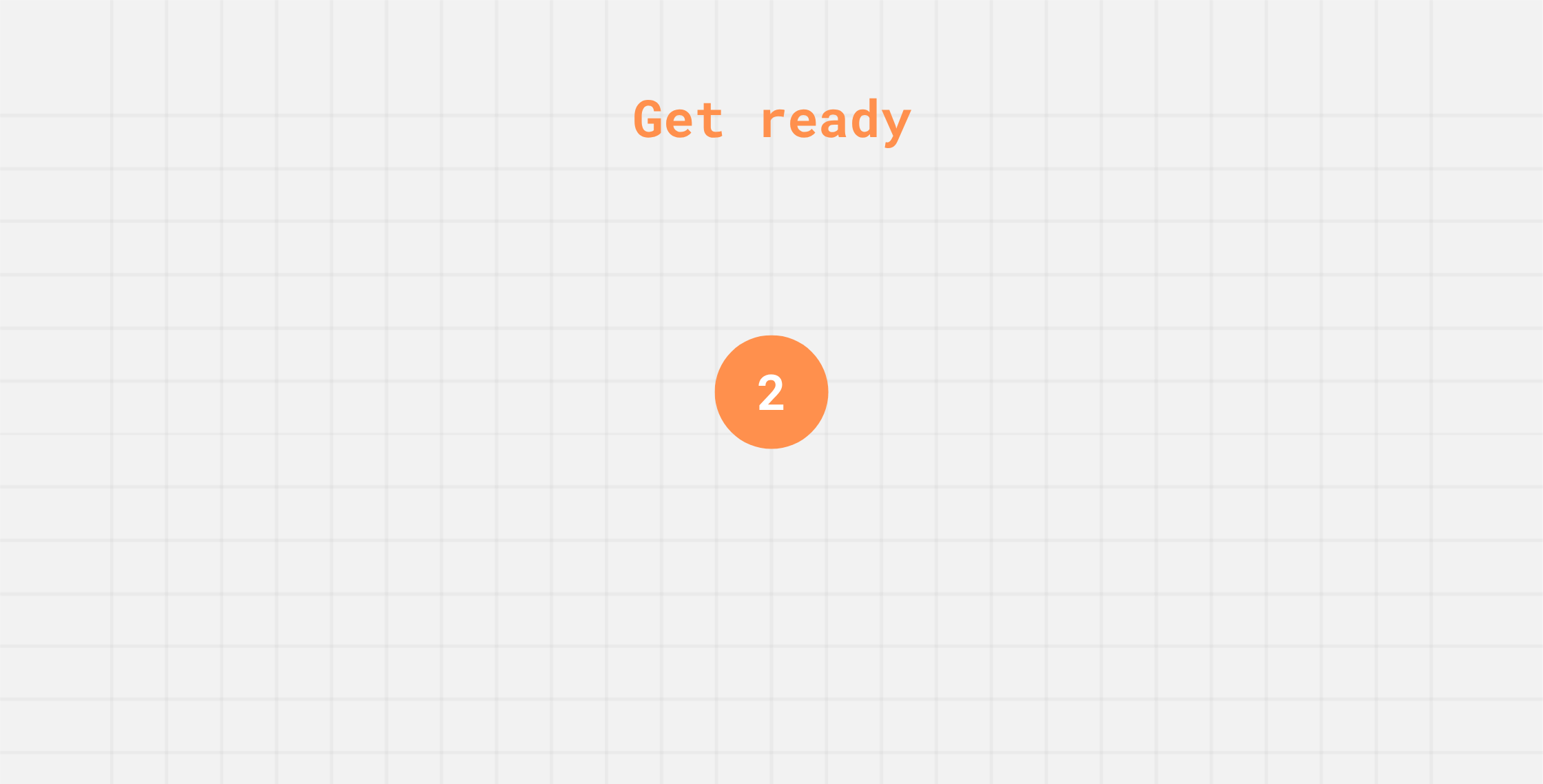
drag, startPoint x: 832, startPoint y: 418, endPoint x: 812, endPoint y: 397, distance: 29.0
click at [823, 408] on div "Get ready 2" at bounding box center [771, 392] width 1543 height 784
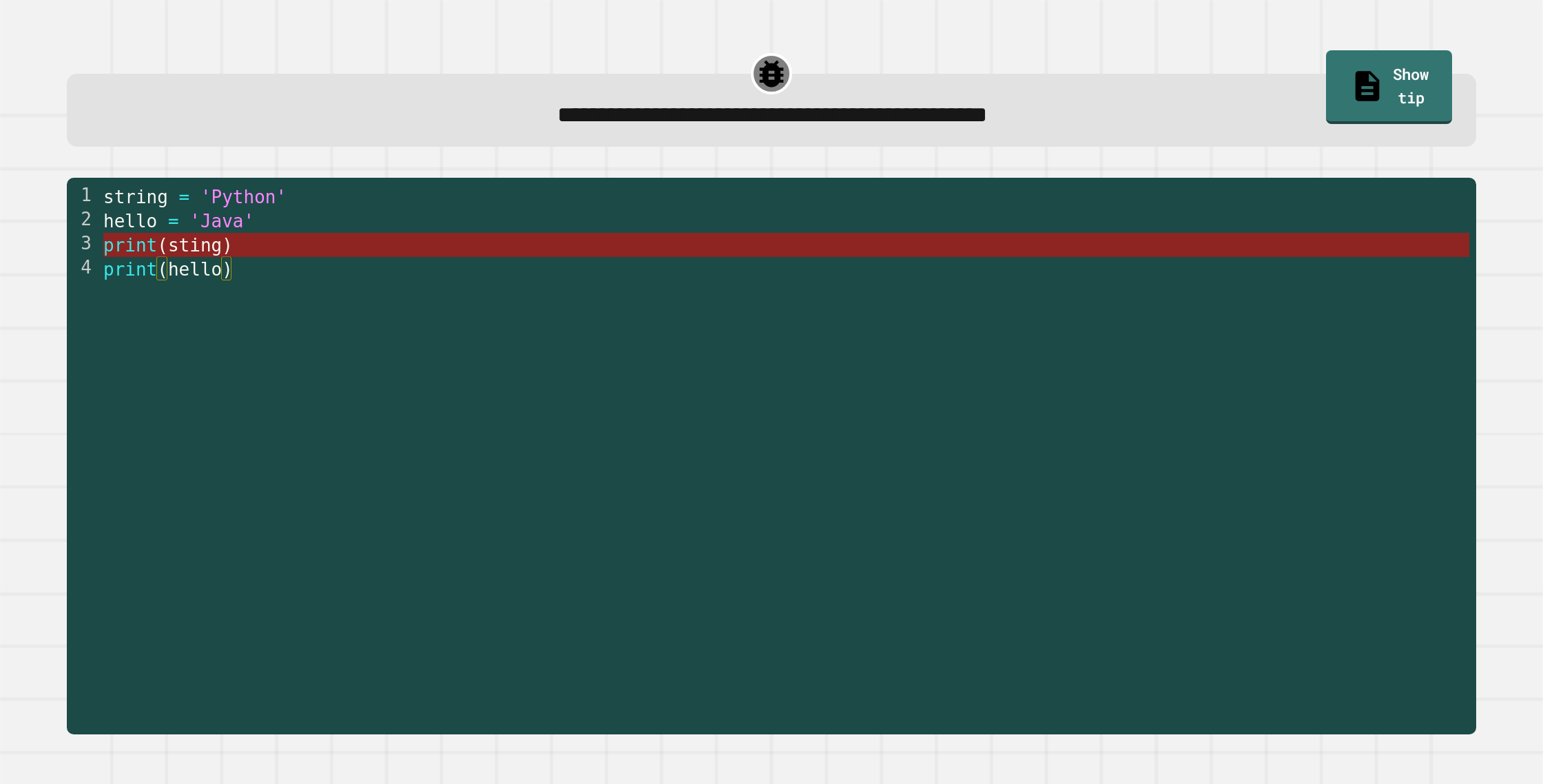
click at [166, 253] on span "(" at bounding box center [163, 245] width 11 height 21
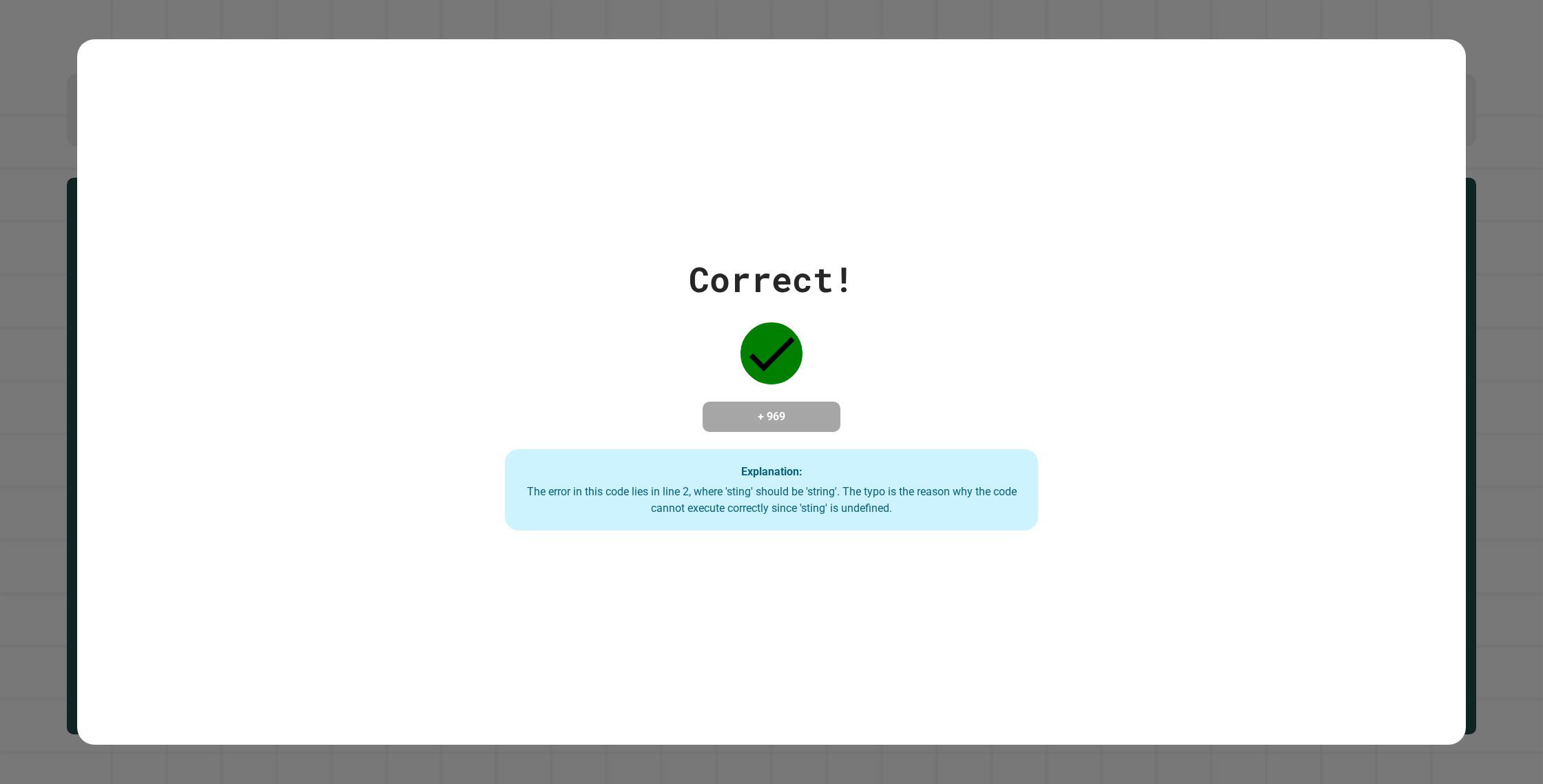
click at [713, 336] on div "Correct! + 969 Explanation: The error in this code lies in line 2, where 'sting…" at bounding box center [772, 392] width 761 height 277
drag, startPoint x: 718, startPoint y: 336, endPoint x: 759, endPoint y: 330, distance: 41.4
click at [733, 334] on div "Correct! + 969 Explanation: The error in this code lies in line 2, where 'sting…" at bounding box center [772, 392] width 761 height 277
click at [755, 333] on icon at bounding box center [771, 353] width 62 height 62
click at [753, 332] on icon at bounding box center [771, 353] width 62 height 62
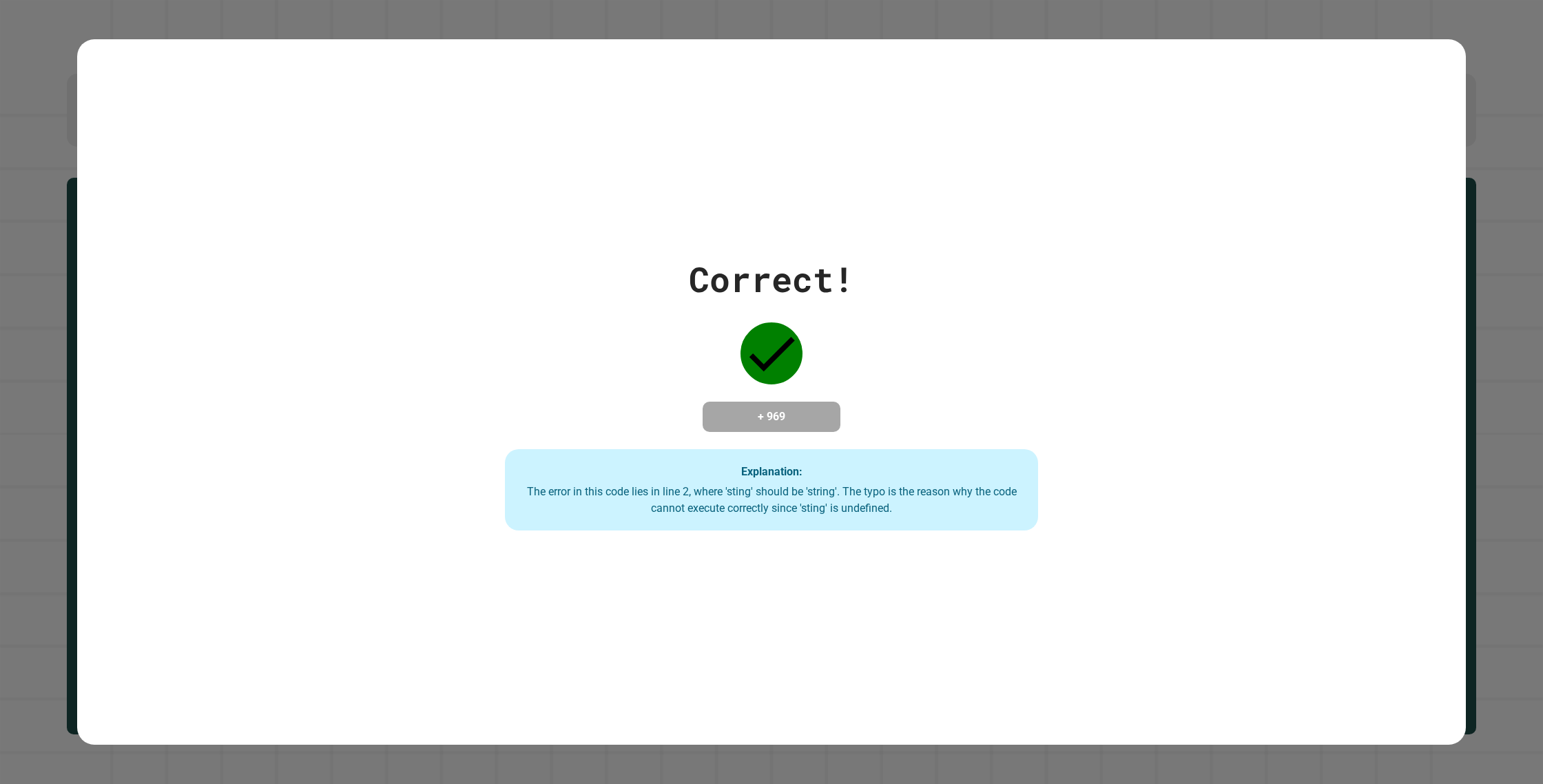
click at [741, 367] on div "Correct! + 969 Explanation: The error in this code lies in line 2, where 'sting…" at bounding box center [772, 392] width 761 height 277
click at [741, 368] on div "Correct! + 969 Explanation: The error in this code lies in line 2, where 'sting…" at bounding box center [772, 392] width 761 height 277
click at [750, 368] on icon at bounding box center [771, 353] width 62 height 62
click at [749, 369] on icon at bounding box center [771, 353] width 62 height 62
click at [749, 370] on icon at bounding box center [771, 353] width 62 height 62
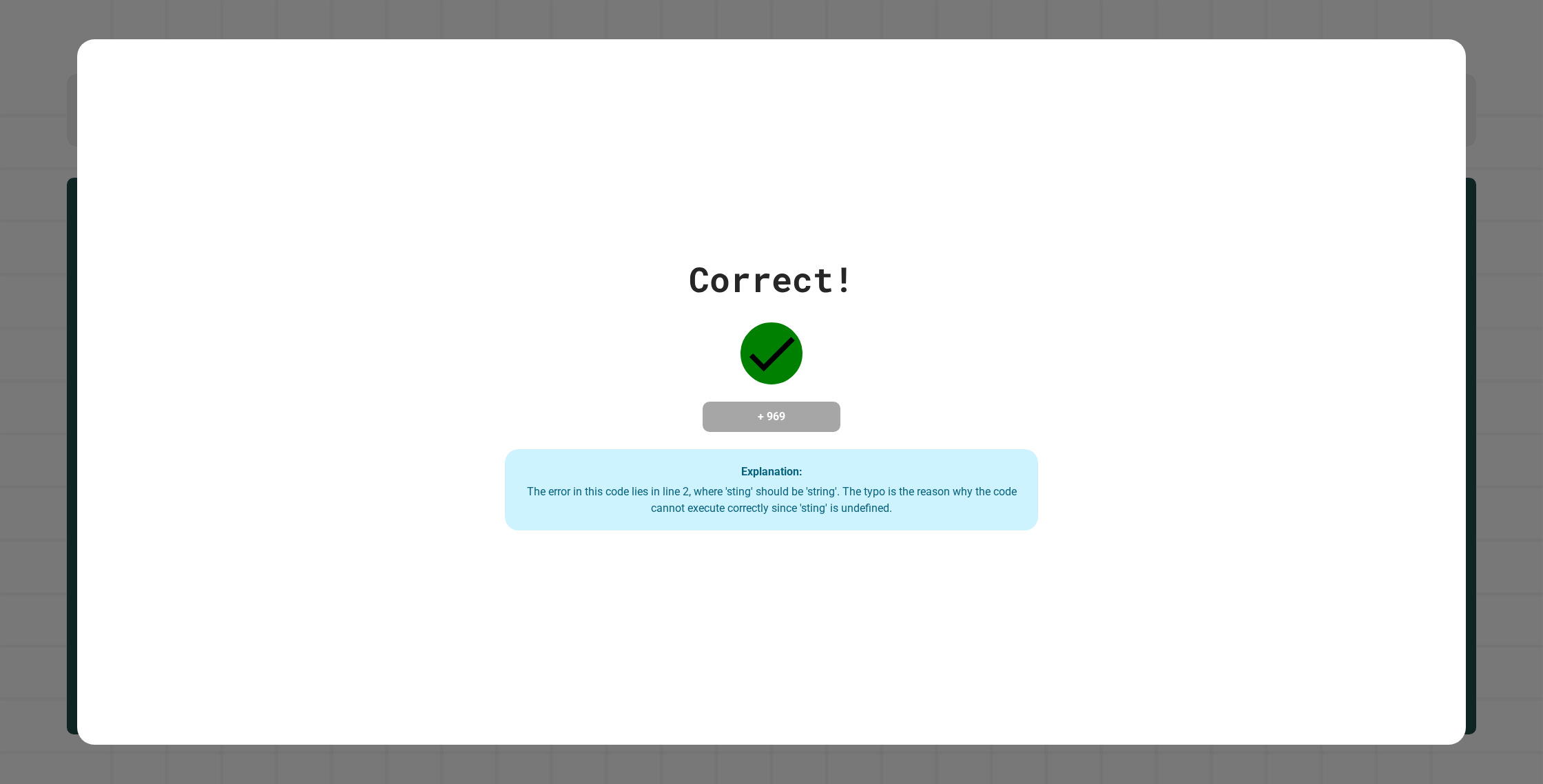
click at [750, 371] on icon at bounding box center [771, 353] width 62 height 62
drag, startPoint x: 783, startPoint y: 466, endPoint x: 779, endPoint y: 418, distance: 48.2
click at [779, 418] on div "Correct! + 969 Explanation: The error in this code lies in line 2, where 'sting…" at bounding box center [772, 392] width 761 height 277
click at [894, 471] on div "Explanation: The error in this code lies in line 2, where 'sting' should be 'st…" at bounding box center [771, 489] width 533 height 81
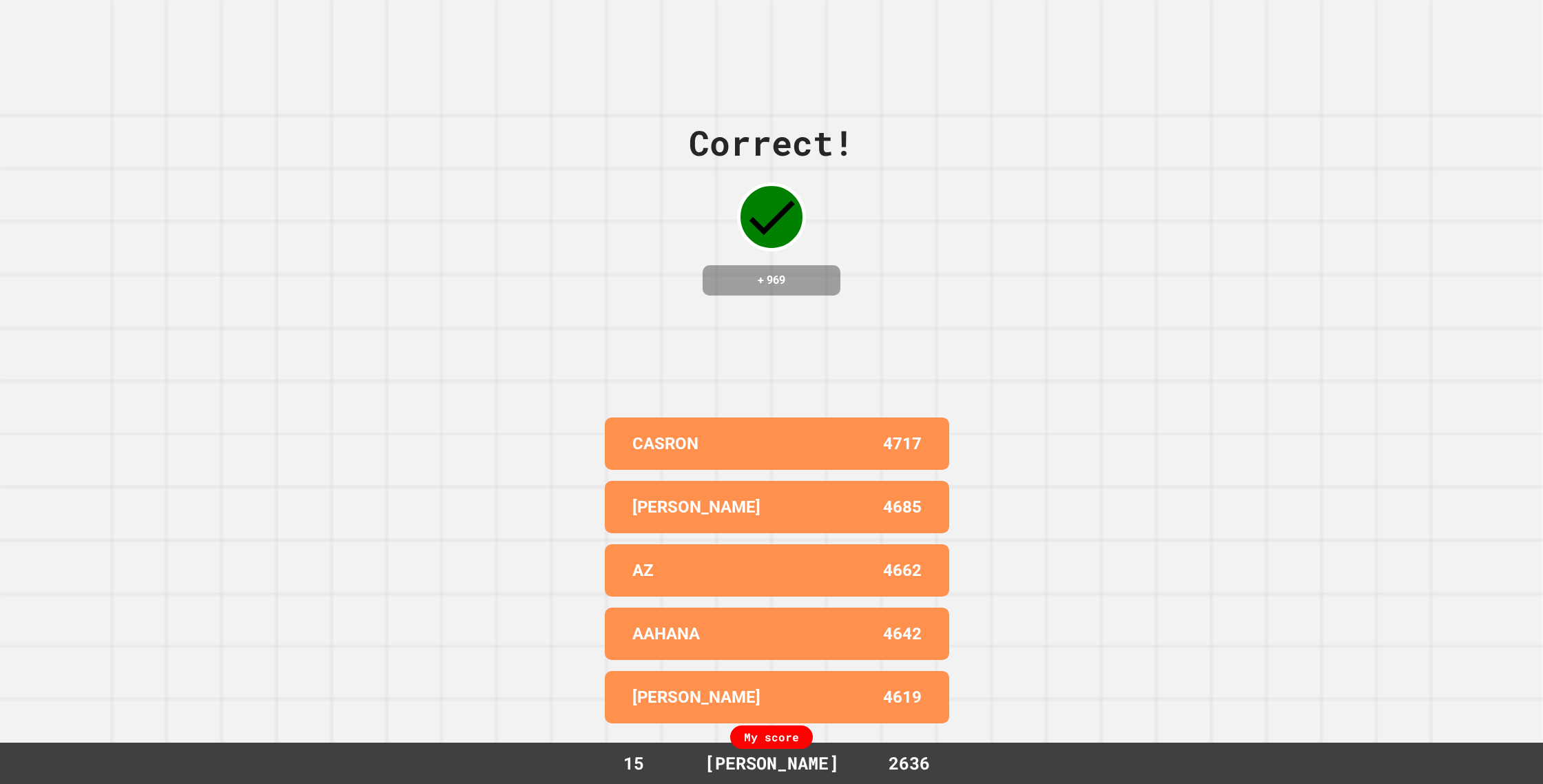
click at [866, 642] on div "4642" at bounding box center [849, 633] width 144 height 24
click at [880, 603] on div "CASRON 4717 [PERSON_NAME] 4685 AZ 4662 AAHANA 4642 [PERSON_NAME] 4619" at bounding box center [772, 570] width 345 height 317
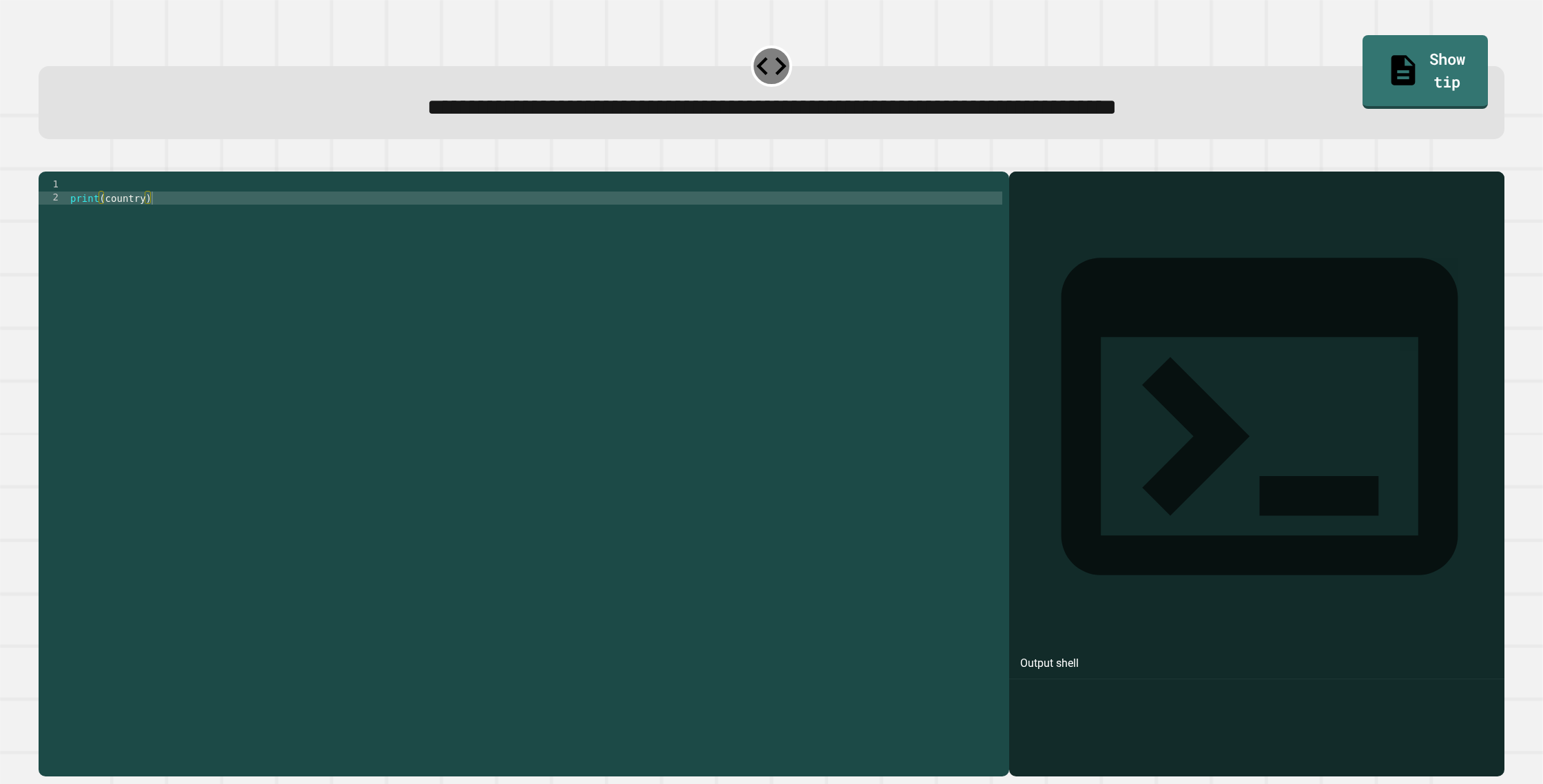
click at [90, 212] on div "print ( country )" at bounding box center [535, 472] width 935 height 589
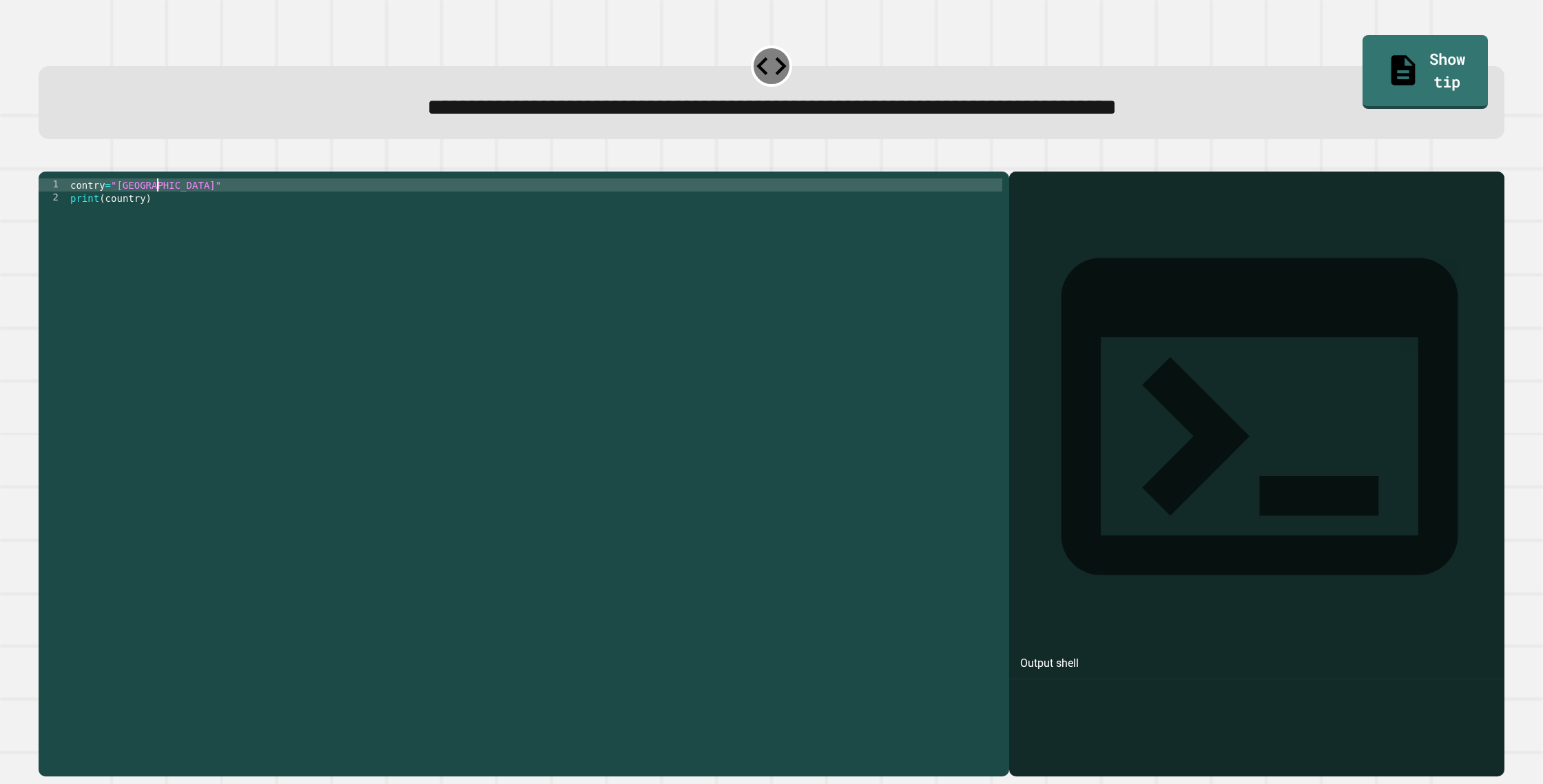
scroll to position [0, 6]
type textarea "**********"
click at [46, 160] on icon "button" at bounding box center [46, 160] width 0 height 0
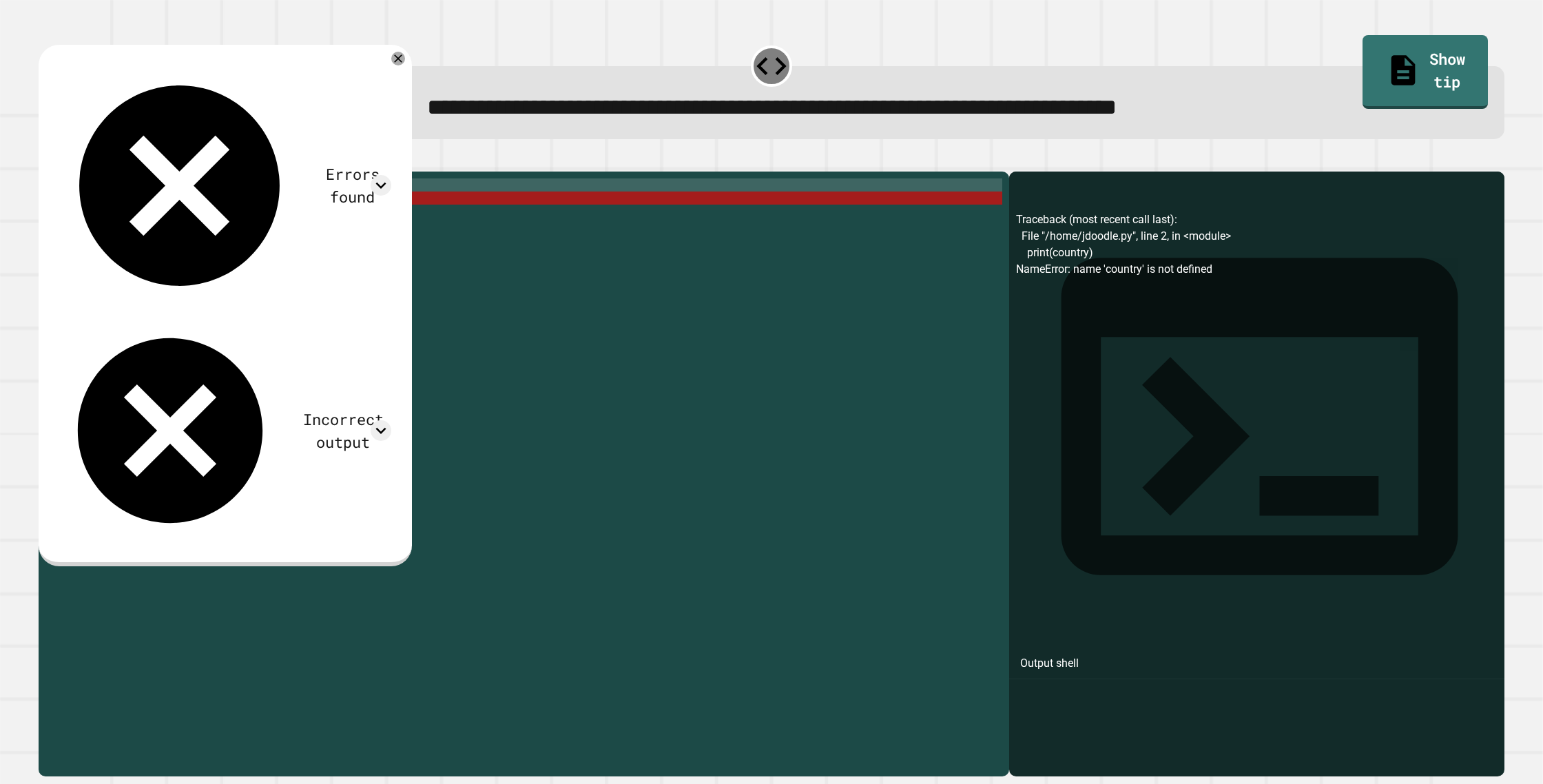
click at [46, 160] on icon "button" at bounding box center [46, 160] width 0 height 0
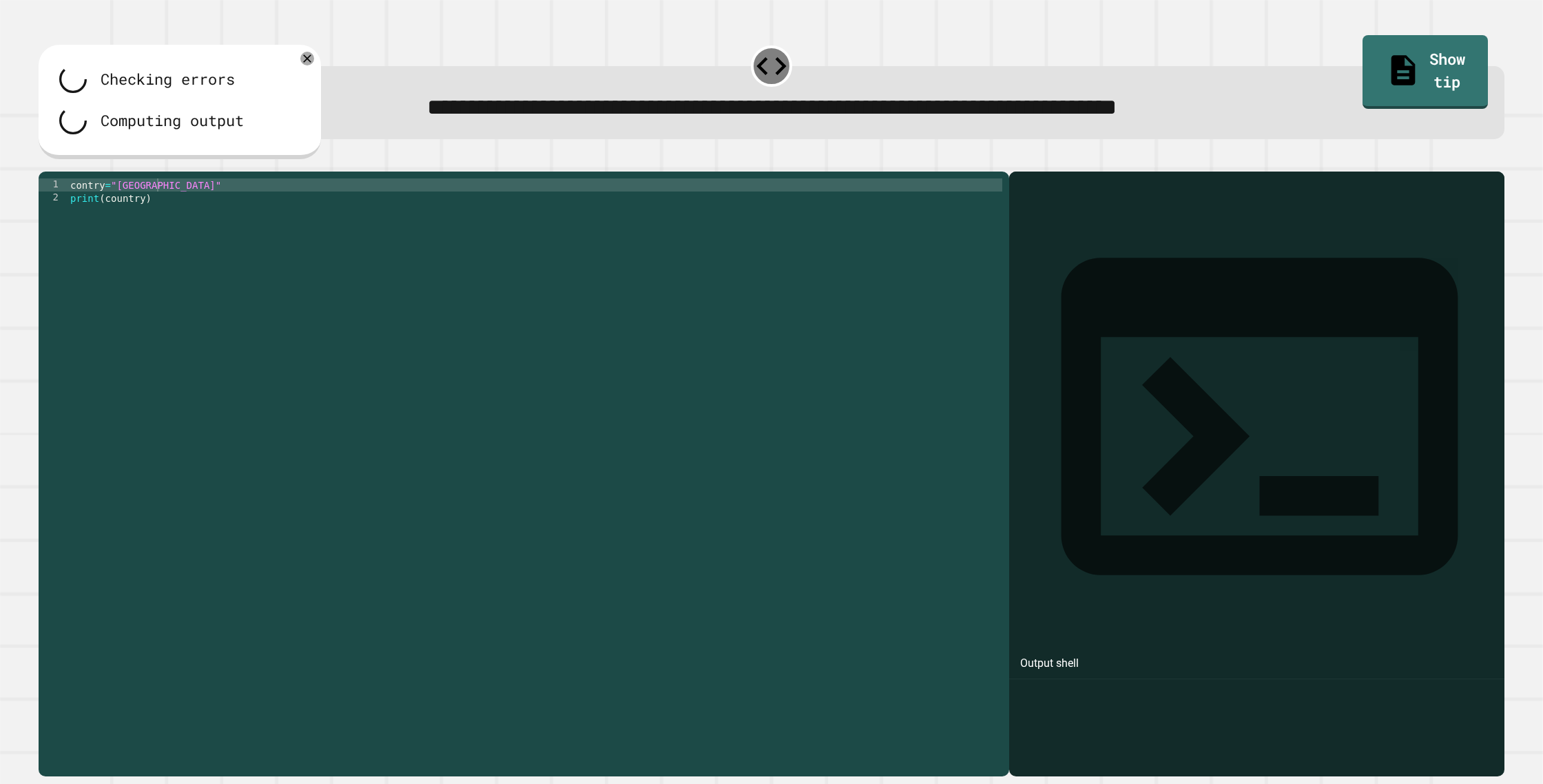
click at [59, 171] on div at bounding box center [771, 163] width 1466 height 17
click at [60, 171] on div at bounding box center [771, 163] width 1466 height 17
drag, startPoint x: 66, startPoint y: 175, endPoint x: 100, endPoint y: 180, distance: 34.4
click at [84, 171] on div at bounding box center [771, 163] width 1466 height 17
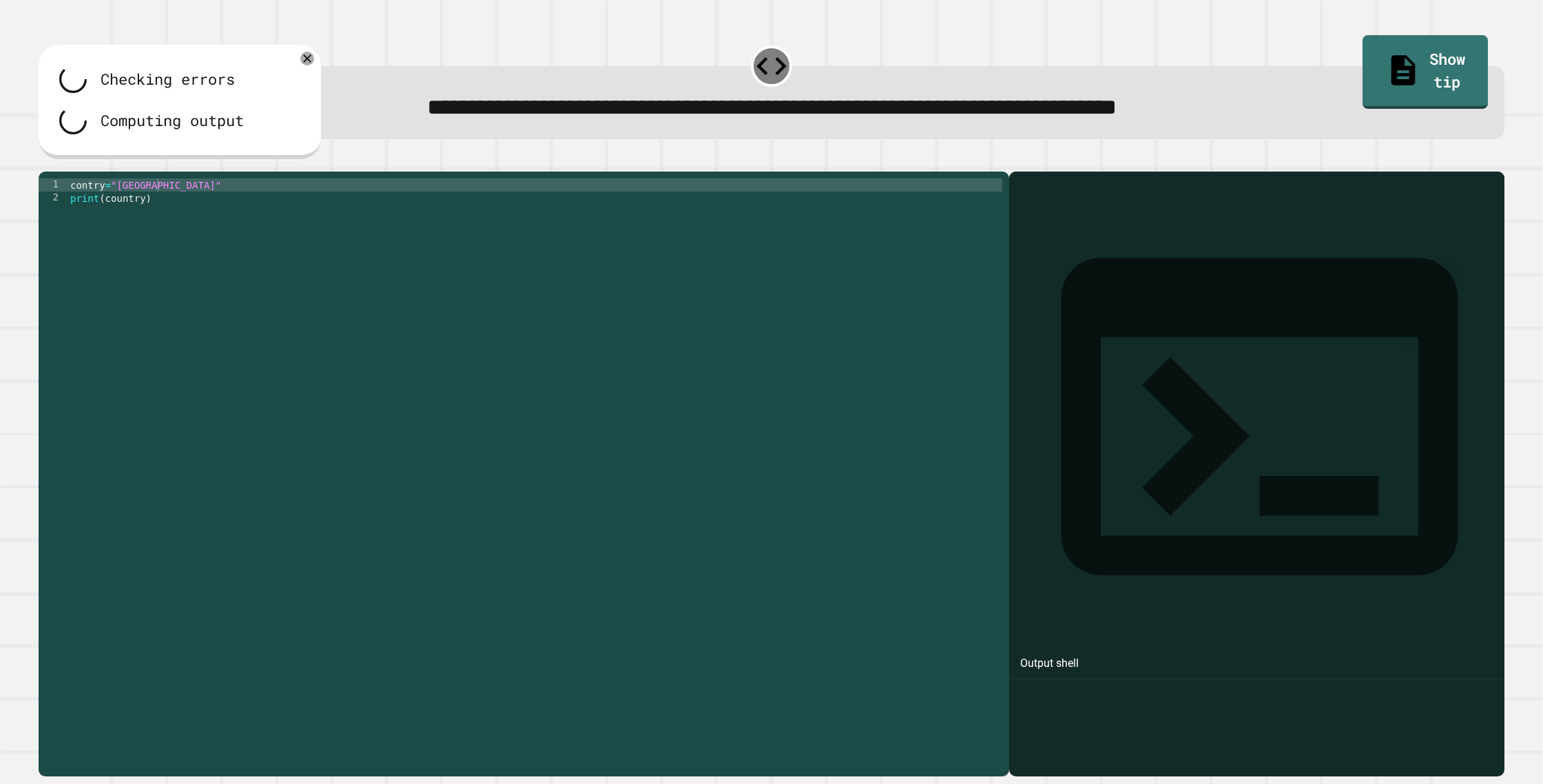
click at [59, 160] on icon "button" at bounding box center [59, 160] width 0 height 0
drag, startPoint x: 84, startPoint y: 173, endPoint x: 111, endPoint y: 179, distance: 27.7
click at [87, 171] on div at bounding box center [771, 163] width 1466 height 17
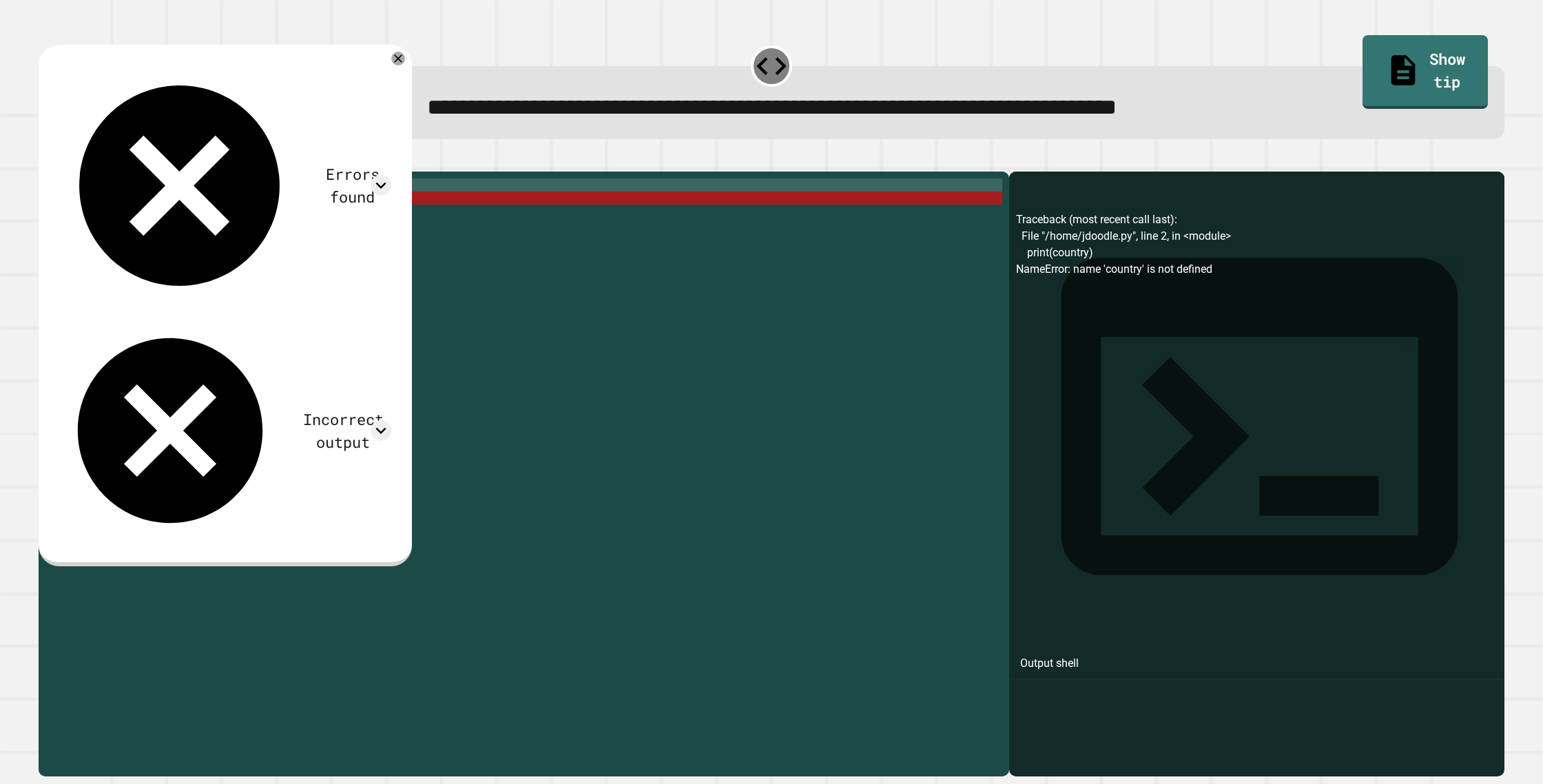
click at [73, 160] on button "button" at bounding box center [73, 160] width 0 height 0
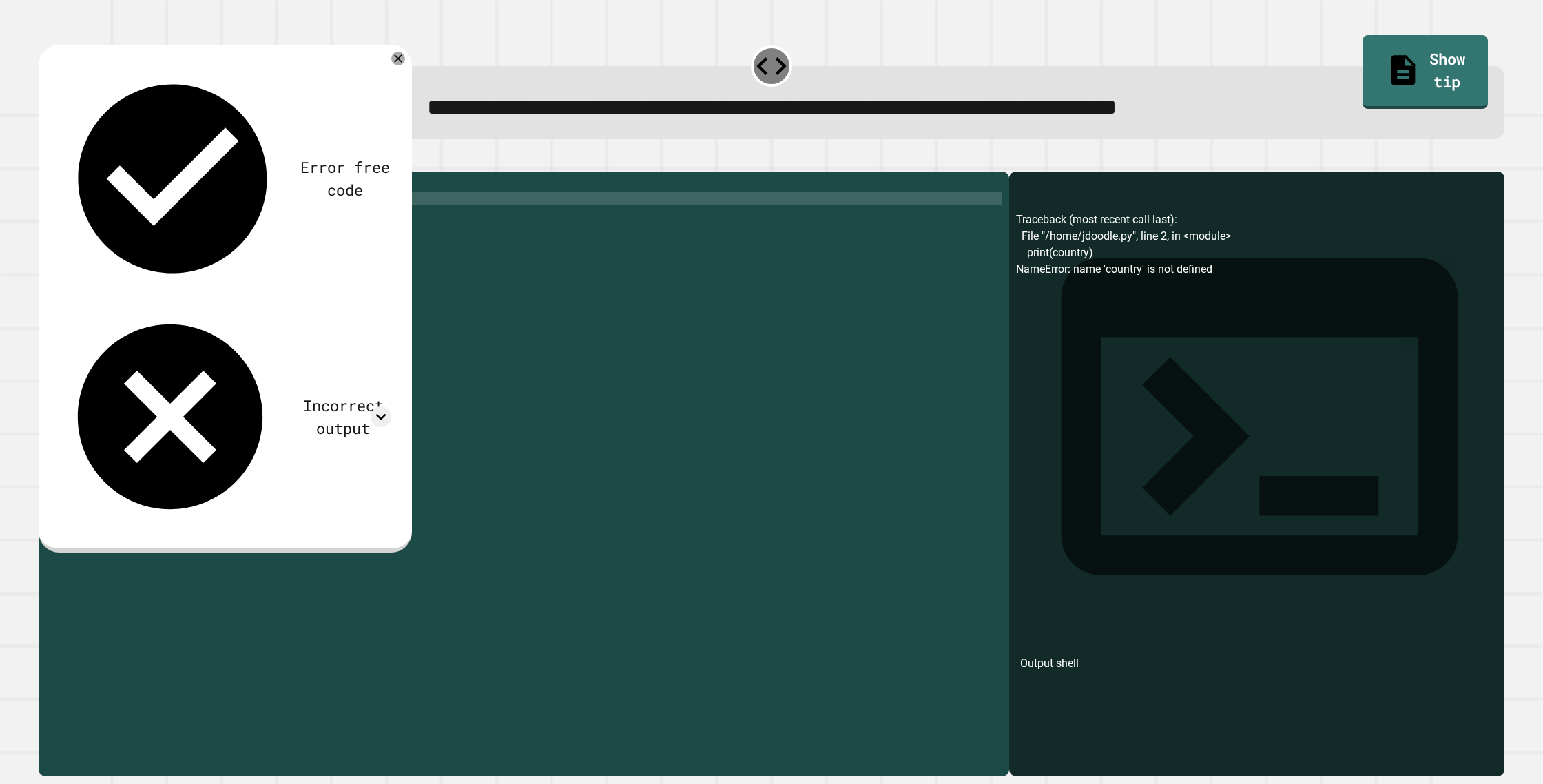
drag, startPoint x: 149, startPoint y: 168, endPoint x: 141, endPoint y: 170, distance: 8.2
click at [73, 160] on icon "button" at bounding box center [73, 160] width 0 height 0
click at [134, 171] on div at bounding box center [771, 163] width 1466 height 17
click at [126, 207] on div "print ( country )" at bounding box center [535, 459] width 935 height 563
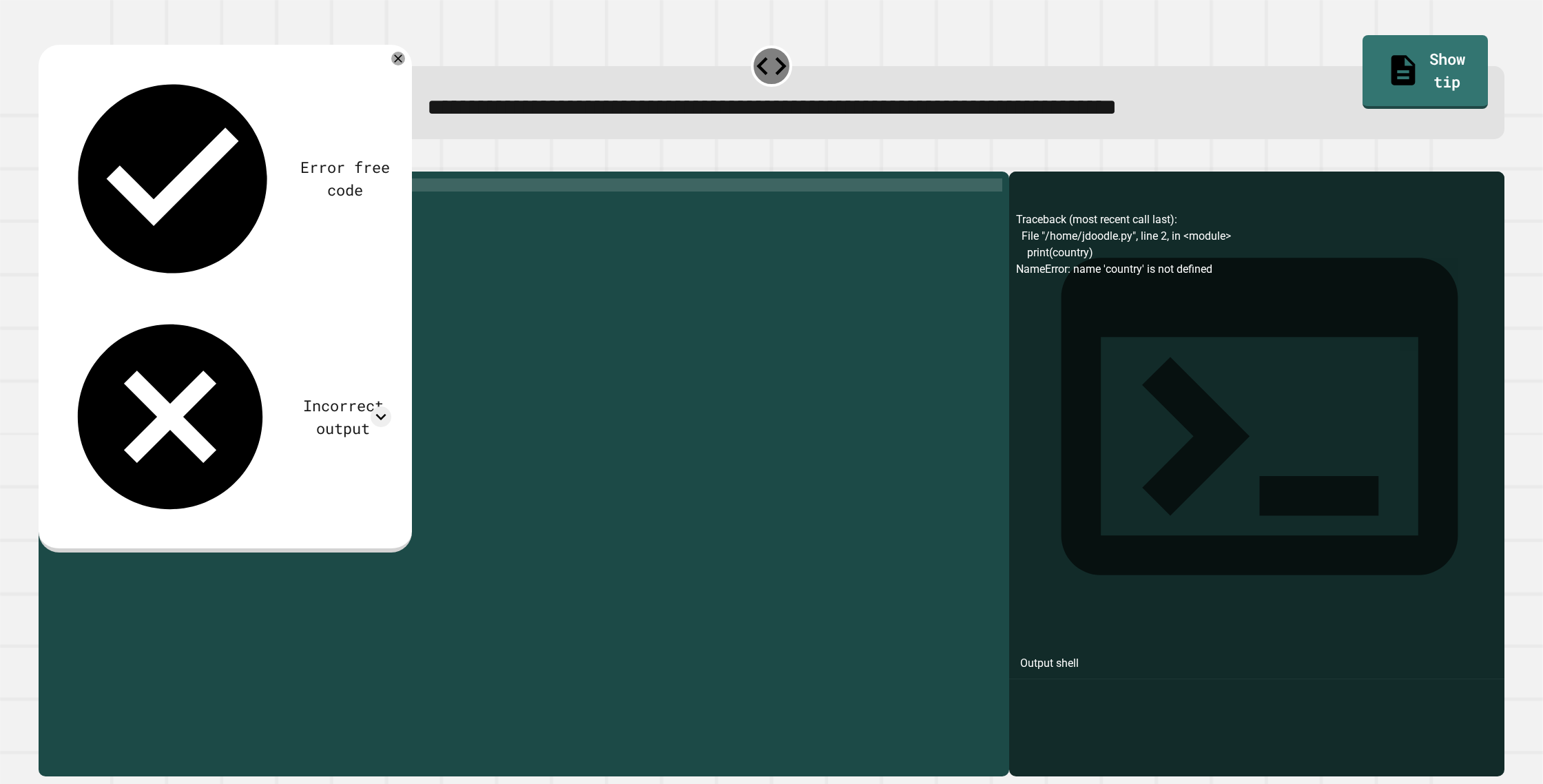
scroll to position [0, 7]
type textarea "**********"
click at [46, 160] on icon "button" at bounding box center [46, 160] width 0 height 0
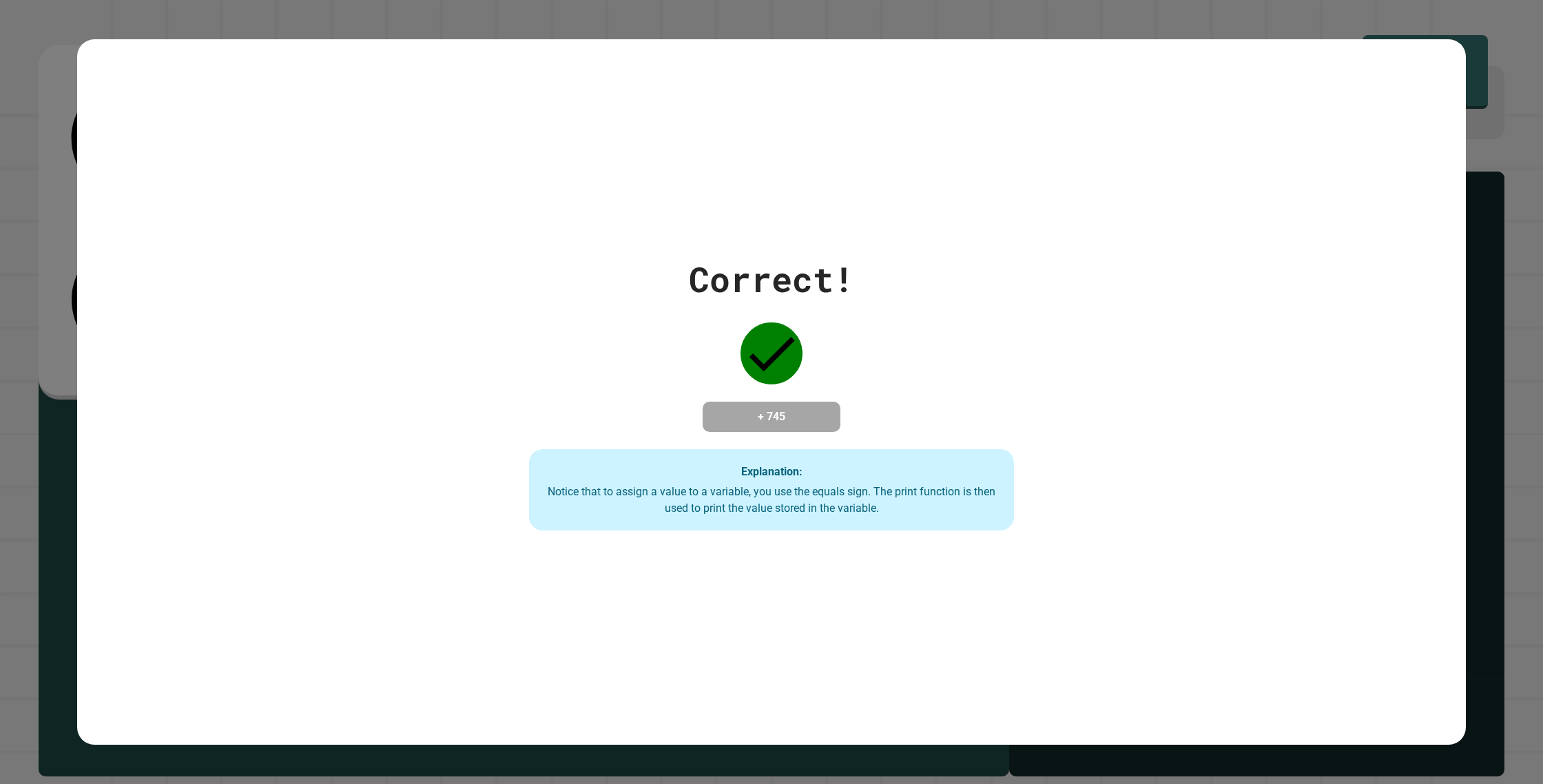
drag, startPoint x: 851, startPoint y: 292, endPoint x: 863, endPoint y: 295, distance: 12.4
click at [851, 292] on div "Correct!" at bounding box center [771, 279] width 165 height 52
drag, startPoint x: 863, startPoint y: 295, endPoint x: 810, endPoint y: 308, distance: 54.6
click at [842, 302] on div "Correct! + 745 Explanation: Notice that to assign a value to a variable, you us…" at bounding box center [771, 392] width 692 height 277
drag, startPoint x: 772, startPoint y: 325, endPoint x: 771, endPoint y: 333, distance: 8.1
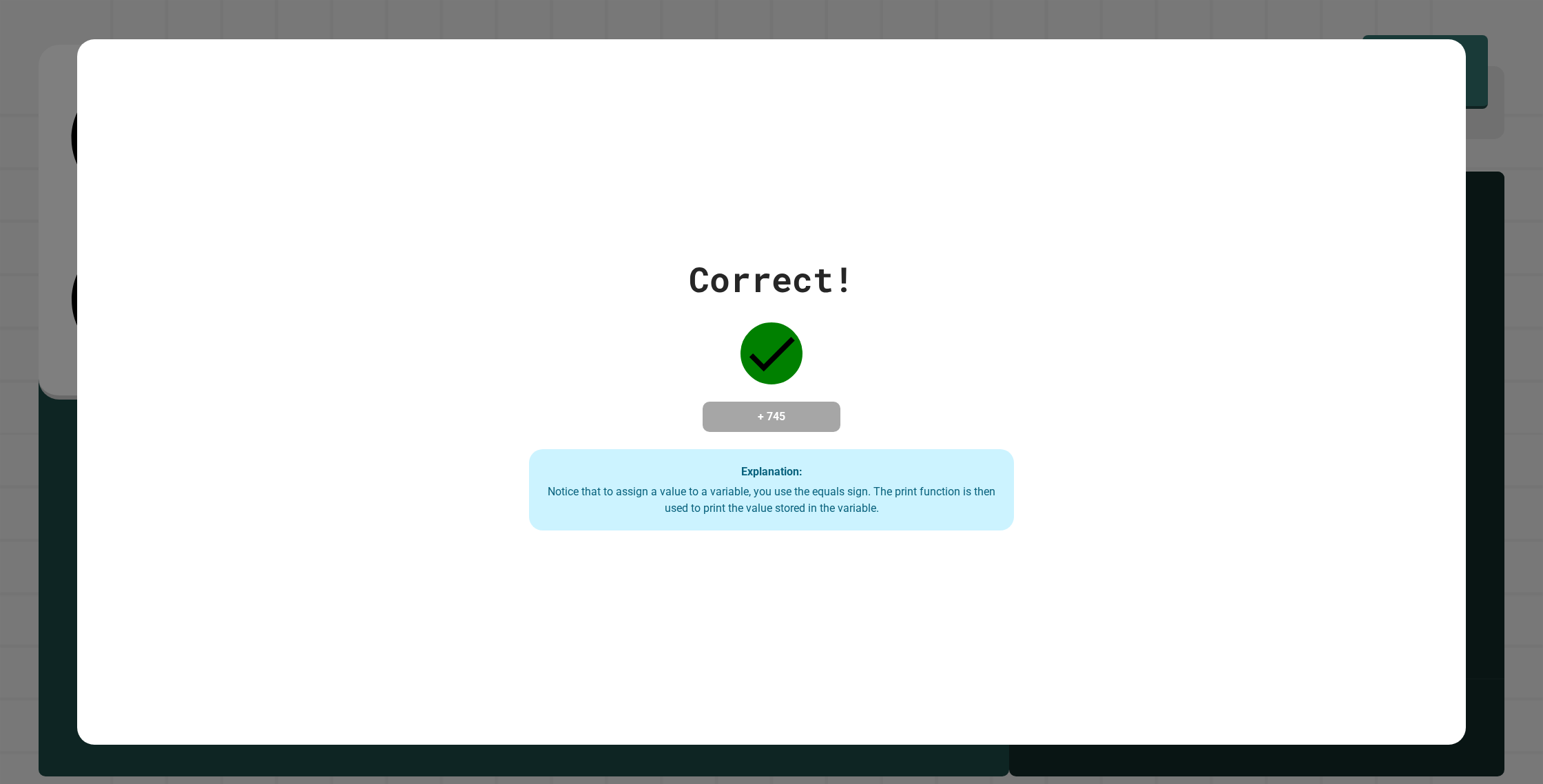
click at [770, 333] on icon at bounding box center [771, 353] width 62 height 62
click at [777, 334] on icon at bounding box center [771, 353] width 62 height 62
click at [776, 336] on icon at bounding box center [771, 353] width 62 height 62
drag, startPoint x: 776, startPoint y: 336, endPoint x: 768, endPoint y: 354, distance: 19.7
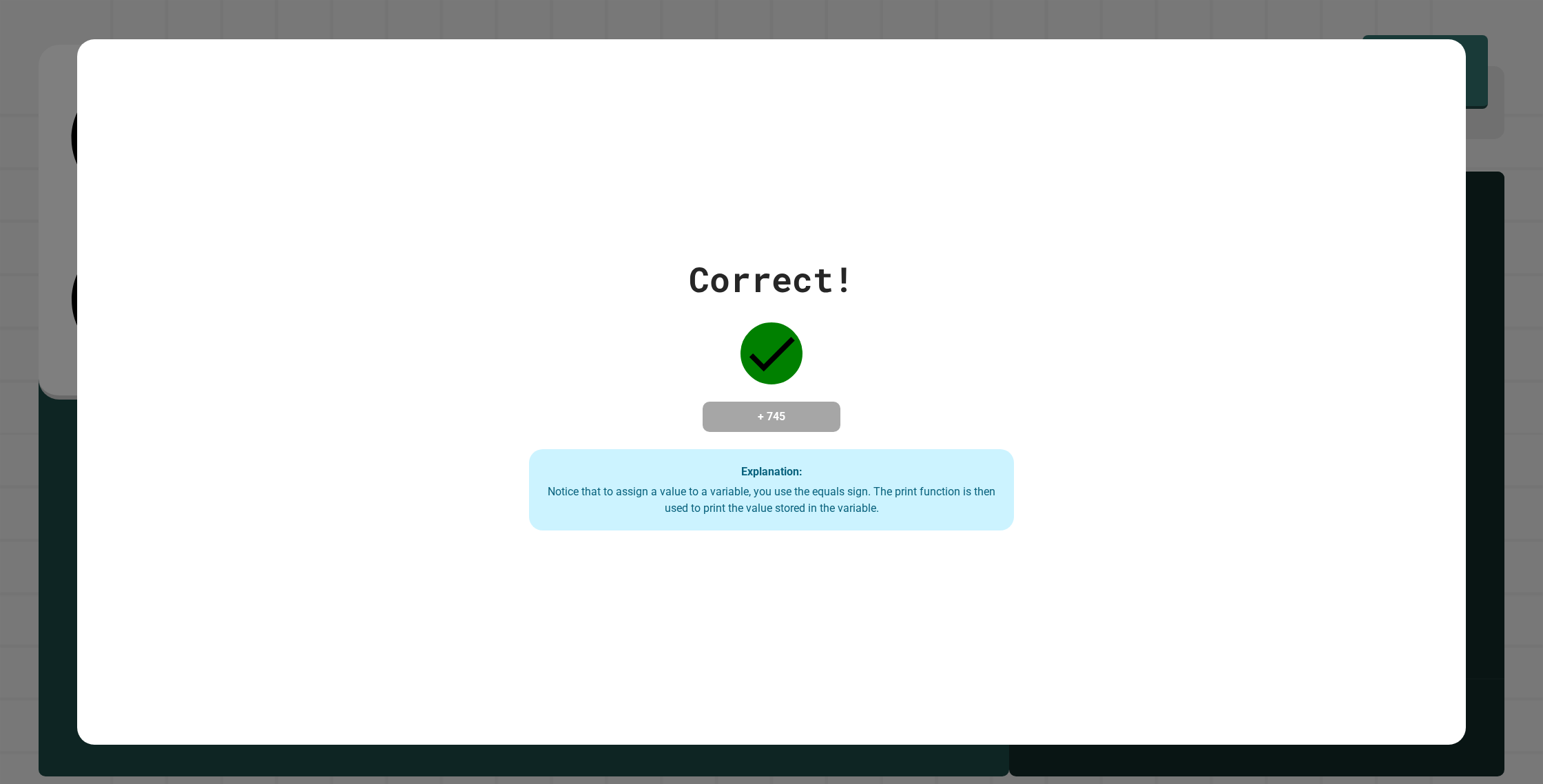
click at [773, 349] on icon at bounding box center [771, 353] width 62 height 62
drag, startPoint x: 768, startPoint y: 354, endPoint x: 757, endPoint y: 361, distance: 13.0
click at [765, 357] on icon at bounding box center [772, 354] width 46 height 35
drag, startPoint x: 757, startPoint y: 361, endPoint x: 751, endPoint y: 310, distance: 51.4
click at [758, 361] on icon at bounding box center [771, 353] width 62 height 62
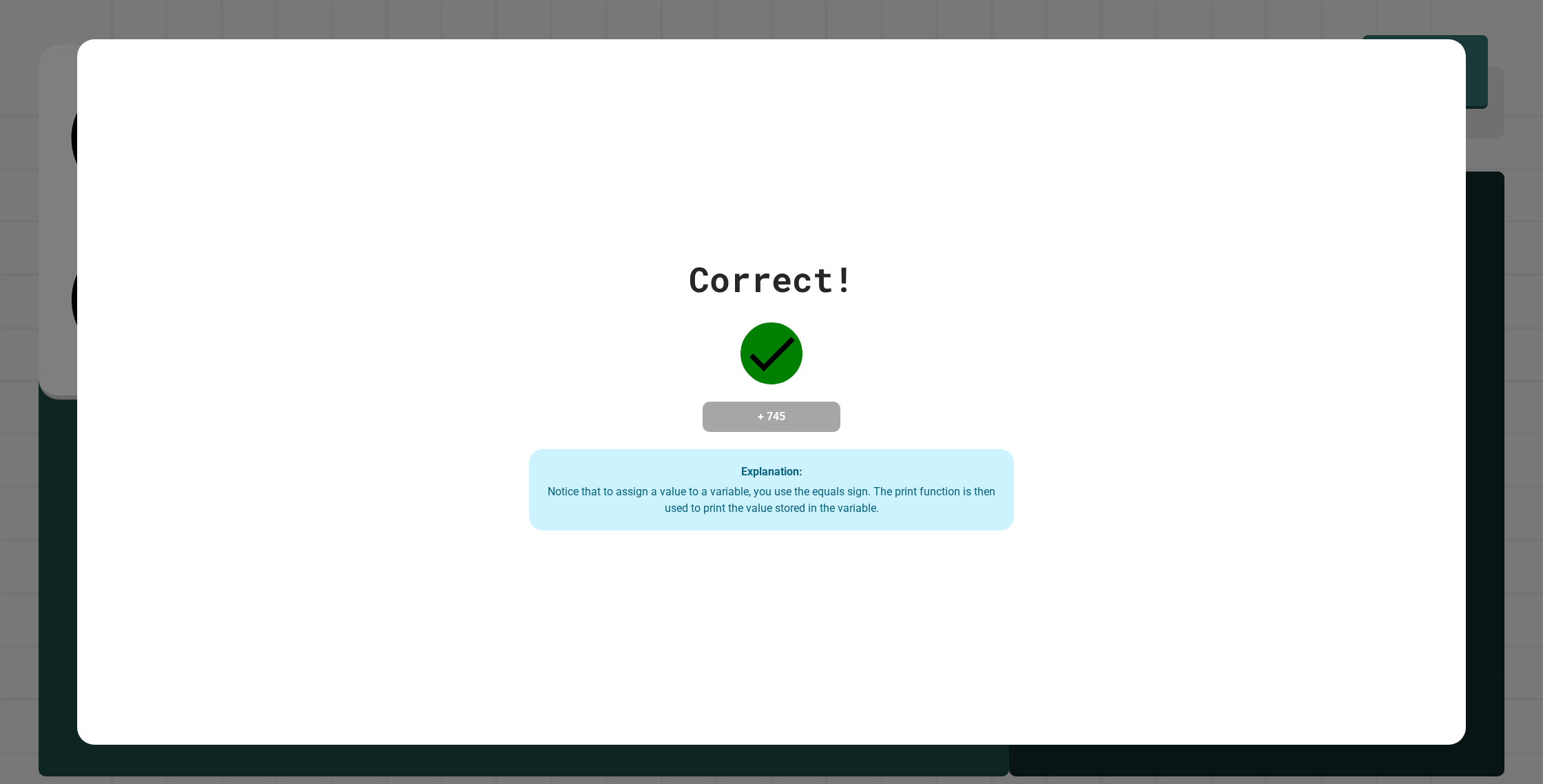
drag, startPoint x: 716, startPoint y: 123, endPoint x: 750, endPoint y: 147, distance: 41.6
click at [721, 126] on div "Correct! + 745 Explanation: Notice that to assign a value to a variable, you us…" at bounding box center [771, 392] width 1388 height 705
drag, startPoint x: 748, startPoint y: 181, endPoint x: 969, endPoint y: 433, distance: 335.2
click at [967, 473] on div "Correct! + 745 Explanation: Notice that to assign a value to a variable, you us…" at bounding box center [771, 392] width 1388 height 705
drag, startPoint x: 907, startPoint y: 353, endPoint x: 167, endPoint y: -84, distance: 859.4
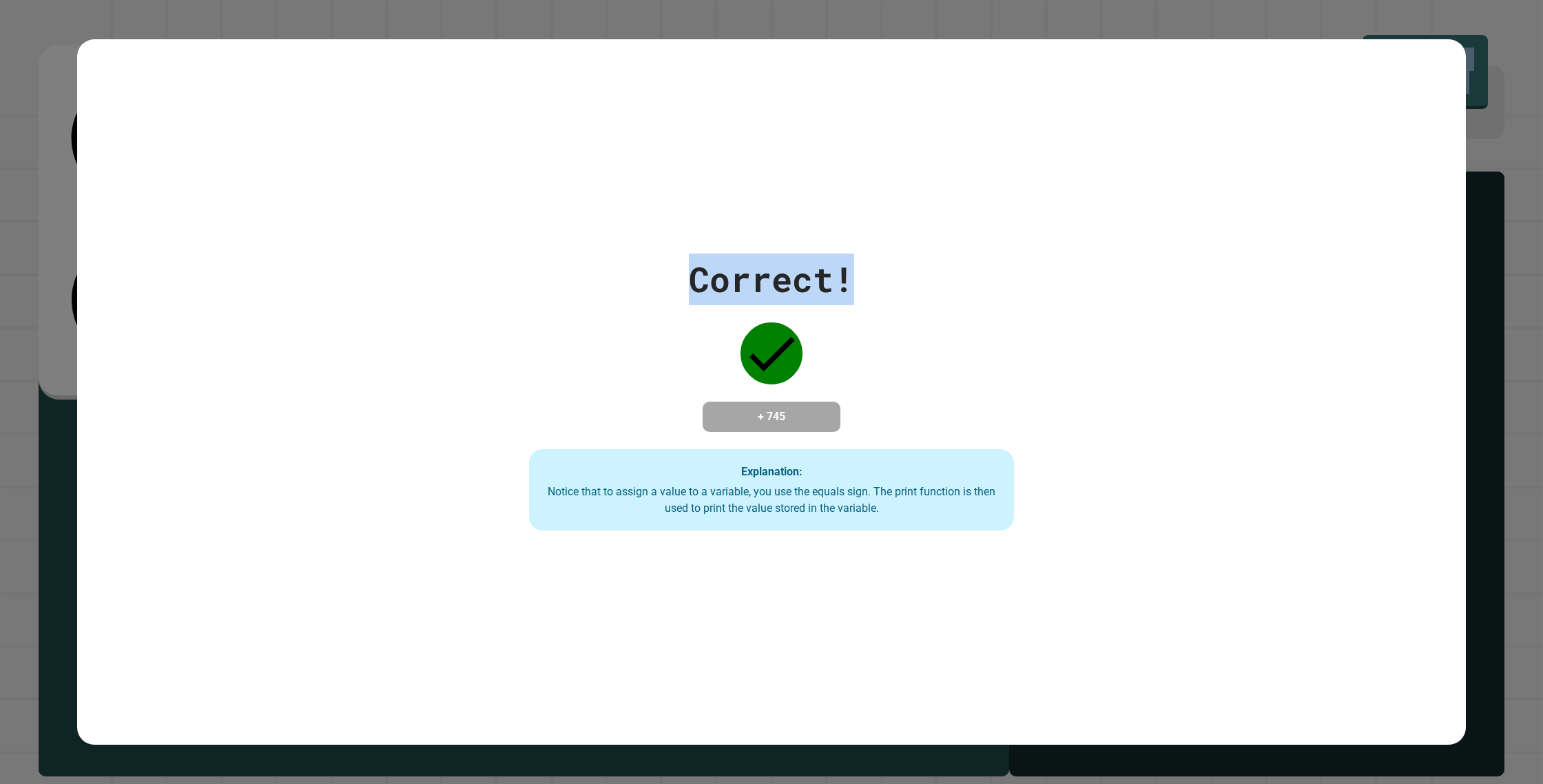
click at [167, 0] on html "**********" at bounding box center [771, 392] width 1543 height 784
drag, startPoint x: 69, startPoint y: 777, endPoint x: 25, endPoint y: 665, distance: 120.3
click at [25, 665] on div "Correct! + 745 Explanation: Notice that to assign a value to a variable, you us…" at bounding box center [771, 392] width 1543 height 784
drag, startPoint x: 545, startPoint y: 729, endPoint x: 572, endPoint y: 693, distance: 45.0
click at [571, 696] on div "Correct! + 745 Explanation: Notice that to assign a value to a variable, you us…" at bounding box center [771, 392] width 1388 height 705
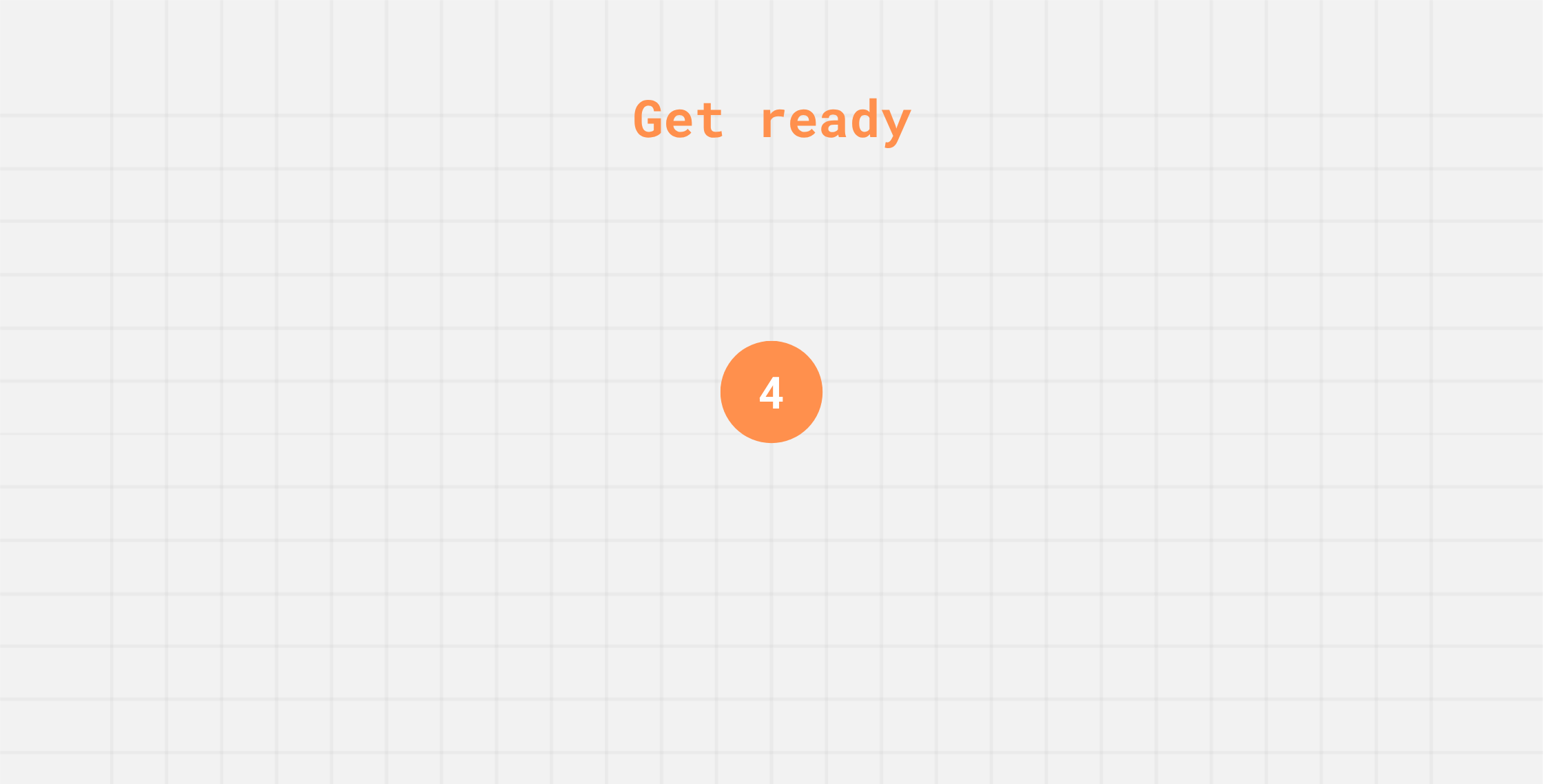
drag, startPoint x: 1014, startPoint y: 629, endPoint x: 939, endPoint y: 569, distance: 96.0
click at [960, 582] on div "Get ready 4" at bounding box center [771, 392] width 1543 height 784
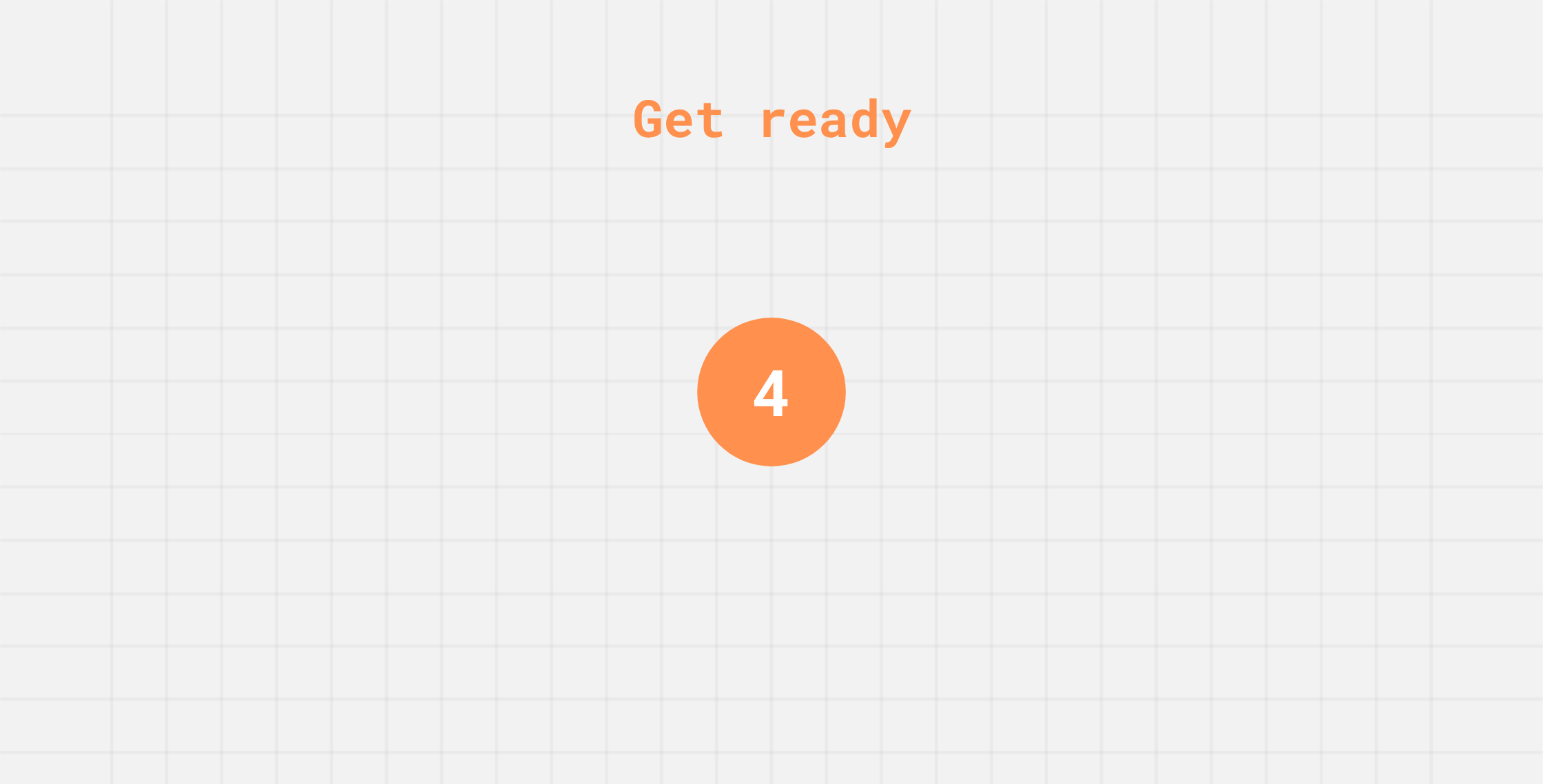
drag, startPoint x: 818, startPoint y: 549, endPoint x: 856, endPoint y: 540, distance: 39.1
click at [818, 549] on div "Get ready 4" at bounding box center [771, 392] width 103 height 784
drag, startPoint x: 856, startPoint y: 540, endPoint x: 849, endPoint y: 519, distance: 22.1
click at [852, 535] on div "Get ready 4" at bounding box center [771, 392] width 1543 height 784
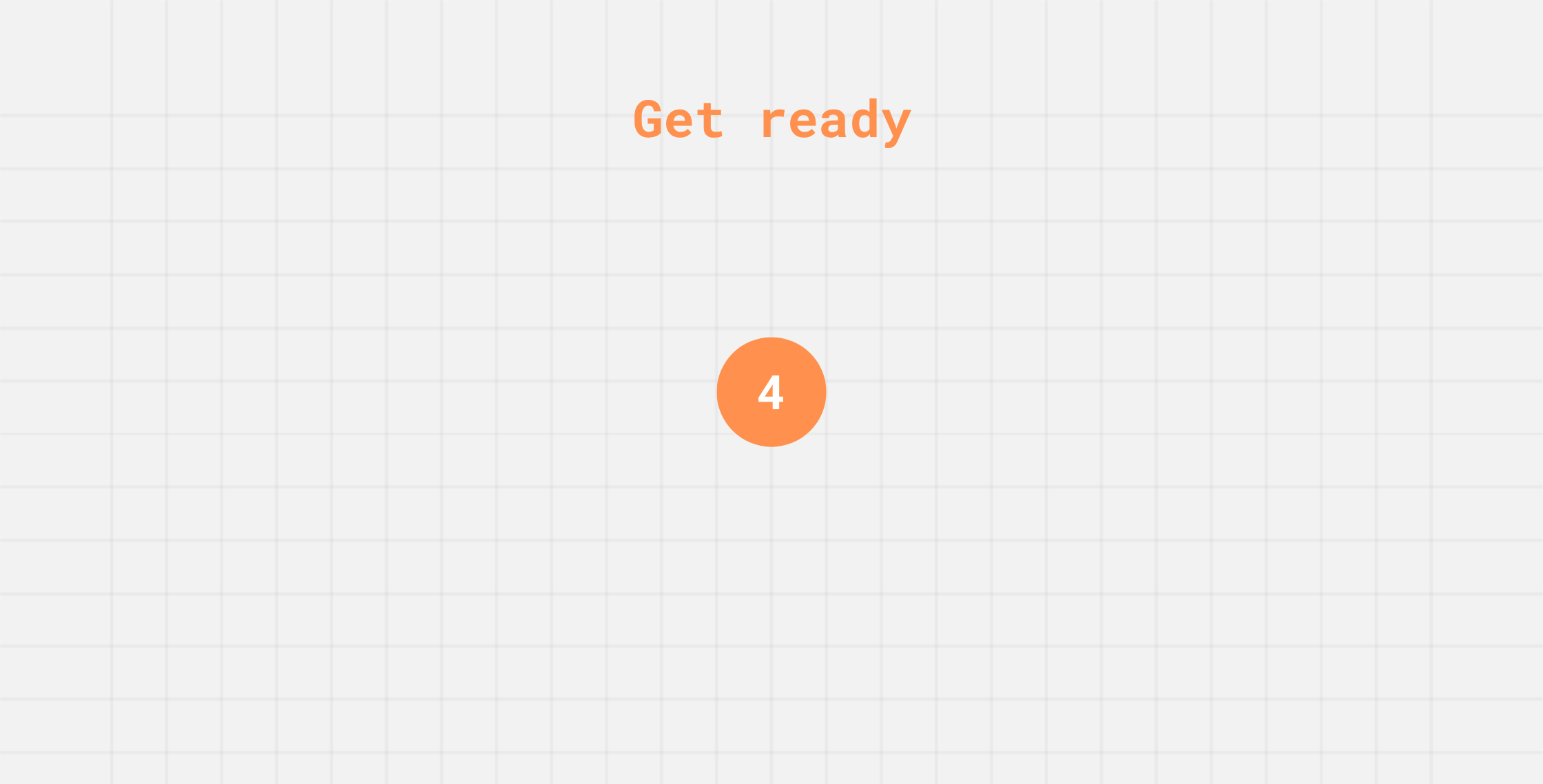
click at [849, 519] on div "Get ready 4" at bounding box center [771, 392] width 1543 height 784
drag, startPoint x: 847, startPoint y: 519, endPoint x: 844, endPoint y: 526, distance: 7.6
click at [843, 526] on div "Get ready 3" at bounding box center [771, 392] width 1543 height 784
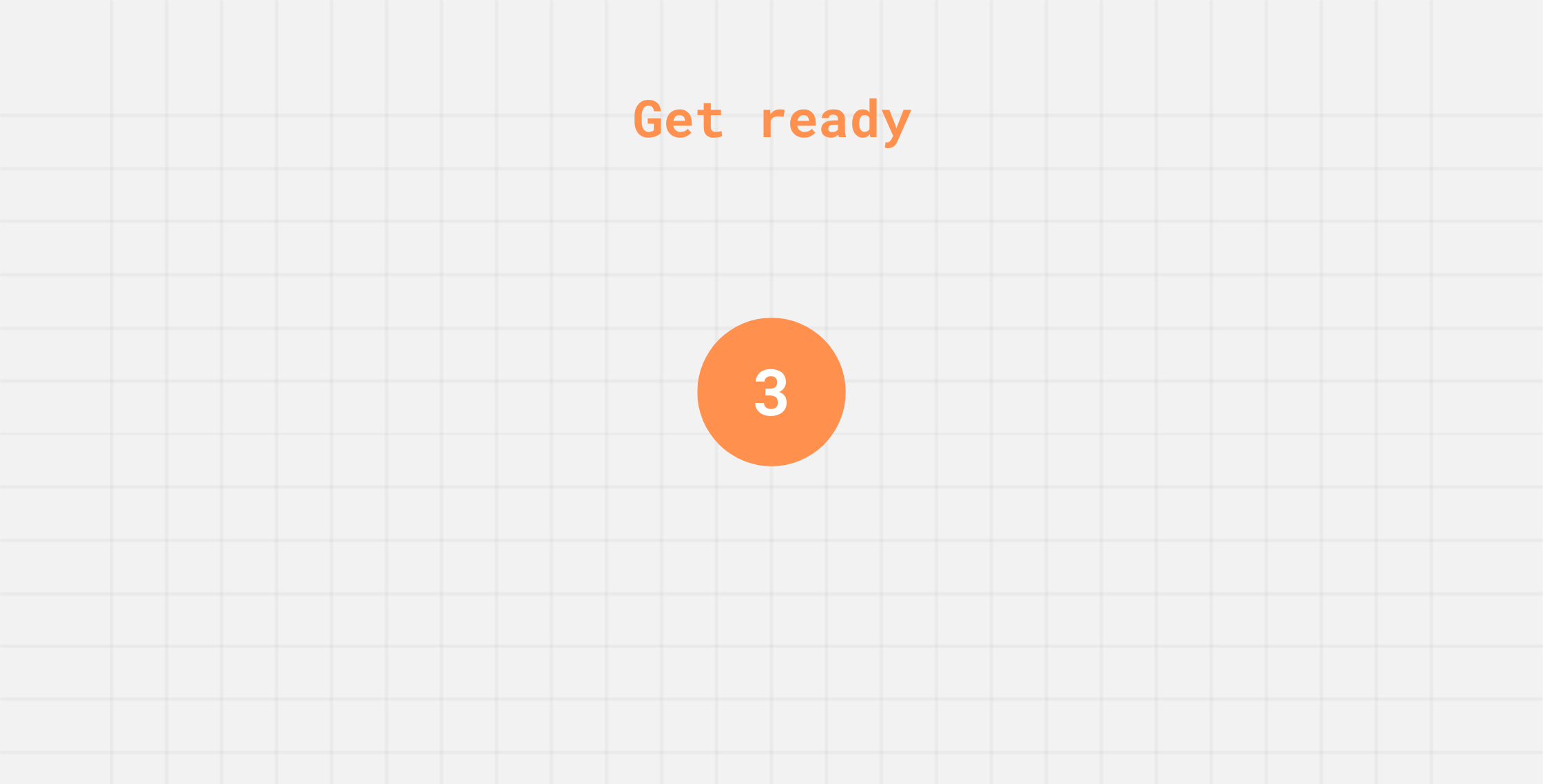
click at [843, 530] on div "Get ready 3" at bounding box center [771, 392] width 1543 height 784
click at [847, 537] on div "Get ready 3" at bounding box center [771, 392] width 1543 height 784
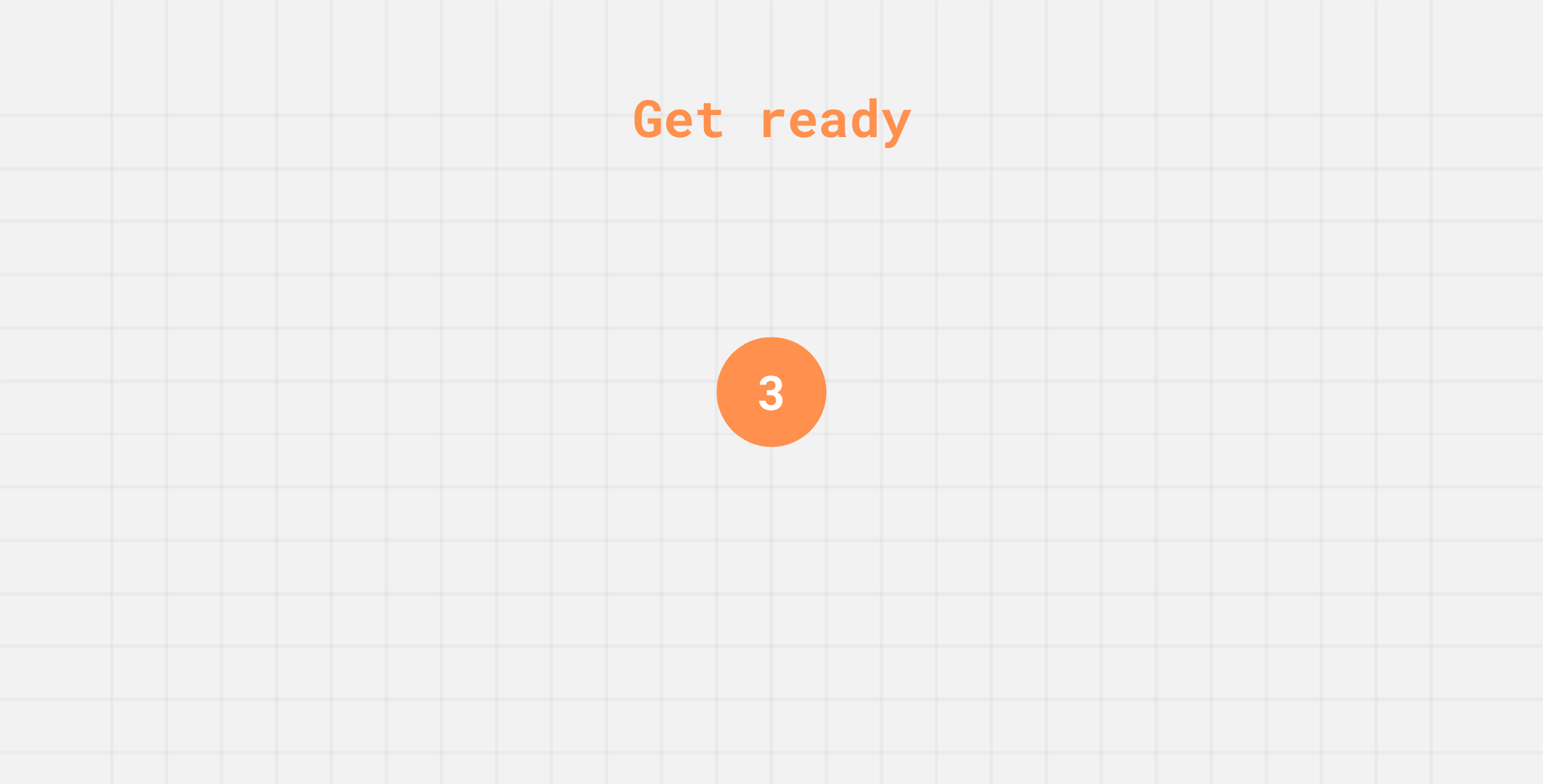
click at [849, 535] on div "Get ready 3" at bounding box center [771, 392] width 1543 height 784
click at [852, 536] on div "Get ready 2" at bounding box center [771, 392] width 1543 height 784
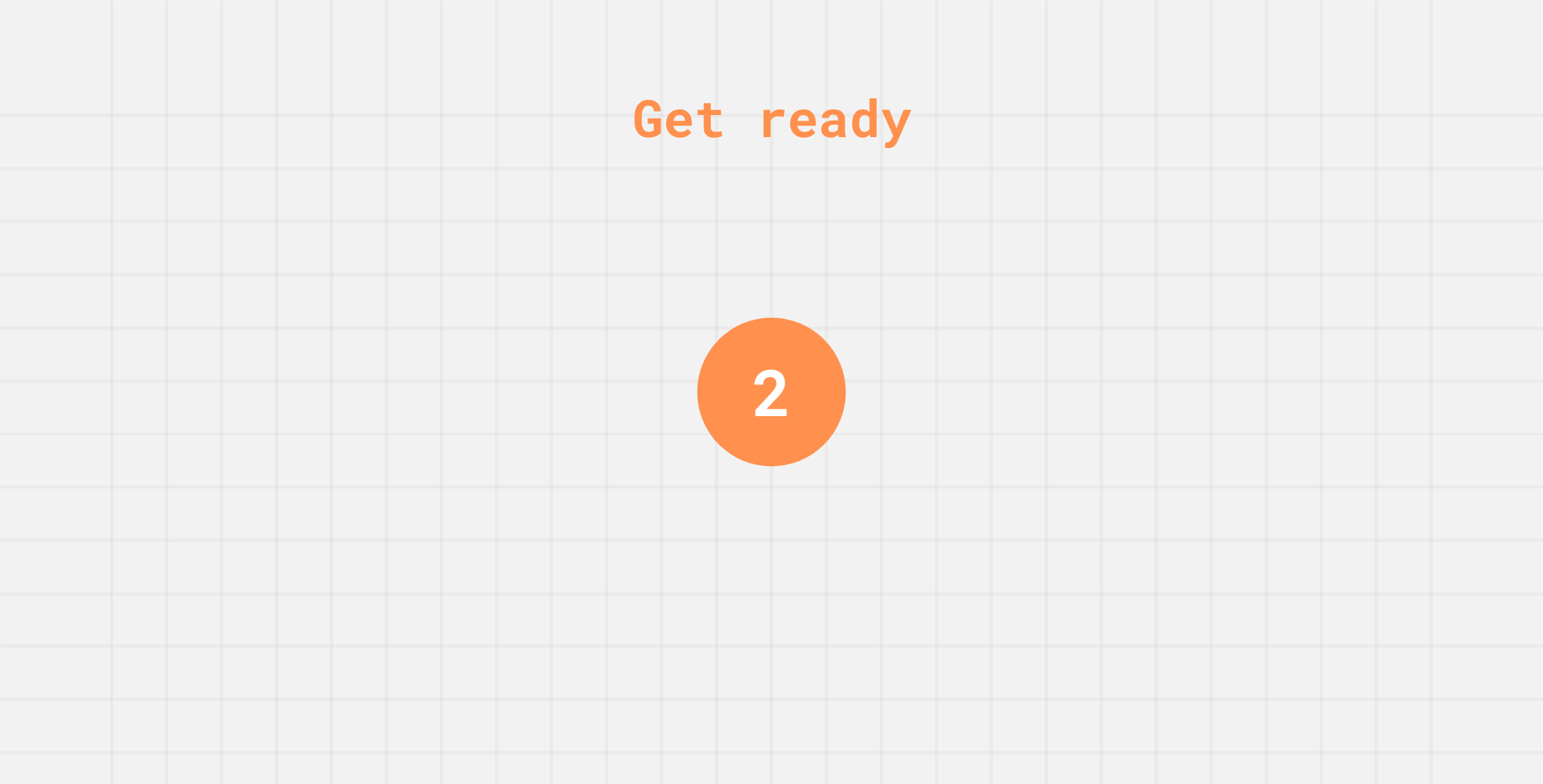
click at [853, 537] on div "Get ready 2" at bounding box center [771, 392] width 1543 height 784
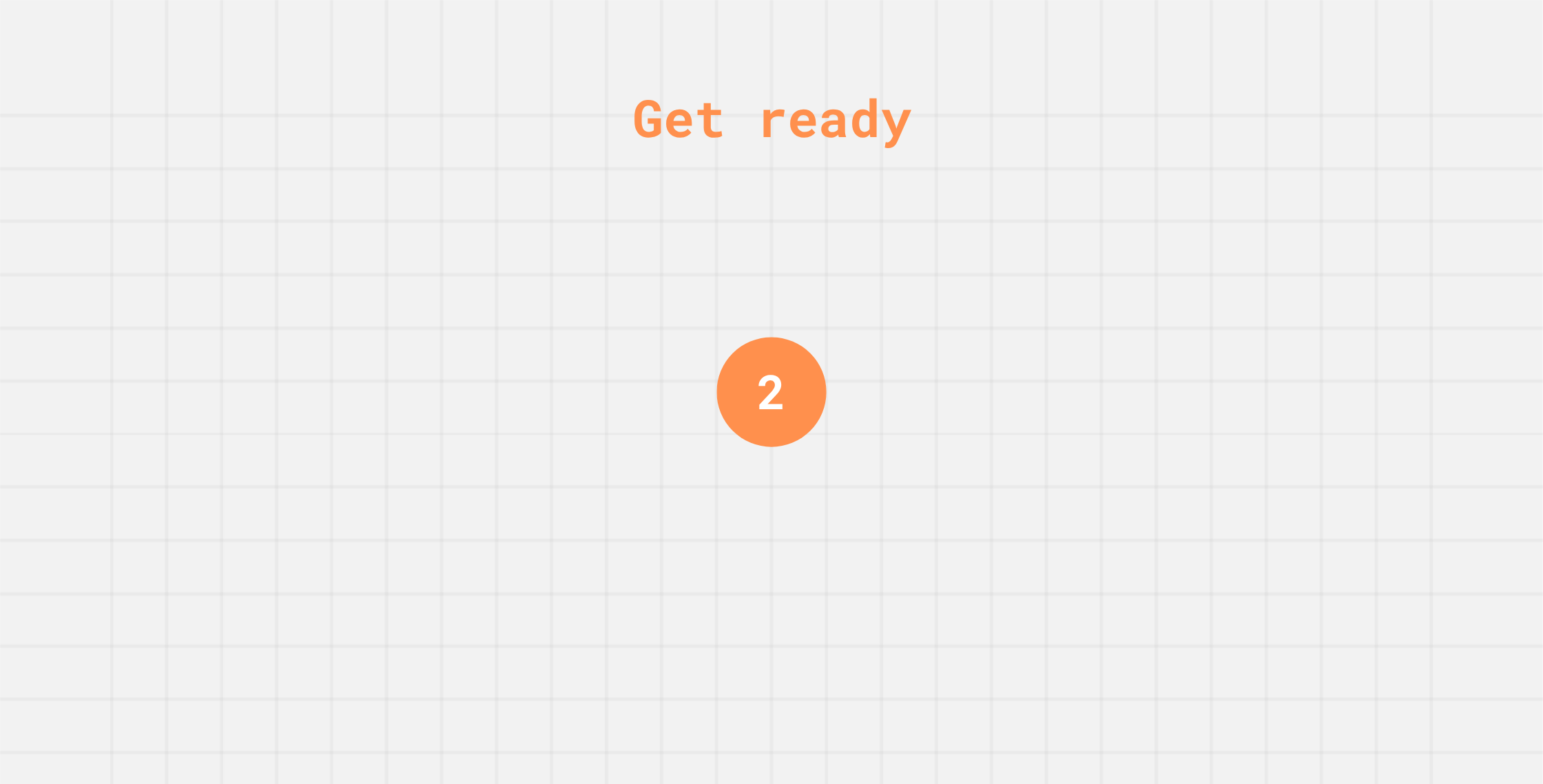
click at [854, 537] on div "Get ready 2" at bounding box center [771, 392] width 1543 height 784
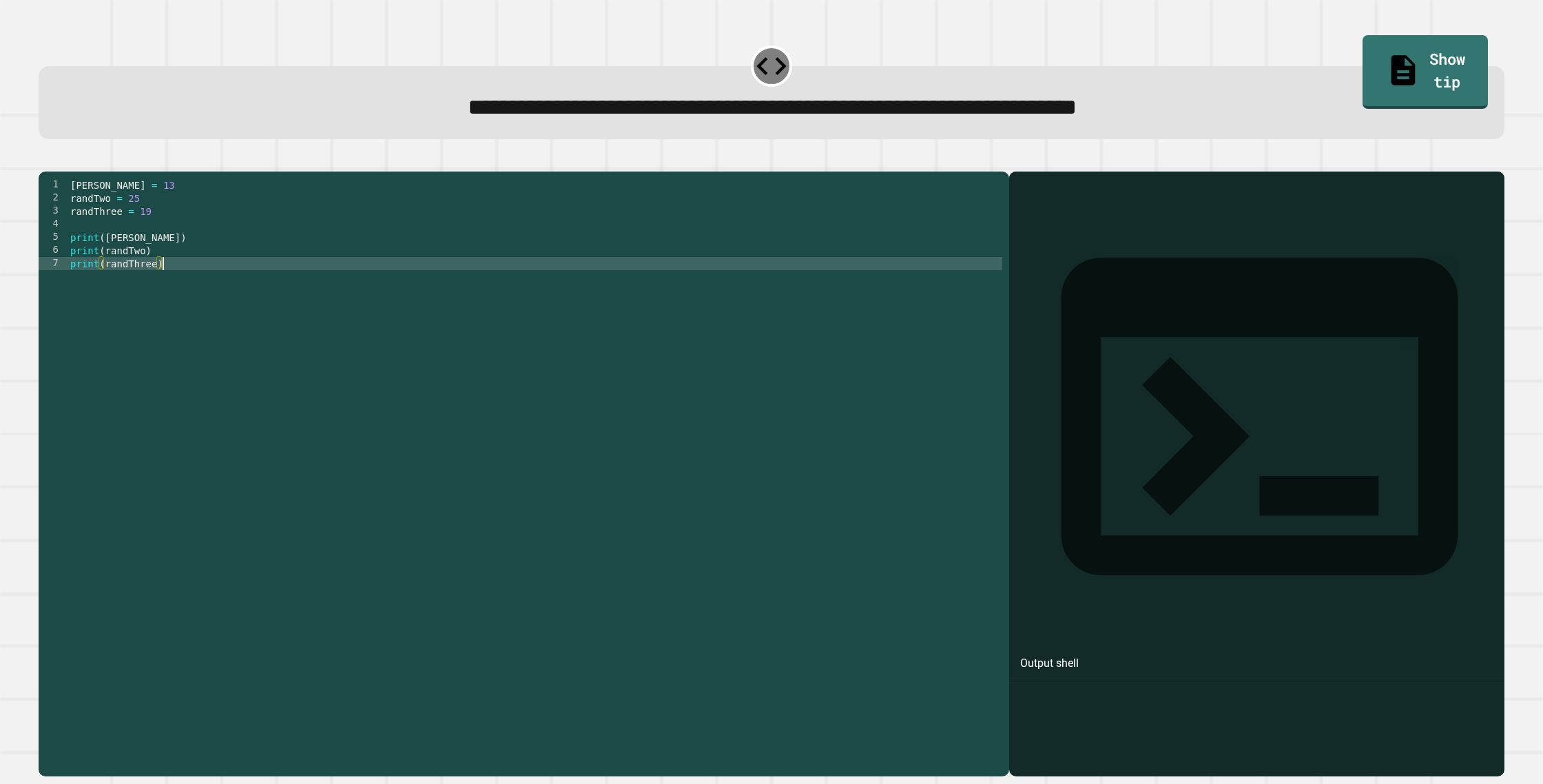
click at [276, 286] on div "[PERSON_NAME] = 13 randTwo = 25 randThree = 19 print ( [PERSON_NAME] ) print ( …" at bounding box center [535, 472] width 935 height 589
drag, startPoint x: 274, startPoint y: 285, endPoint x: 263, endPoint y: 282, distance: 11.4
click at [268, 285] on div "[PERSON_NAME] = 13 randTwo = 25 randThree = 19 print ( [PERSON_NAME] ) print ( …" at bounding box center [535, 472] width 935 height 589
drag, startPoint x: 263, startPoint y: 282, endPoint x: 168, endPoint y: 285, distance: 95.0
click at [254, 280] on div "[PERSON_NAME] = 13 randTwo = 25 randThree = 19 print ( [PERSON_NAME] ) print ( …" at bounding box center [535, 472] width 935 height 589
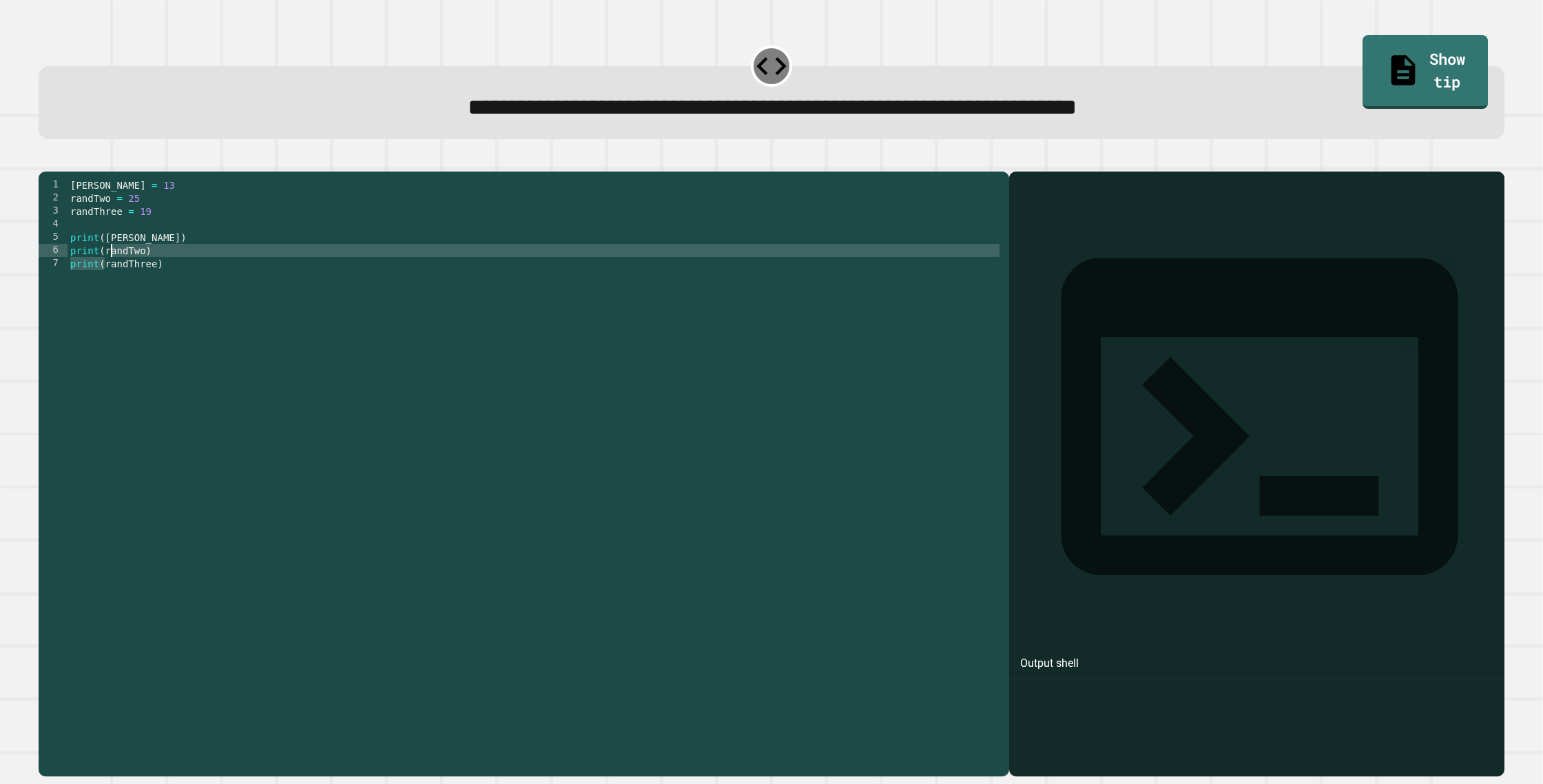
click at [111, 275] on div "[PERSON_NAME] = 13 randTwo = 25 randThree = 19 print ( [PERSON_NAME] ) print ( …" at bounding box center [535, 472] width 935 height 589
click at [111, 266] on div "[PERSON_NAME] = 13 randTwo = 25 randThree = 19 print ( [PERSON_NAME] ) print ( …" at bounding box center [535, 472] width 935 height 589
click at [113, 257] on div "[PERSON_NAME] = 13 randTwo = 25 randThree = 19 print ( [PERSON_NAME] ) print ( …" at bounding box center [535, 472] width 935 height 589
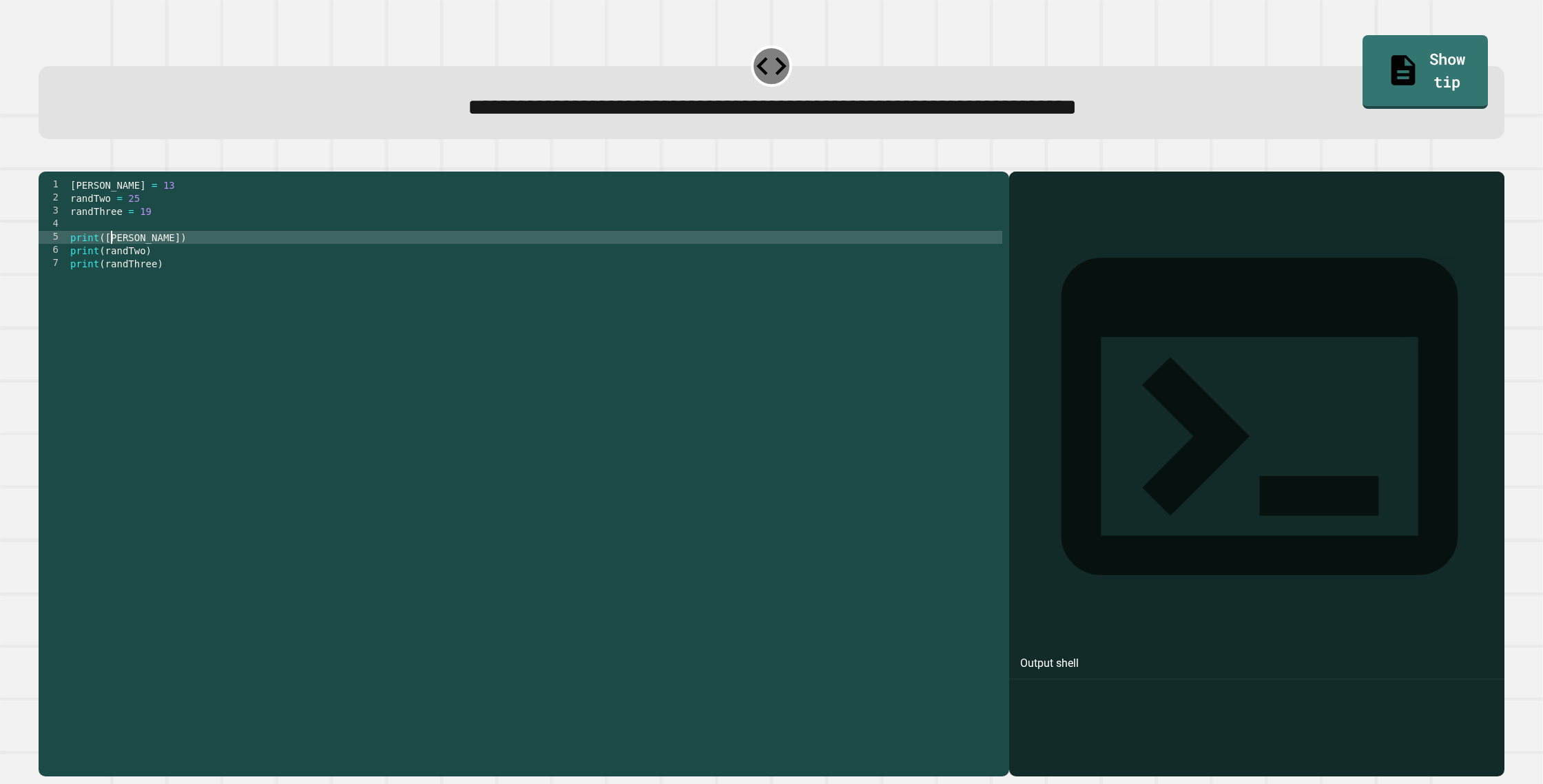
drag, startPoint x: 114, startPoint y: 255, endPoint x: 114, endPoint y: 244, distance: 11.0
click at [113, 247] on div "[PERSON_NAME] = 13 randTwo = 25 randThree = 19 print ( [PERSON_NAME] ) print ( …" at bounding box center [535, 472] width 935 height 589
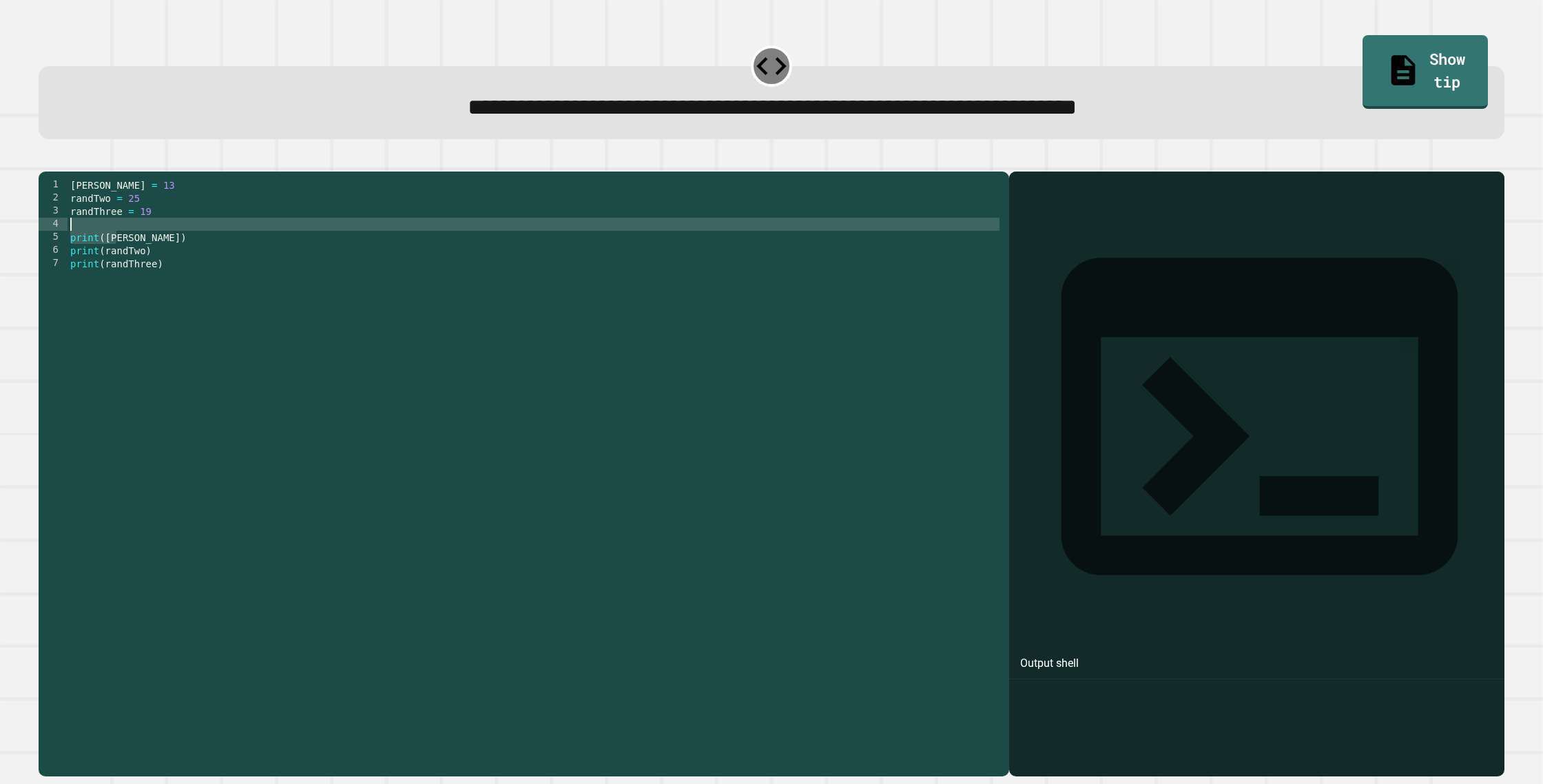
drag, startPoint x: 115, startPoint y: 241, endPoint x: 120, endPoint y: 230, distance: 12.1
click at [119, 231] on div "[PERSON_NAME] = 13 randTwo = 25 randThree = 19 print ( [PERSON_NAME] ) print ( …" at bounding box center [535, 472] width 935 height 589
drag, startPoint x: 126, startPoint y: 229, endPoint x: 186, endPoint y: 290, distance: 85.6
click at [131, 236] on div "[PERSON_NAME] = 13 randTwo = 25 randThree = 19 print ( [PERSON_NAME] ) print ( …" at bounding box center [535, 472] width 935 height 589
click at [46, 160] on button "button" at bounding box center [46, 160] width 0 height 0
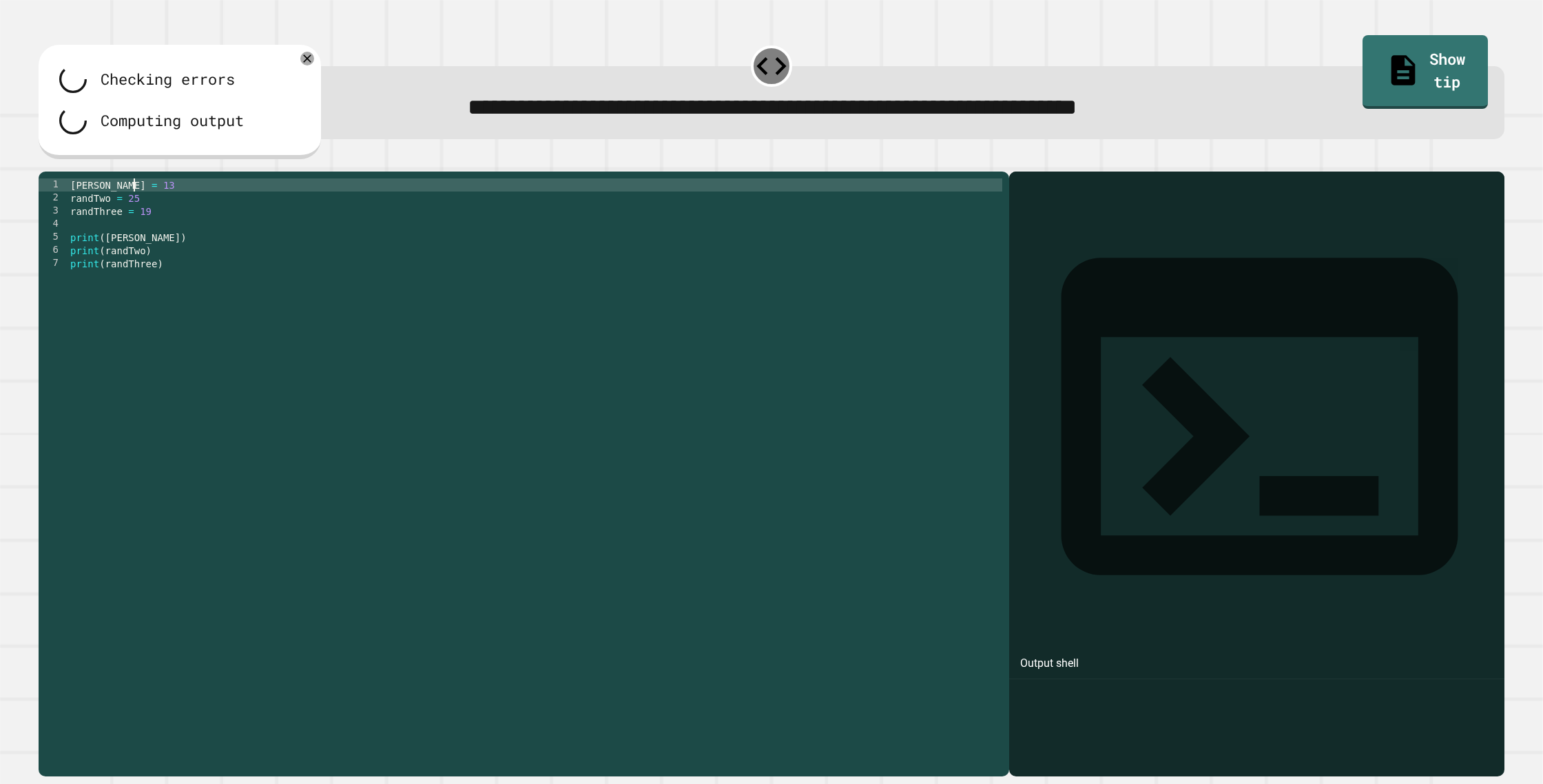
click at [131, 210] on div "[PERSON_NAME] = 13 randTwo = 25 randThree = 19 print ( [PERSON_NAME] ) print ( …" at bounding box center [535, 472] width 935 height 589
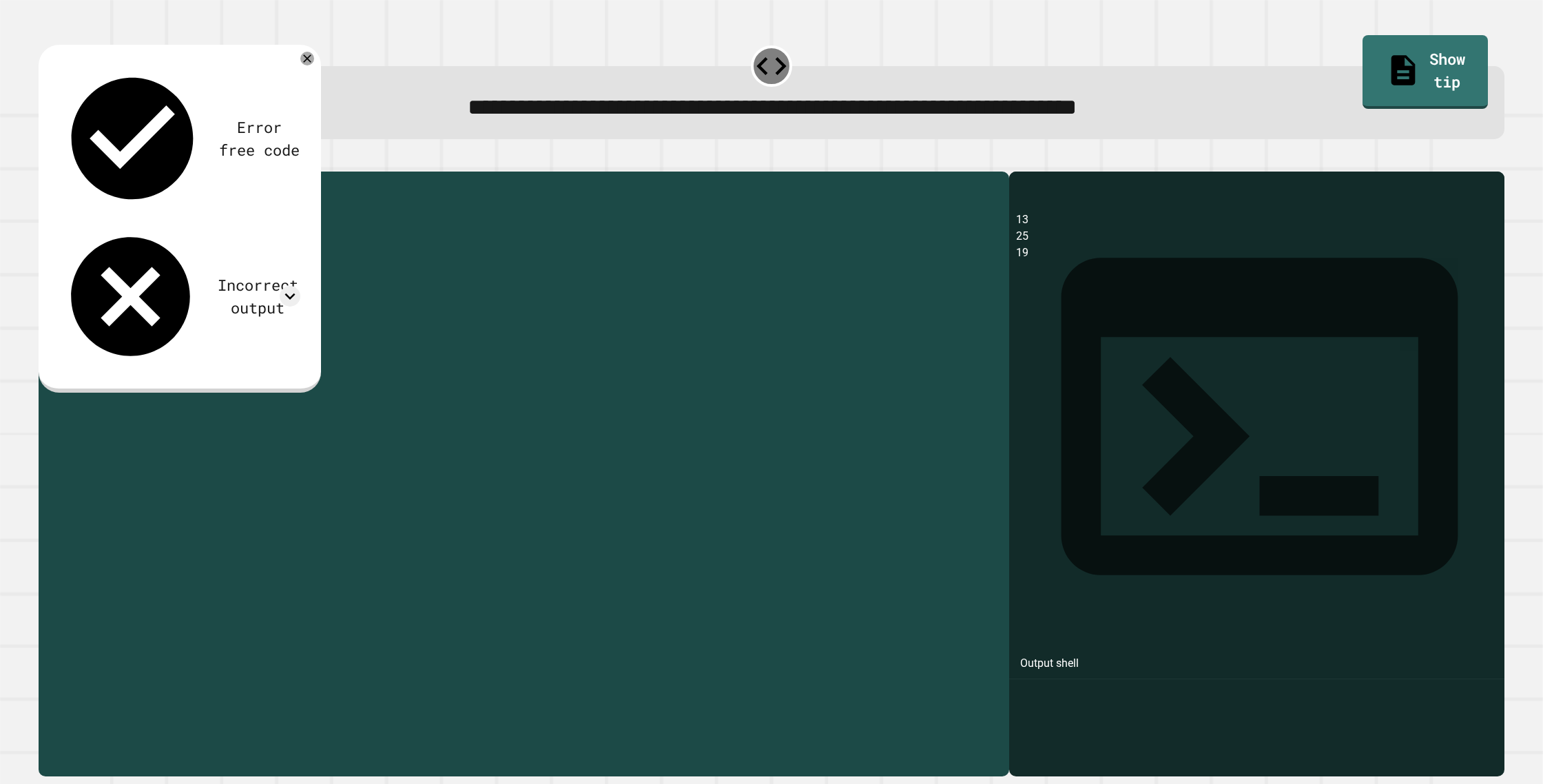
click at [131, 210] on div "[PERSON_NAME] = 13 randTwo = 25 randThree = 19 print ( [PERSON_NAME] ) print ( …" at bounding box center [535, 472] width 935 height 589
type textarea "**********"
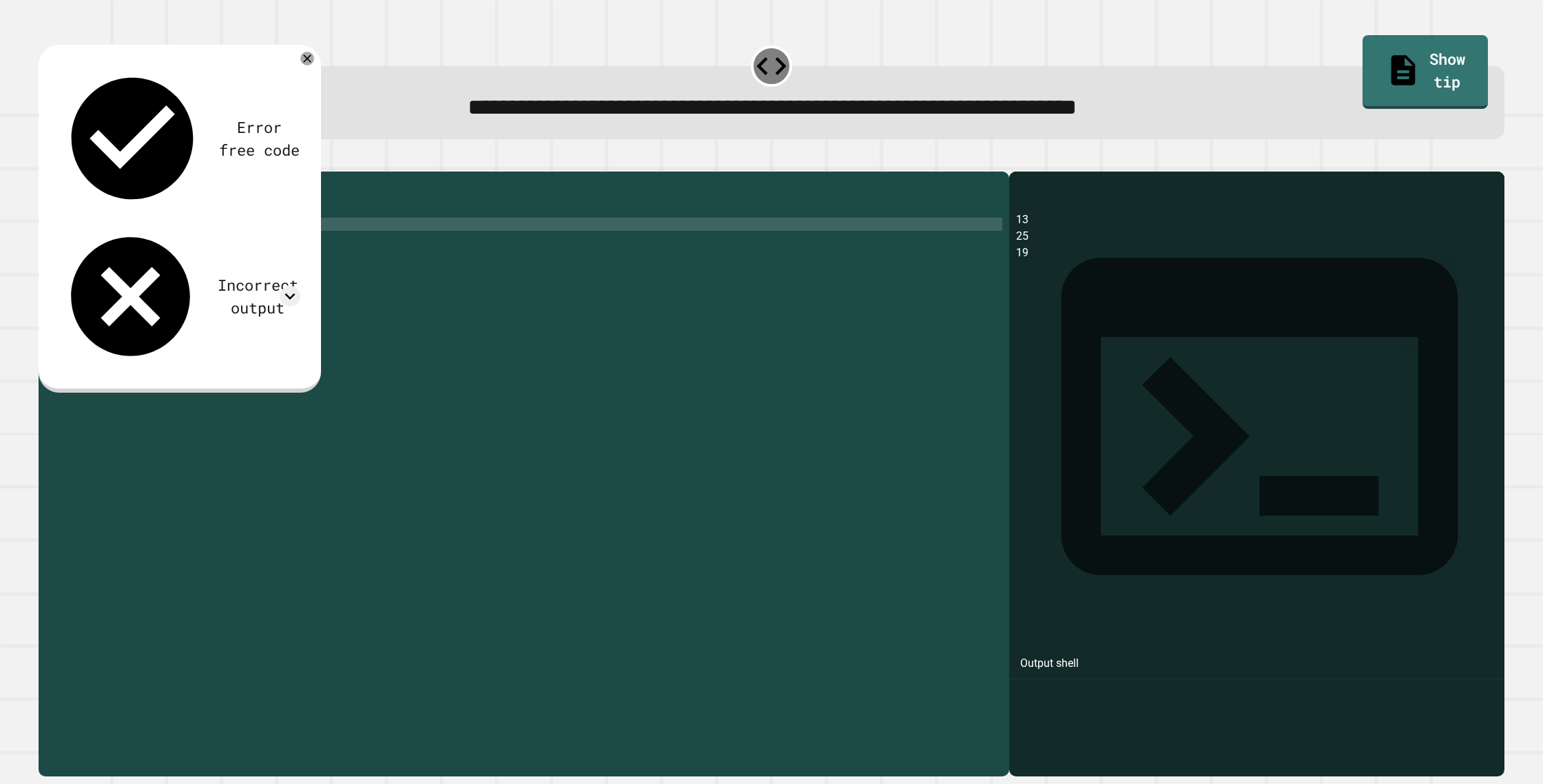
scroll to position [0, 0]
type textarea "**********"
type textarea "*"
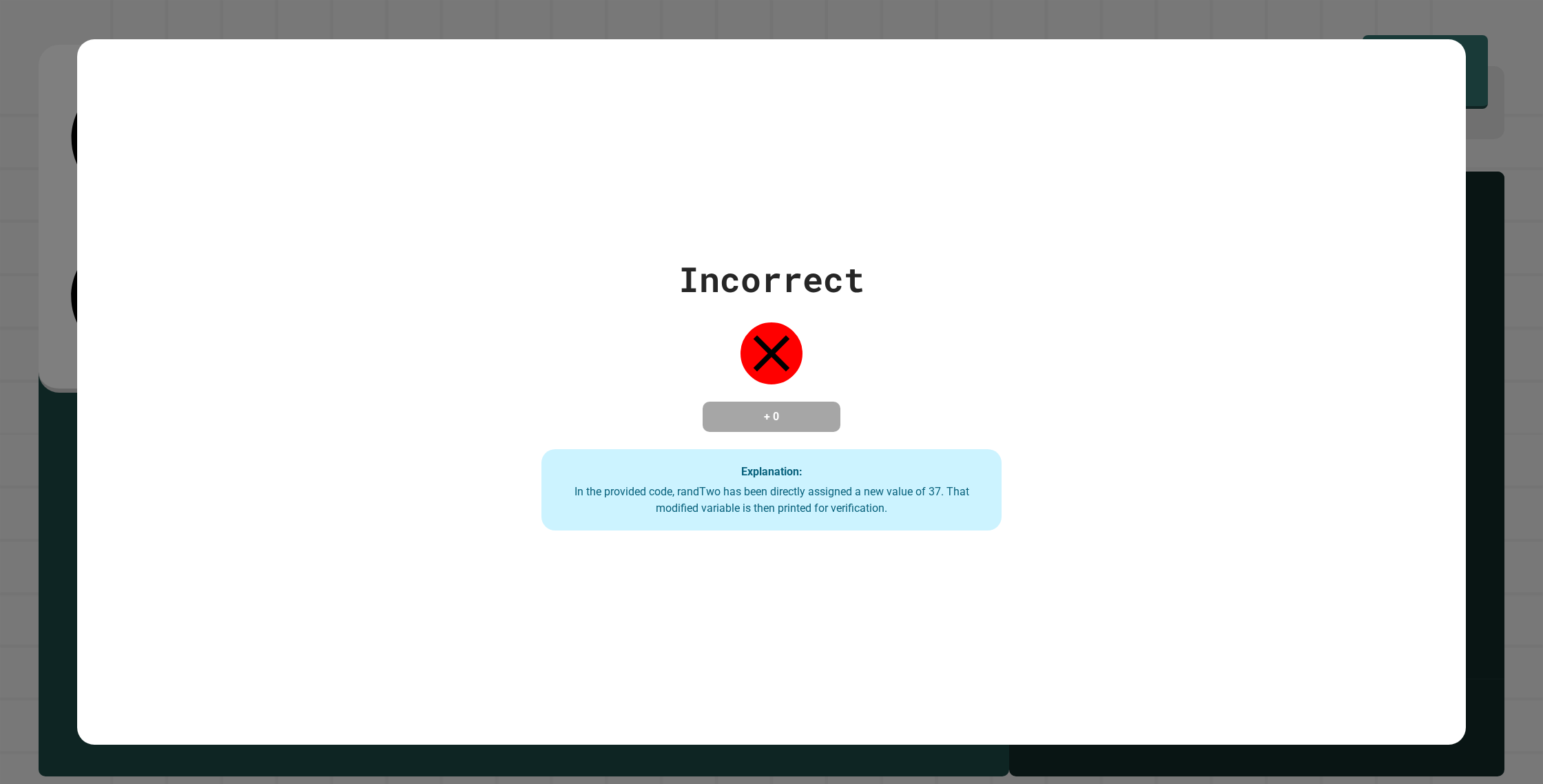
type textarea "**********"
drag, startPoint x: 811, startPoint y: 454, endPoint x: 823, endPoint y: 458, distance: 12.6
click at [821, 459] on div "Incorrect + 0 Explanation: In the provided code, randTwo has been directly assi…" at bounding box center [772, 392] width 657 height 277
drag, startPoint x: 821, startPoint y: 438, endPoint x: 832, endPoint y: 274, distance: 164.4
click at [834, 362] on div "Incorrect + 0 Explanation: In the provided code, randTwo has been directly assi…" at bounding box center [772, 392] width 657 height 277
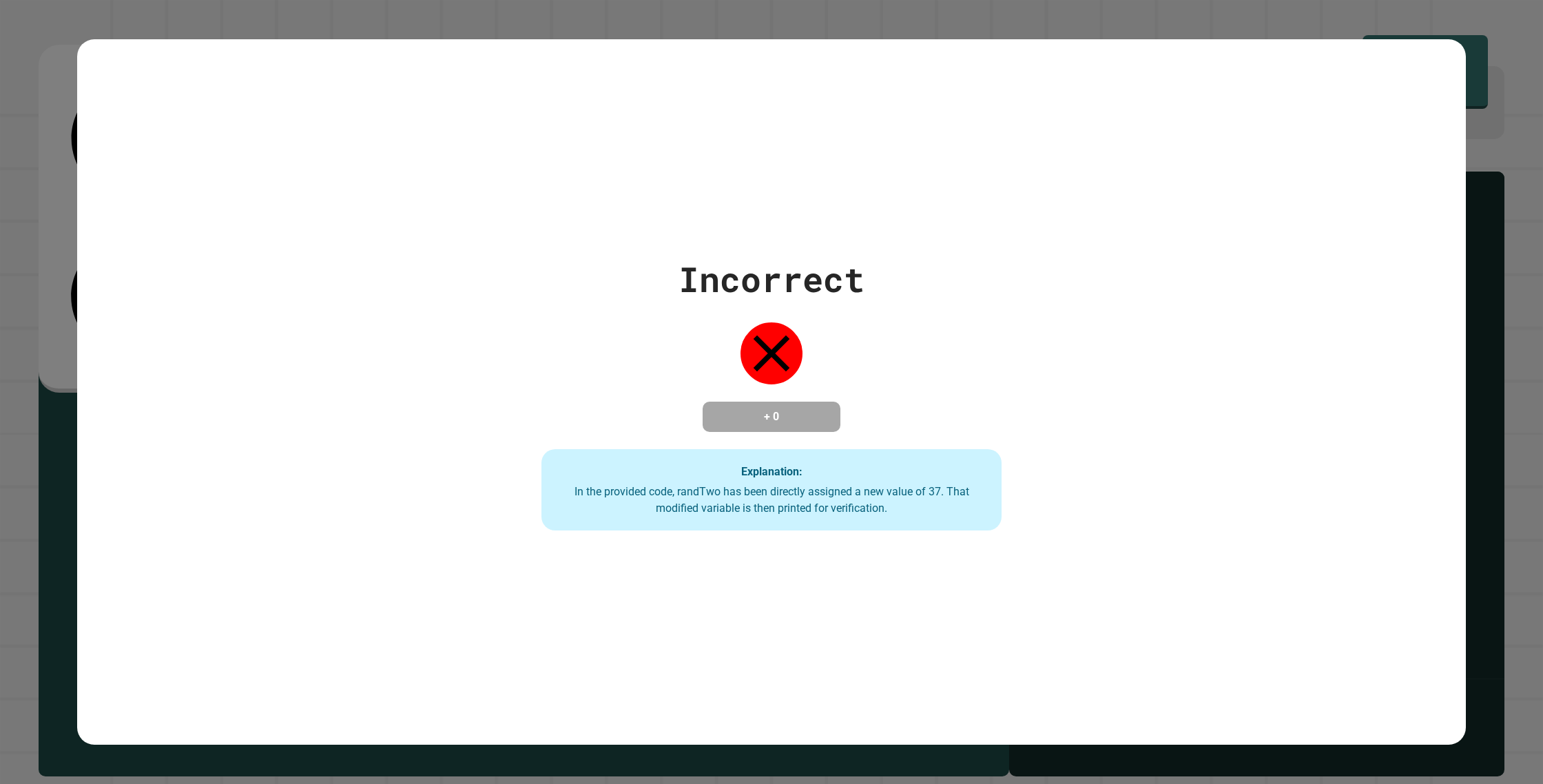
drag, startPoint x: 823, startPoint y: 279, endPoint x: 770, endPoint y: 279, distance: 53.0
click at [819, 284] on div "Incorrect" at bounding box center [771, 279] width 186 height 52
drag, startPoint x: 766, startPoint y: 284, endPoint x: 760, endPoint y: 291, distance: 9.2
click at [760, 291] on div "Incorrect" at bounding box center [771, 279] width 186 height 52
click at [770, 289] on div "Incorrect" at bounding box center [771, 279] width 186 height 52
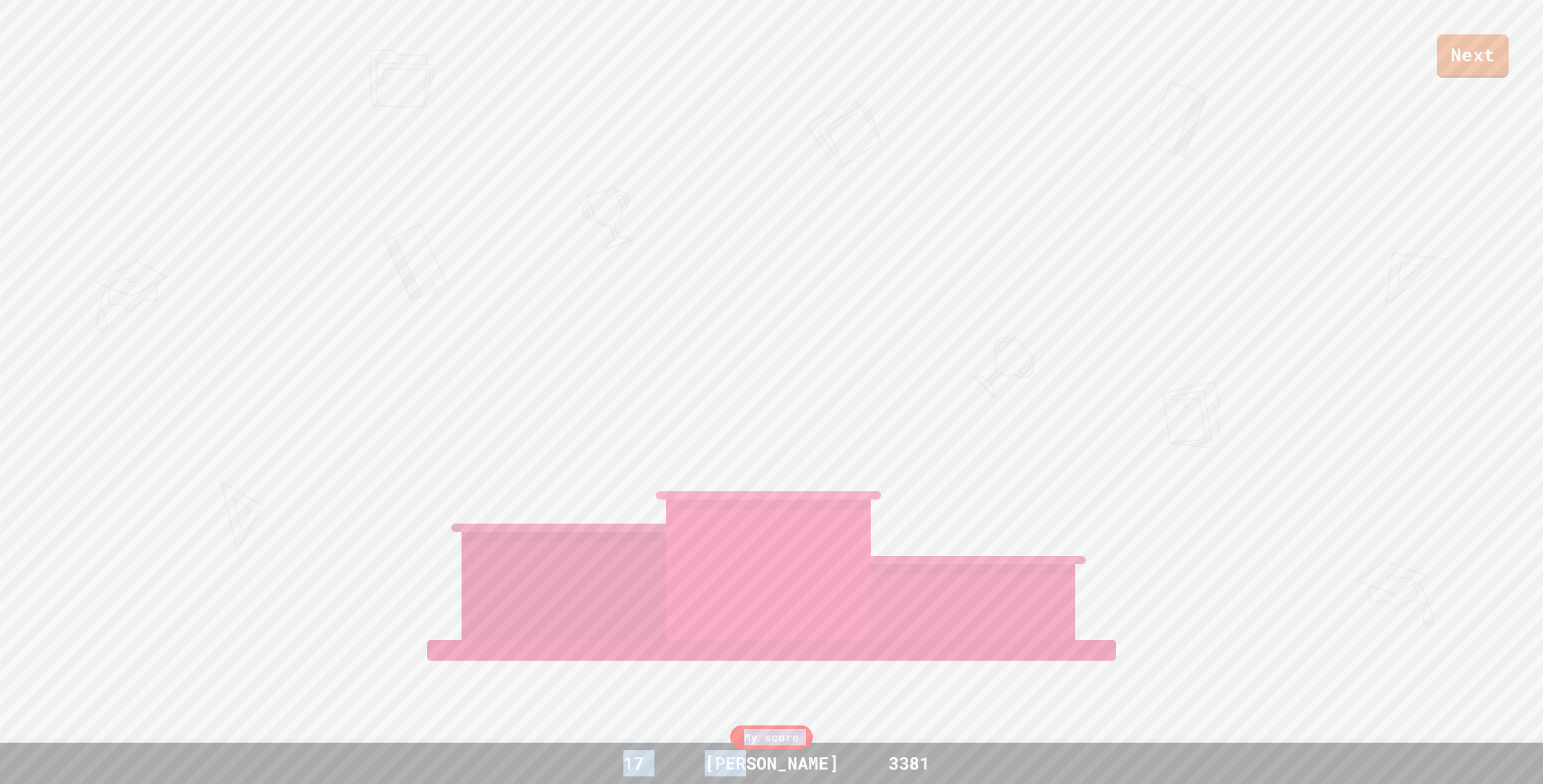
scroll to position [46, 0]
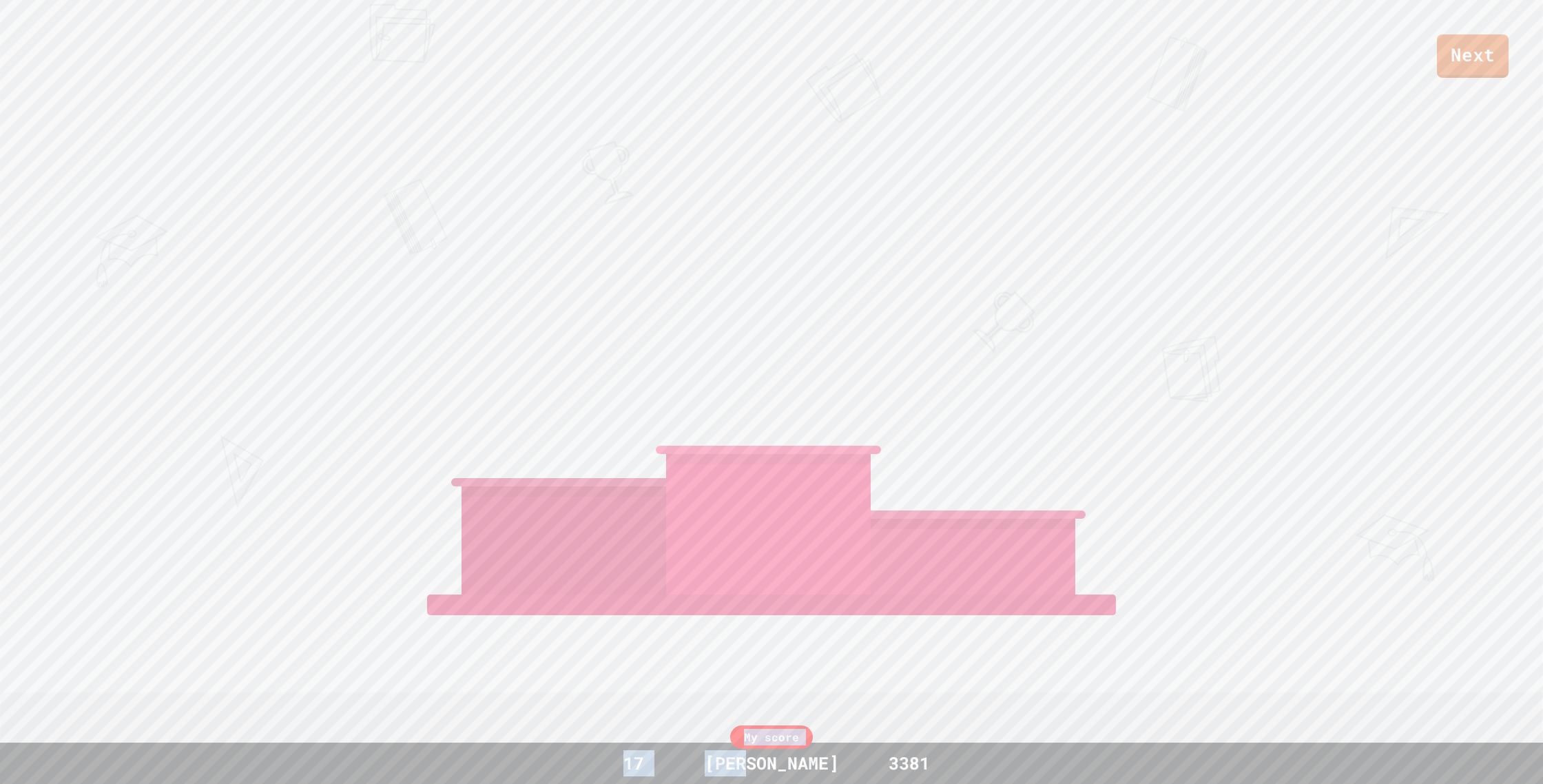
drag, startPoint x: 777, startPoint y: 314, endPoint x: 804, endPoint y: 703, distance: 389.9
click at [806, 726] on div "Next [PERSON_NAME] AZ View leaderboard" at bounding box center [771, 346] width 1543 height 784
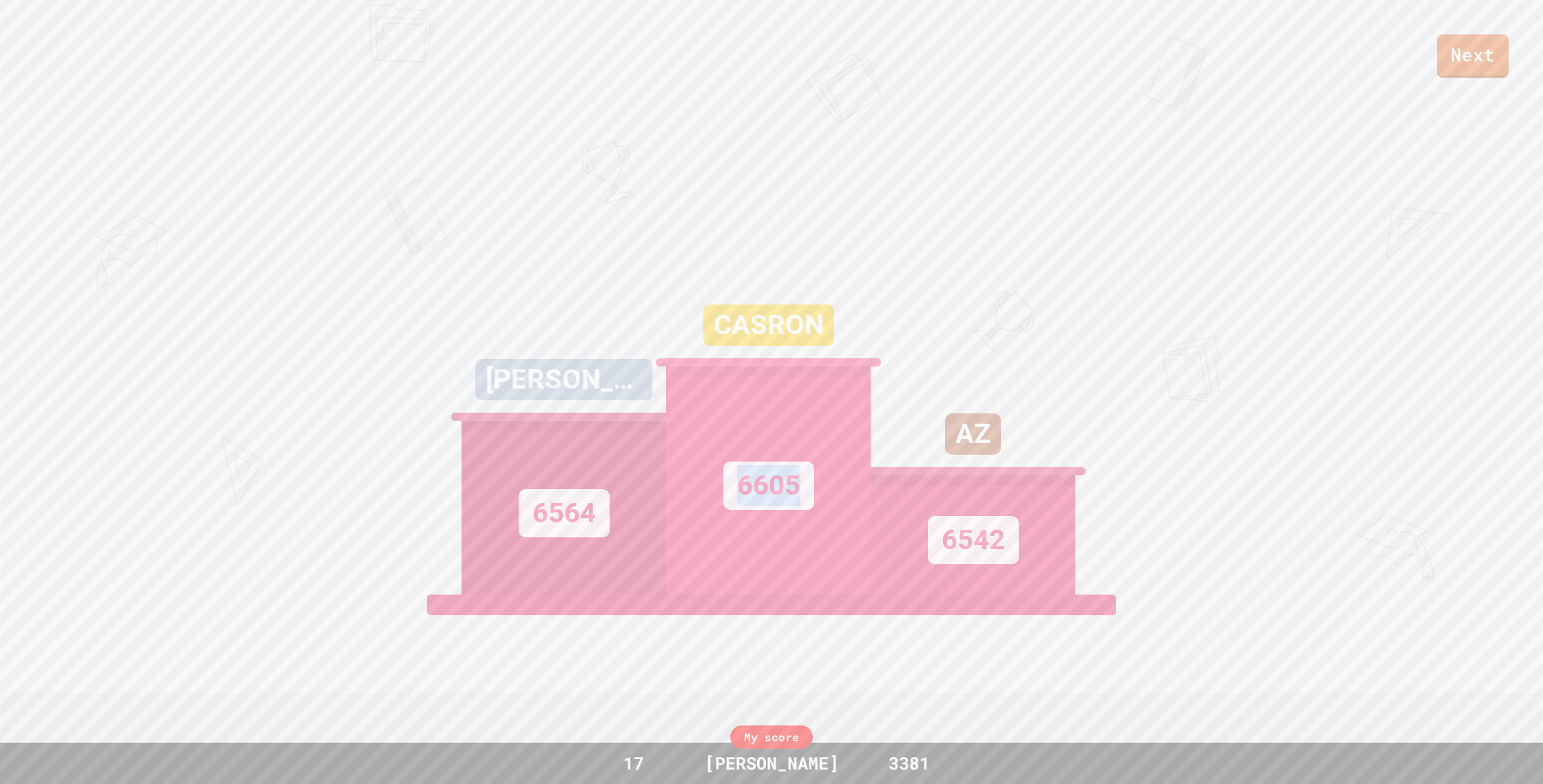
drag, startPoint x: 722, startPoint y: 531, endPoint x: 720, endPoint y: 541, distance: 10.2
click at [720, 541] on div "6605" at bounding box center [768, 480] width 204 height 228
click at [730, 510] on div "6605" at bounding box center [768, 485] width 91 height 48
drag, startPoint x: 733, startPoint y: 505, endPoint x: 744, endPoint y: 455, distance: 51.2
click at [738, 466] on div "6605" at bounding box center [768, 481] width 204 height 225
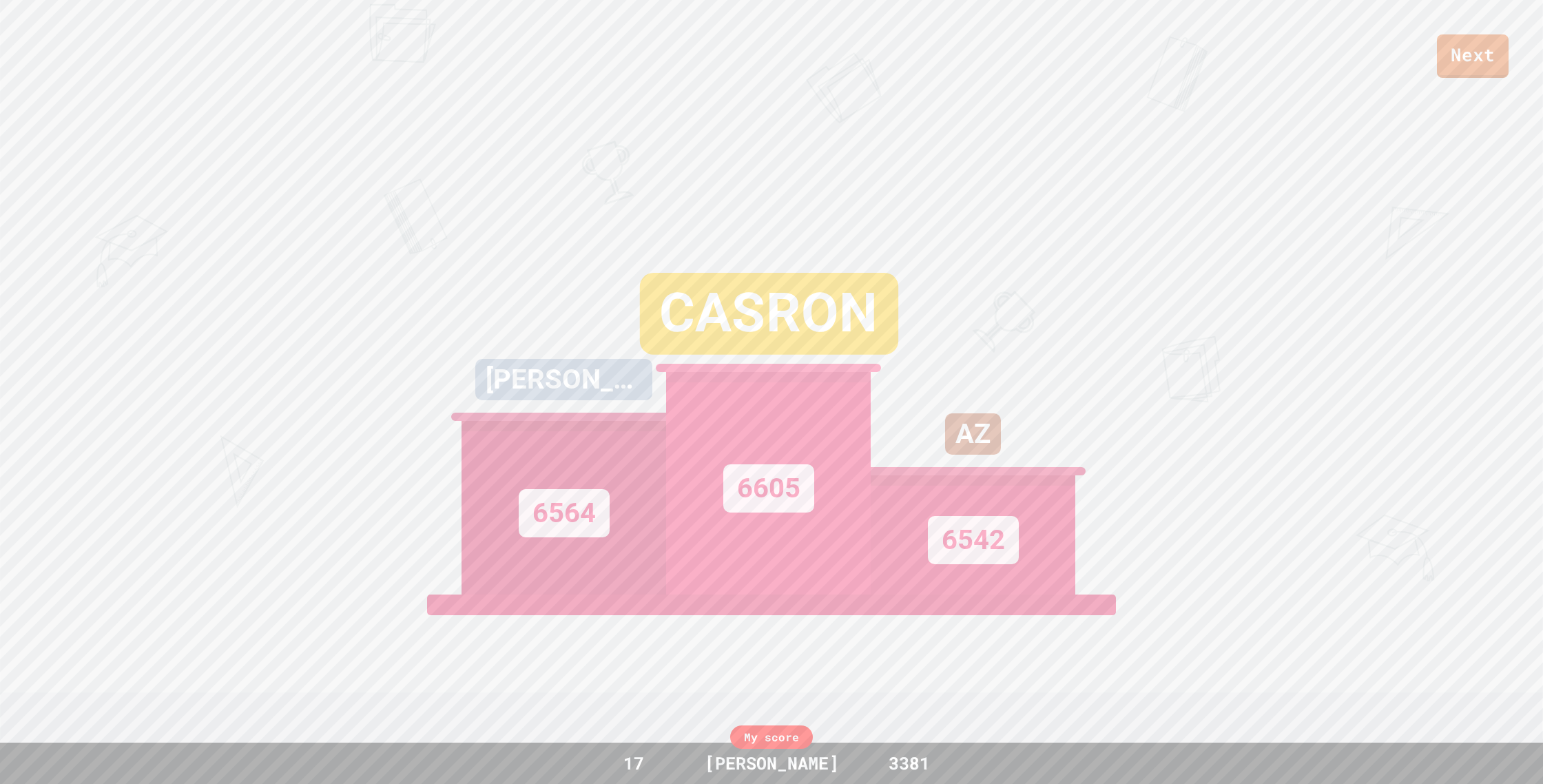
click at [745, 455] on div "6605" at bounding box center [768, 482] width 204 height 222
drag, startPoint x: 720, startPoint y: 456, endPoint x: 777, endPoint y: 499, distance: 71.4
click at [720, 485] on div "6605" at bounding box center [768, 482] width 204 height 222
drag, startPoint x: 838, startPoint y: 530, endPoint x: 920, endPoint y: 437, distance: 124.0
click at [920, 437] on div "[PERSON_NAME] 6564 CASRON 6605 AZ 6542" at bounding box center [772, 422] width 620 height 345
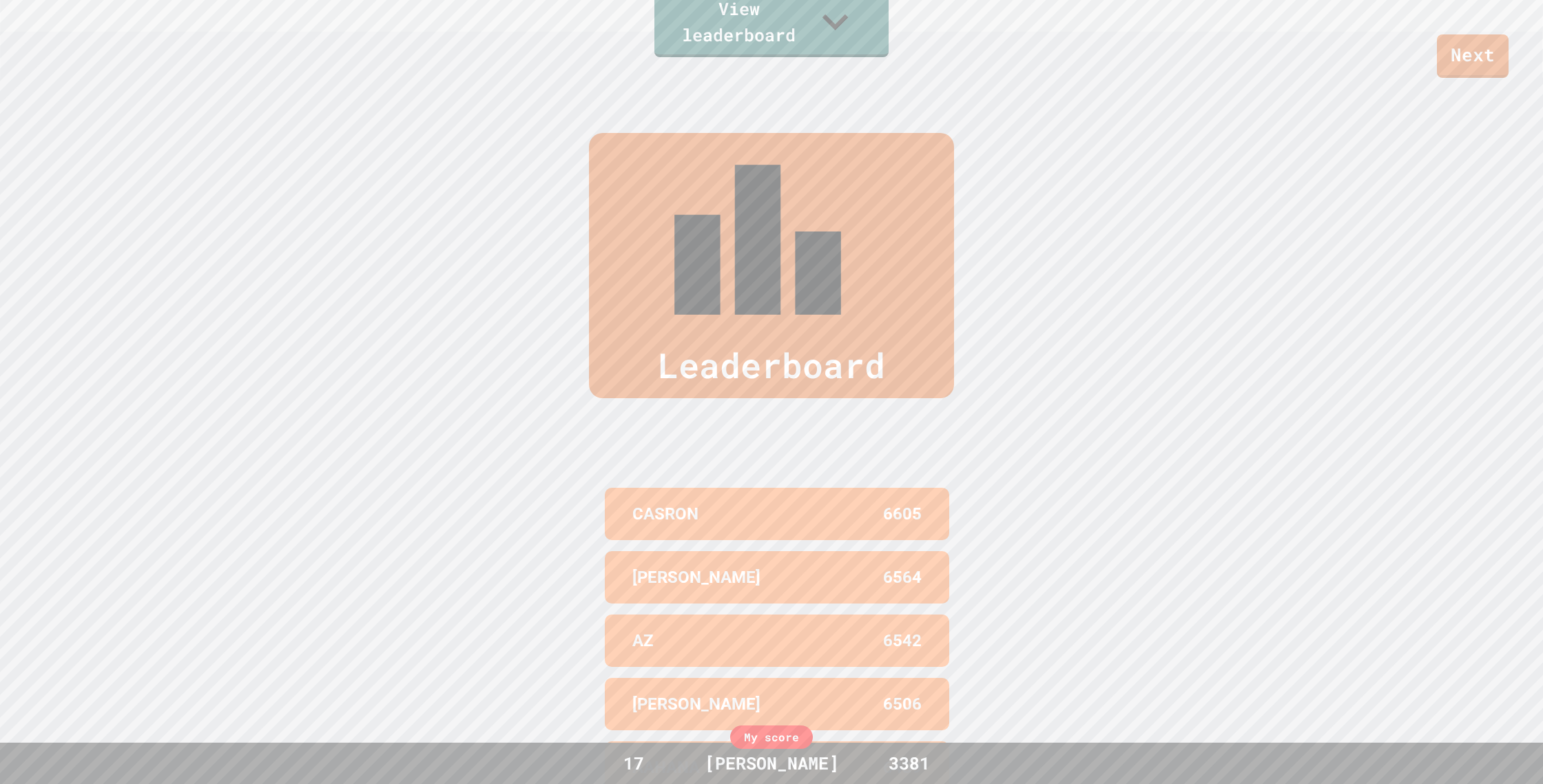
scroll to position [784, 0]
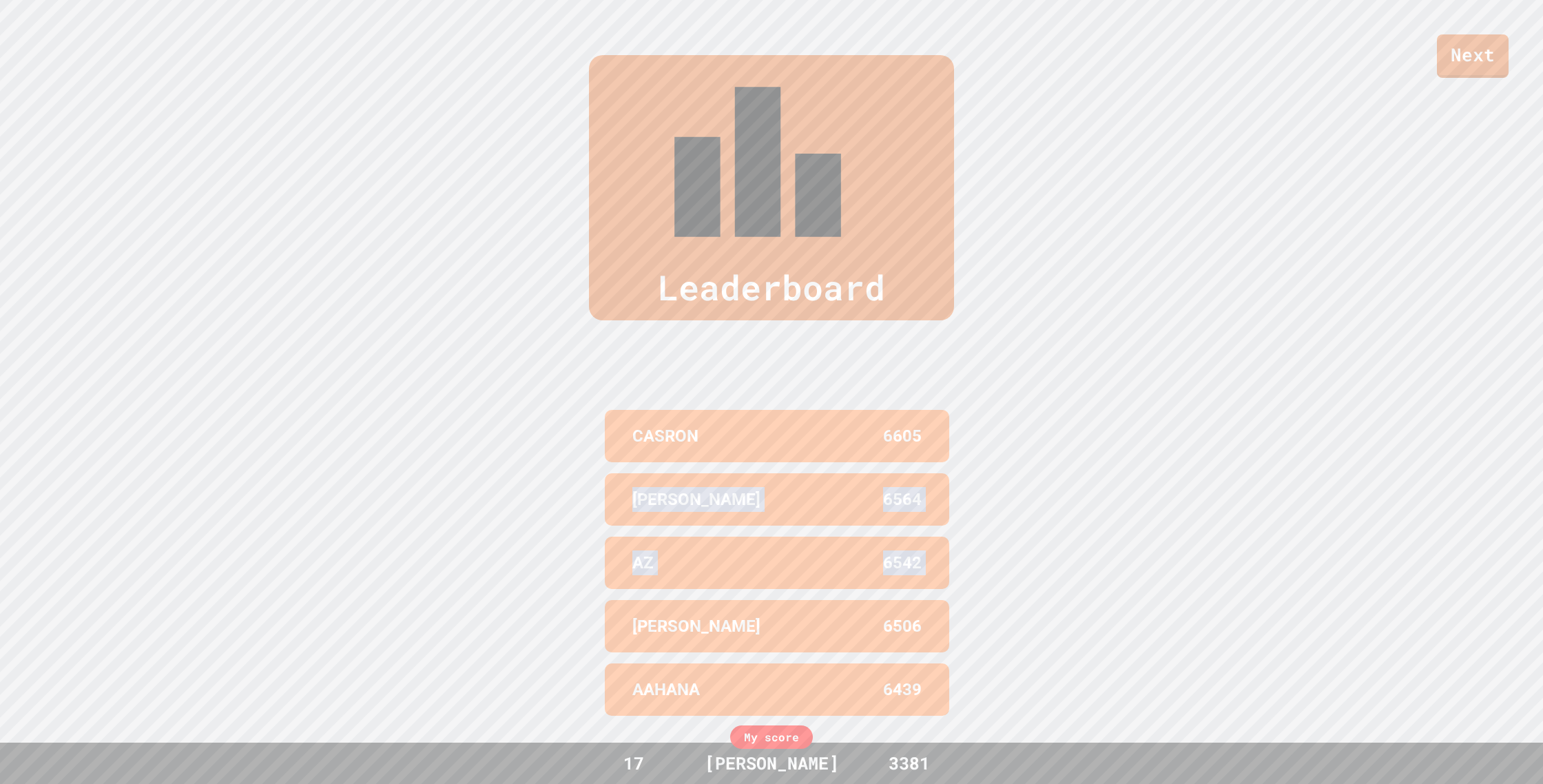
drag, startPoint x: 595, startPoint y: 511, endPoint x: 582, endPoint y: 389, distance: 122.7
click at [584, 392] on div "Leaderboard CASRON 6605 [PERSON_NAME] 6564 AZ 6542 [PERSON_NAME] 6506 AAHANA 64…" at bounding box center [771, 392] width 1543 height 784
drag, startPoint x: 561, startPoint y: 377, endPoint x: 573, endPoint y: 380, distance: 12.4
click at [564, 378] on div "Leaderboard CASRON 6605 [PERSON_NAME] 6564 AZ 6542 [PERSON_NAME] 6506 AAHANA 64…" at bounding box center [771, 392] width 1543 height 784
drag, startPoint x: 696, startPoint y: 389, endPoint x: 587, endPoint y: 399, distance: 109.5
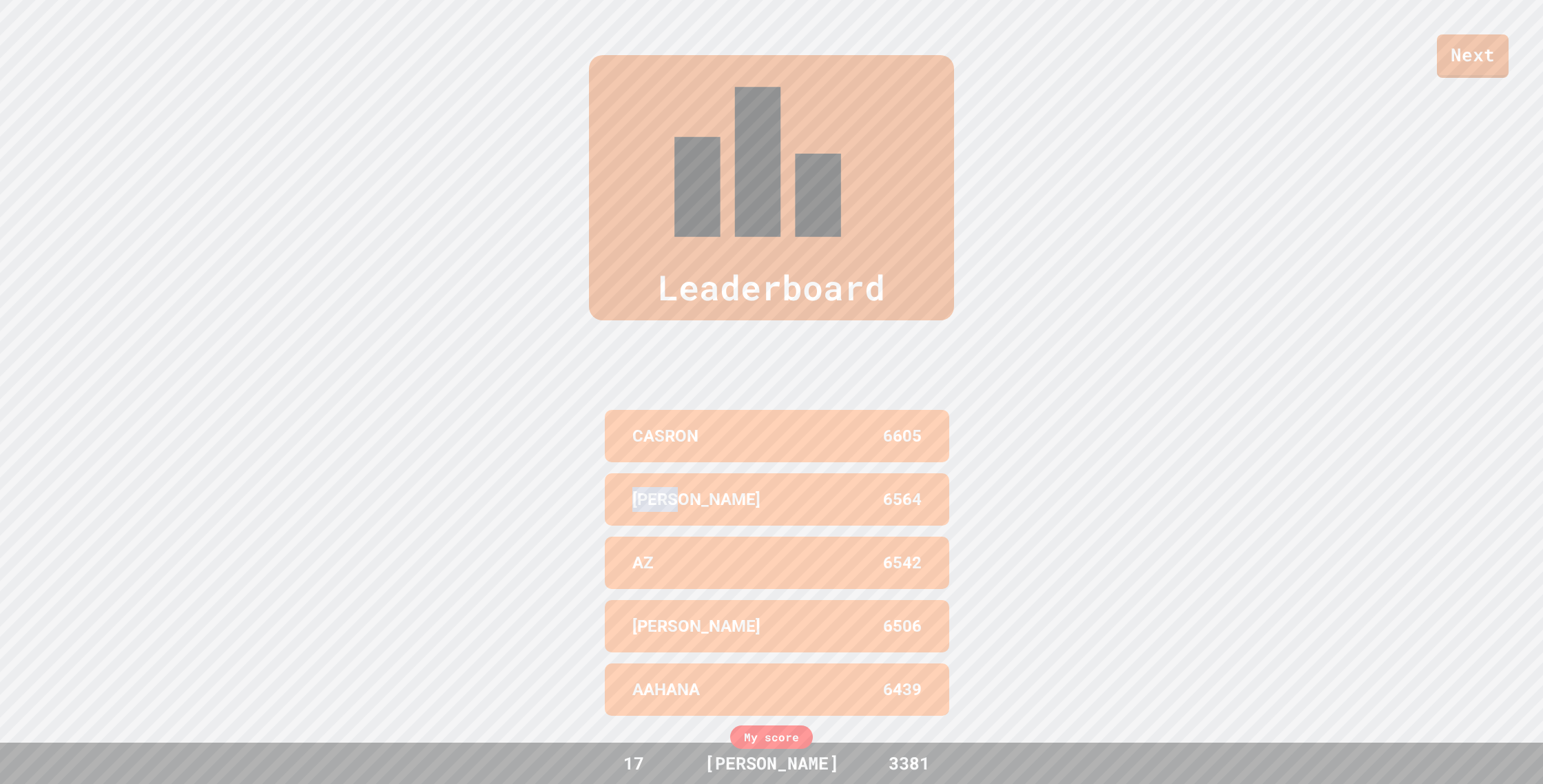
click at [587, 399] on div "Leaderboard CASRON 6605 [PERSON_NAME] 6564 AZ 6542 [PERSON_NAME] 6506 AAHANA 64…" at bounding box center [771, 392] width 1543 height 784
click at [809, 423] on div "6605" at bounding box center [849, 436] width 144 height 24
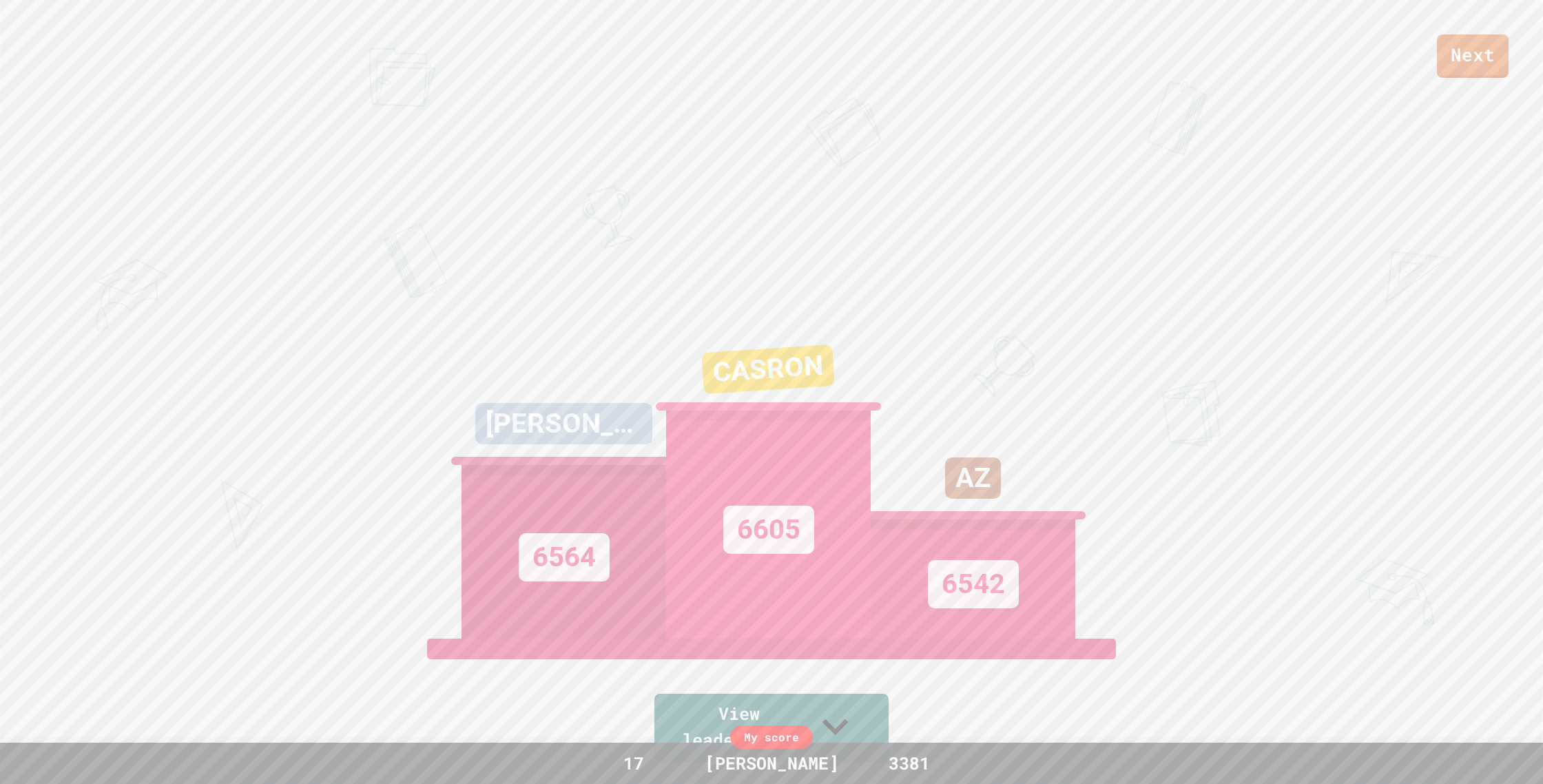
scroll to position [0, 0]
click at [730, 425] on div "CASRON" at bounding box center [768, 381] width 214 height 112
click at [727, 425] on div "CASRON 6605" at bounding box center [768, 465] width 204 height 345
click at [720, 426] on div "CASRON 6605" at bounding box center [768, 467] width 204 height 345
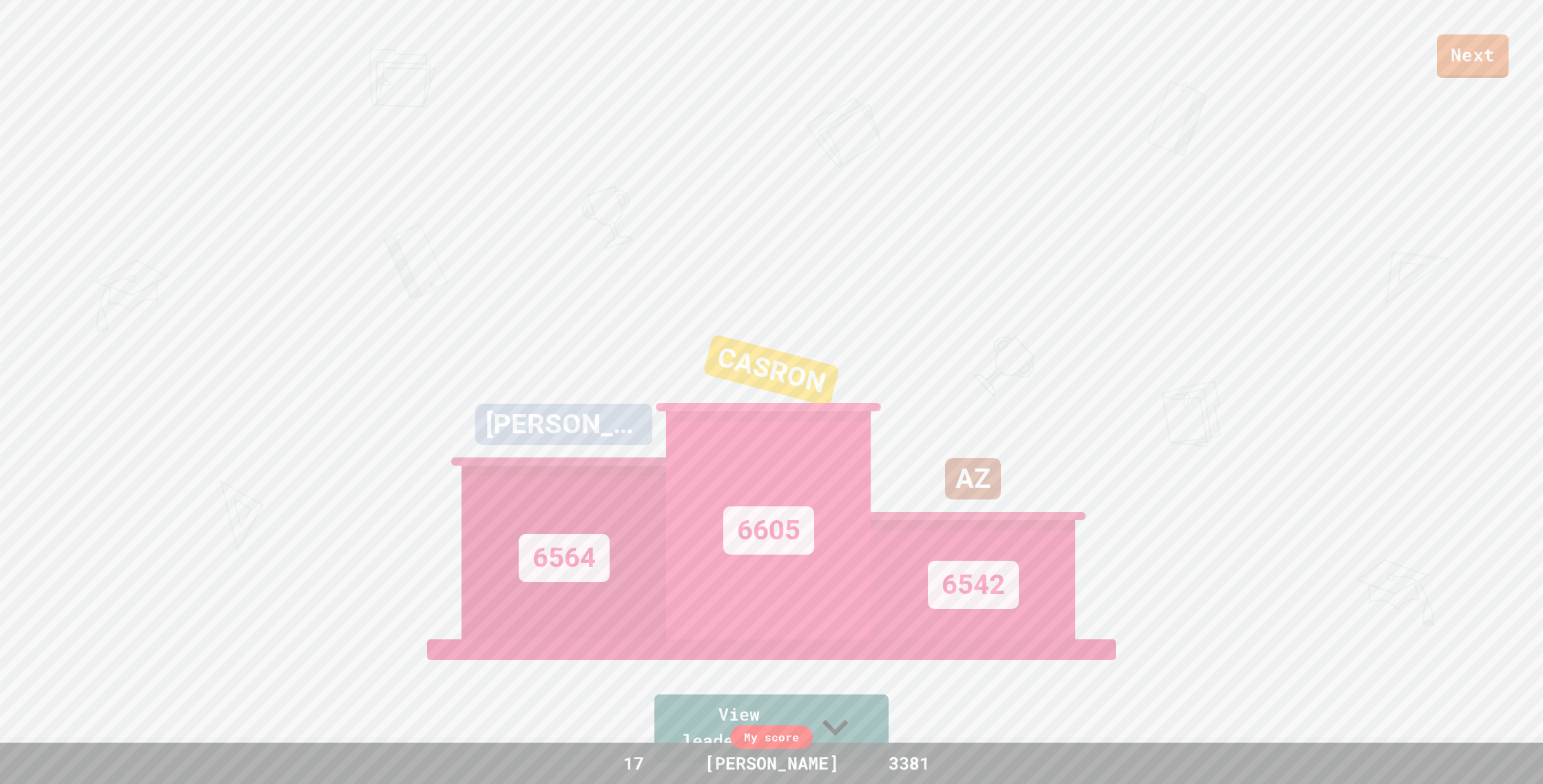
click at [708, 428] on div "6605" at bounding box center [768, 525] width 204 height 228
click at [708, 433] on div "6605" at bounding box center [768, 525] width 204 height 228
drag, startPoint x: 708, startPoint y: 434, endPoint x: 701, endPoint y: 441, distance: 9.9
click at [708, 435] on div "6605" at bounding box center [768, 525] width 204 height 228
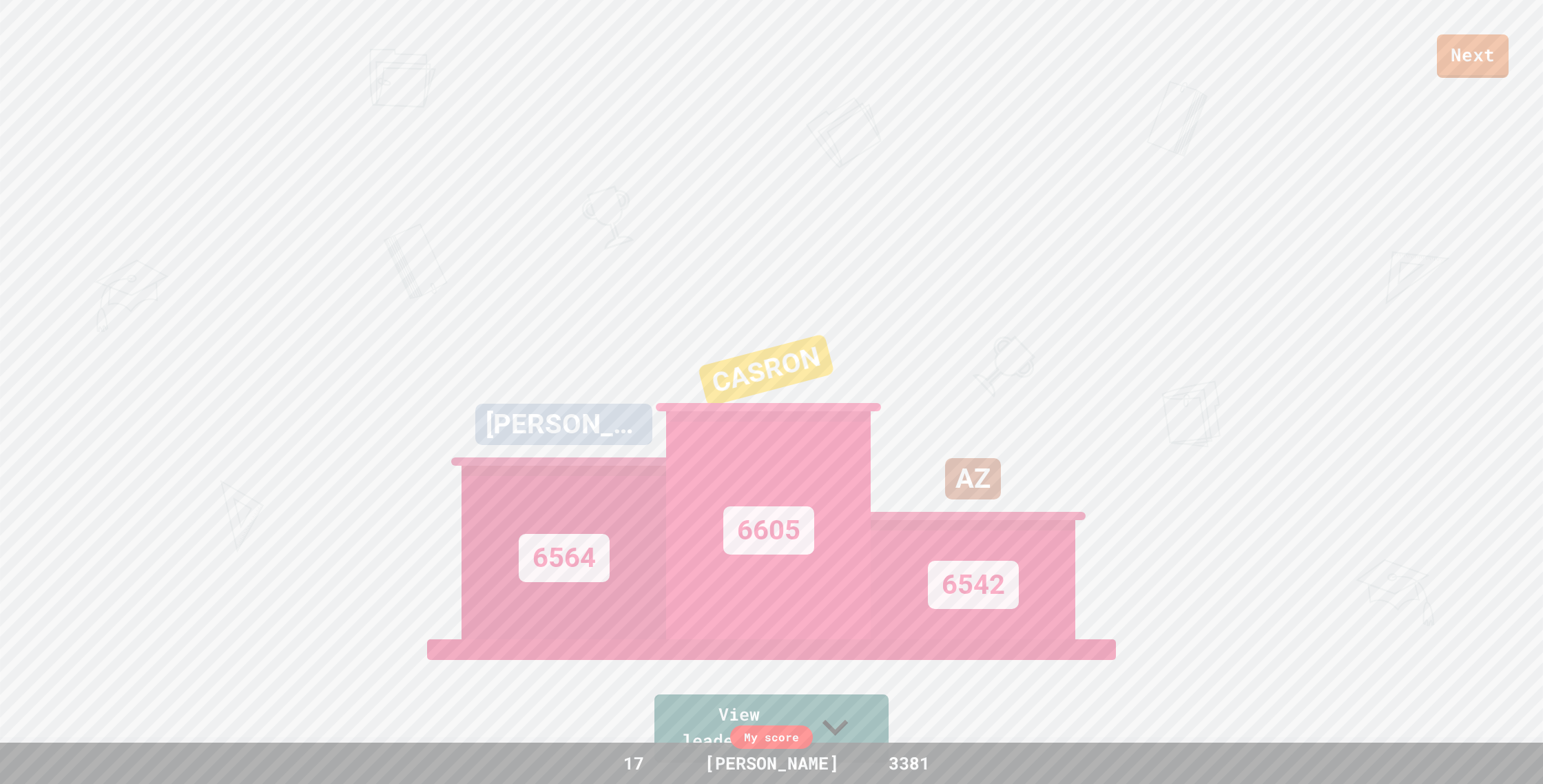
click at [703, 437] on div "6605" at bounding box center [768, 525] width 204 height 228
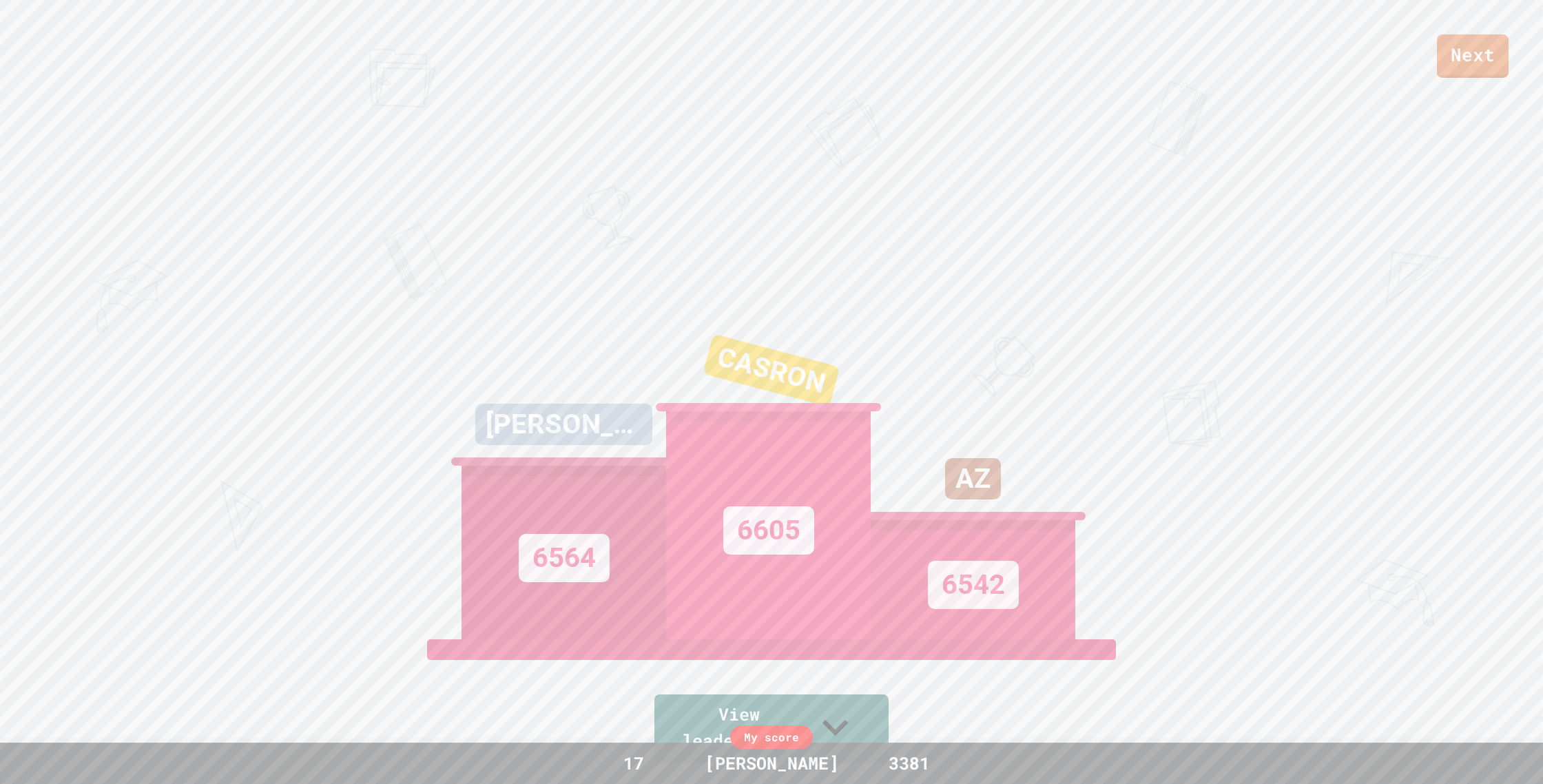
click at [703, 437] on div "6605" at bounding box center [768, 525] width 204 height 228
click at [698, 438] on div "6605" at bounding box center [768, 525] width 204 height 228
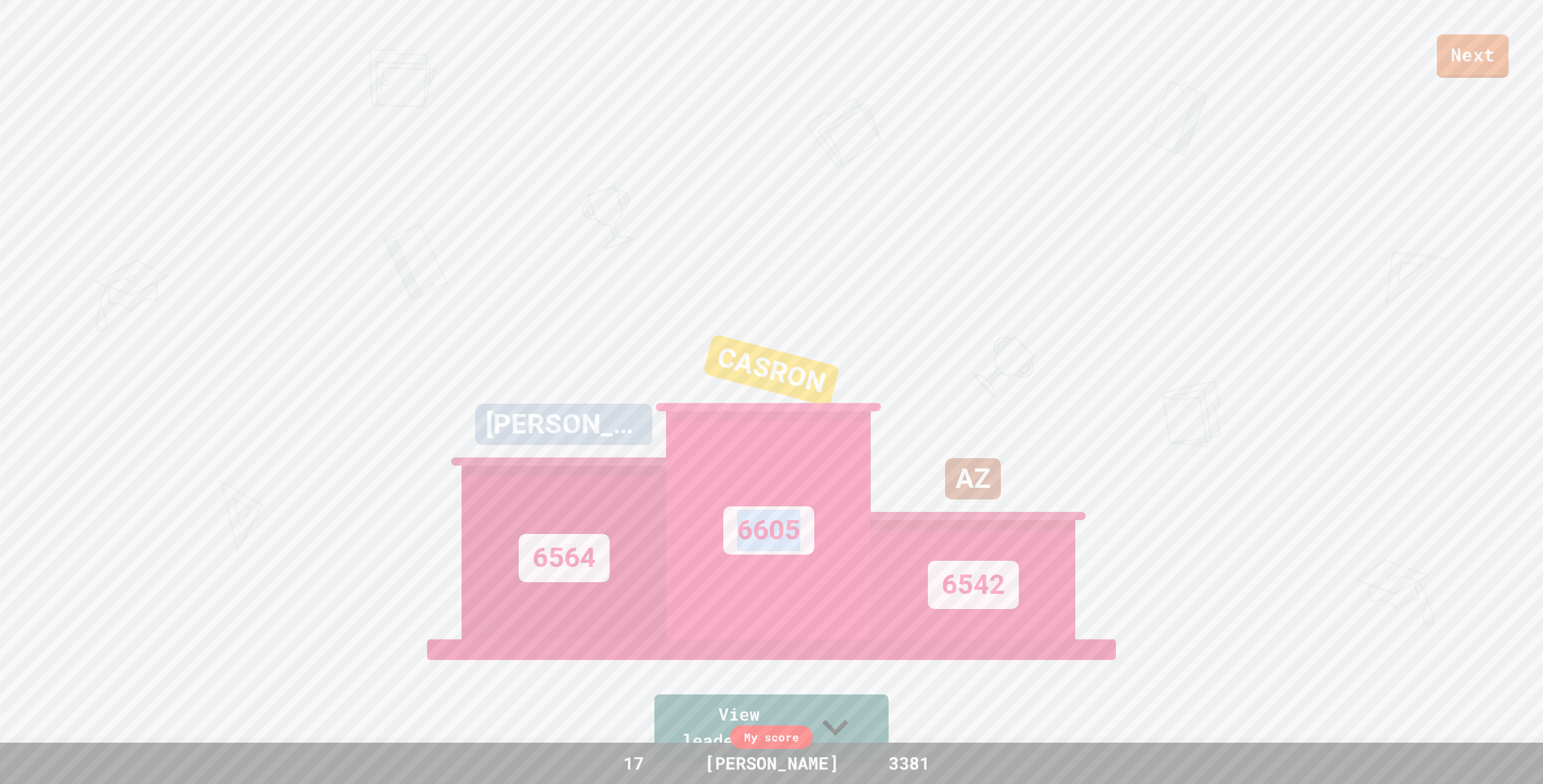
click at [698, 438] on div "6605" at bounding box center [768, 525] width 204 height 228
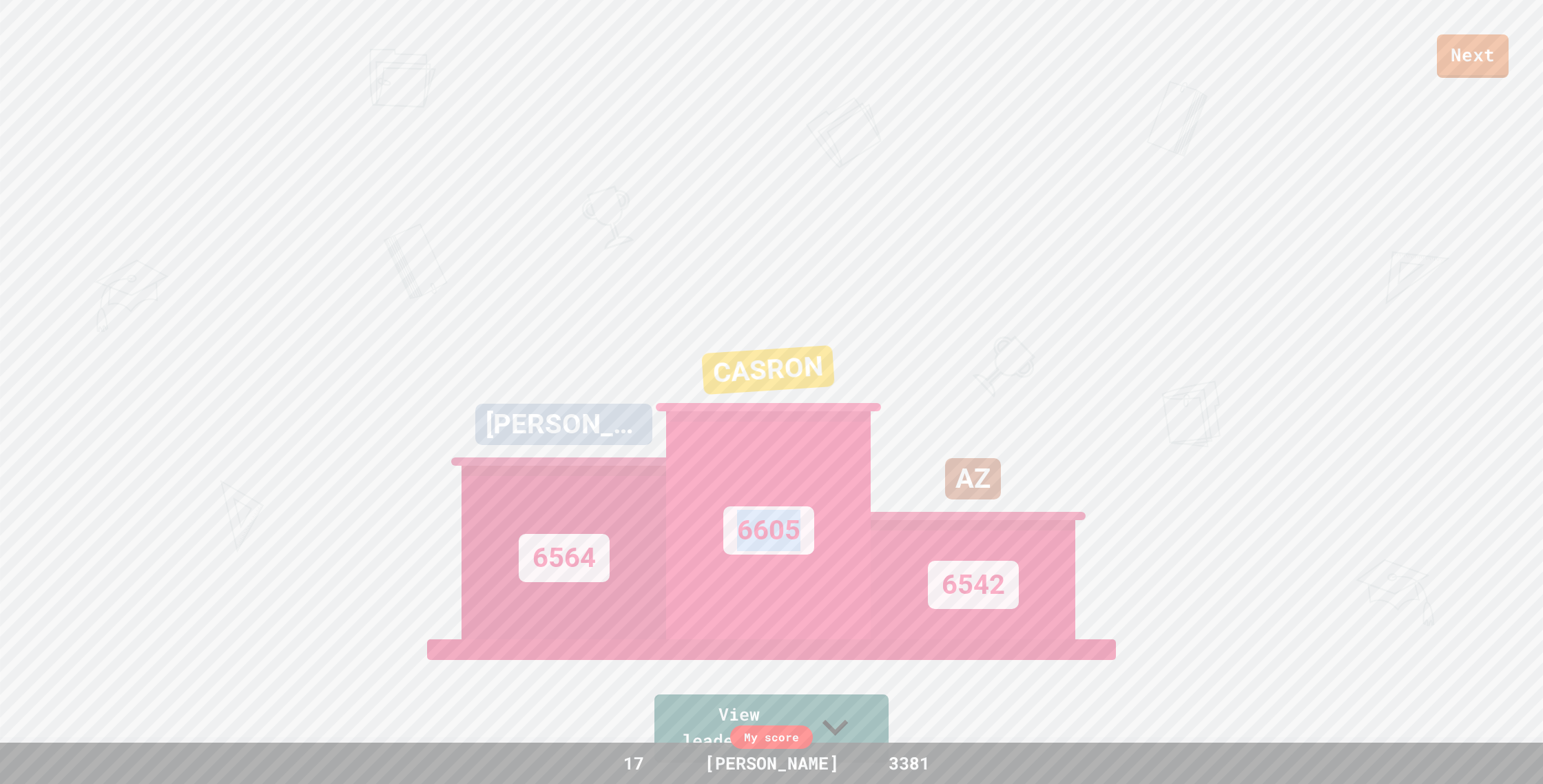
click at [698, 438] on div "6605" at bounding box center [768, 525] width 204 height 228
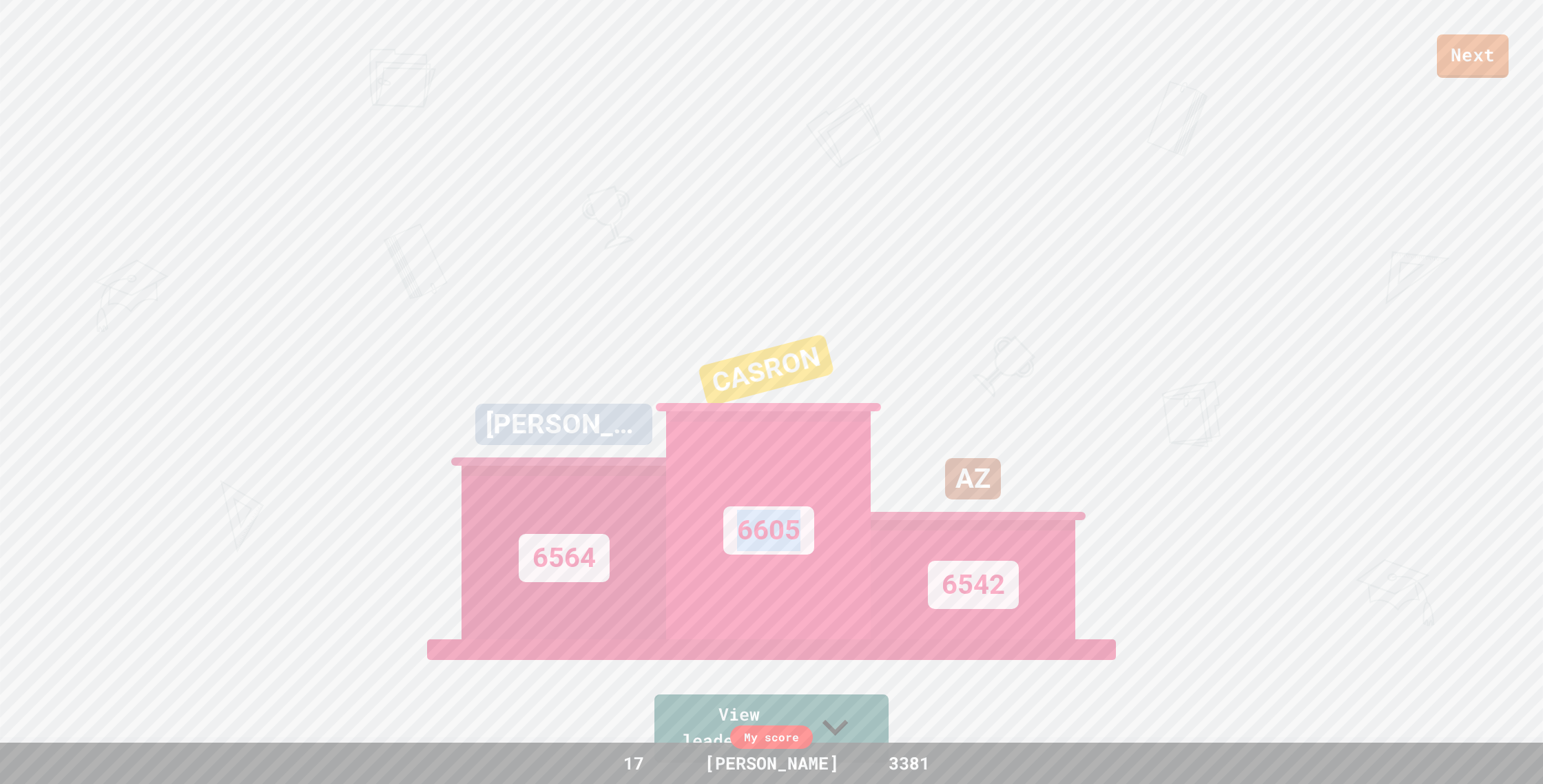
click at [698, 438] on div "6605" at bounding box center [768, 525] width 204 height 228
click at [697, 440] on div "6605" at bounding box center [768, 525] width 204 height 228
click at [696, 441] on div "6605" at bounding box center [768, 525] width 204 height 228
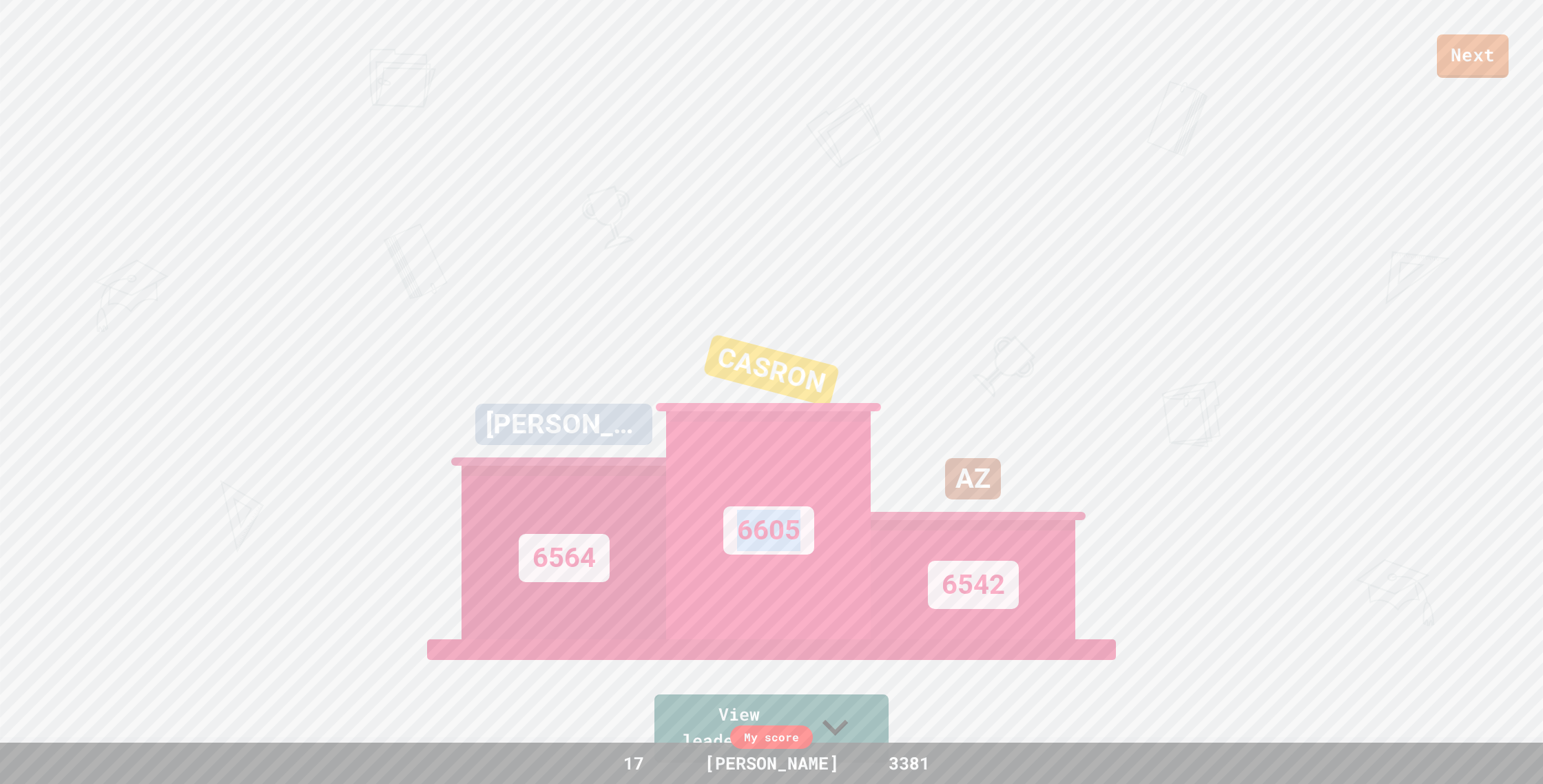
click at [696, 441] on div "6605" at bounding box center [768, 525] width 204 height 228
click at [697, 441] on div "6605" at bounding box center [768, 525] width 204 height 228
drag, startPoint x: 698, startPoint y: 442, endPoint x: 714, endPoint y: 461, distance: 24.8
click at [699, 442] on div "6605" at bounding box center [768, 525] width 204 height 228
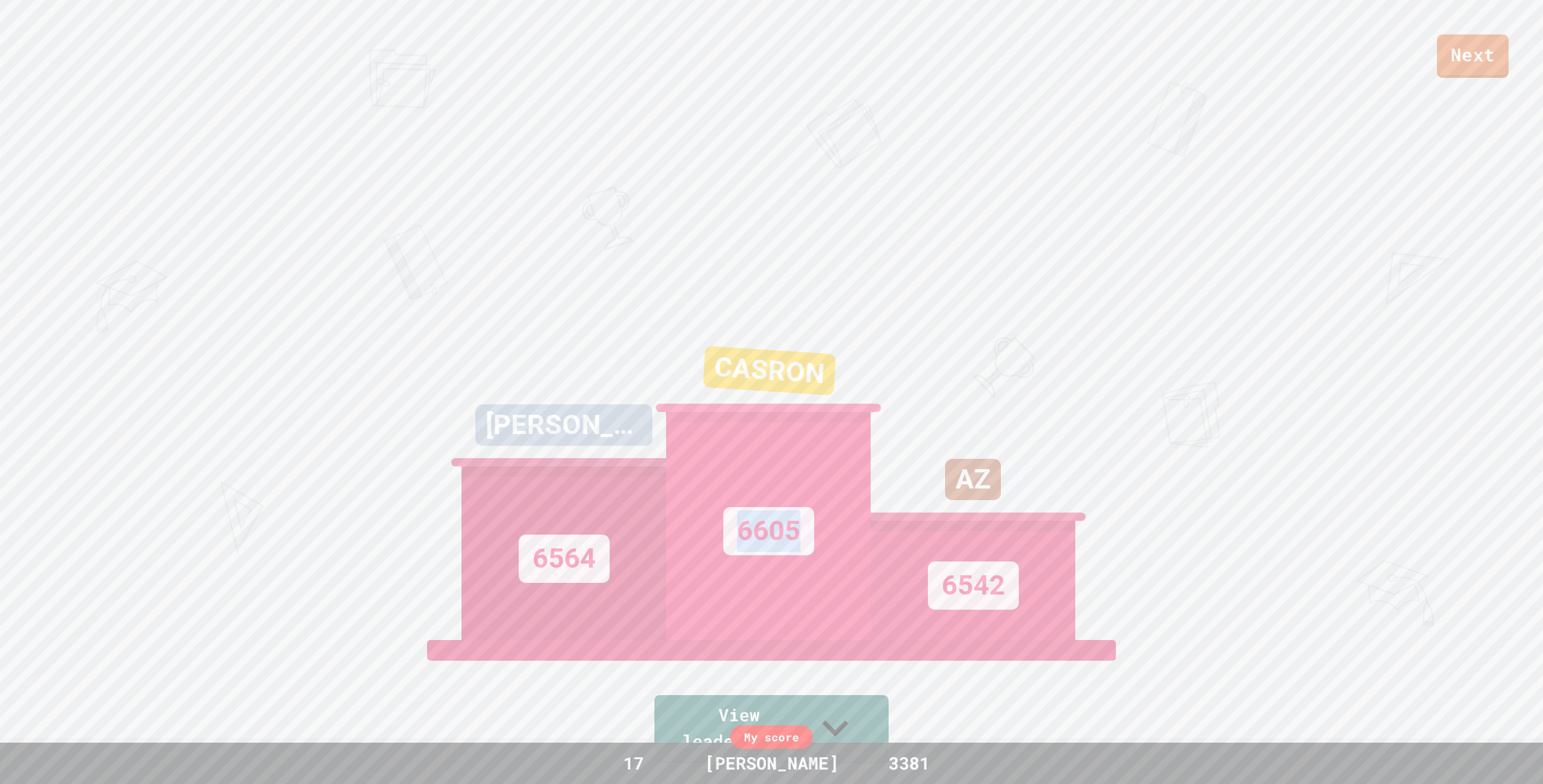
scroll to position [37, 0]
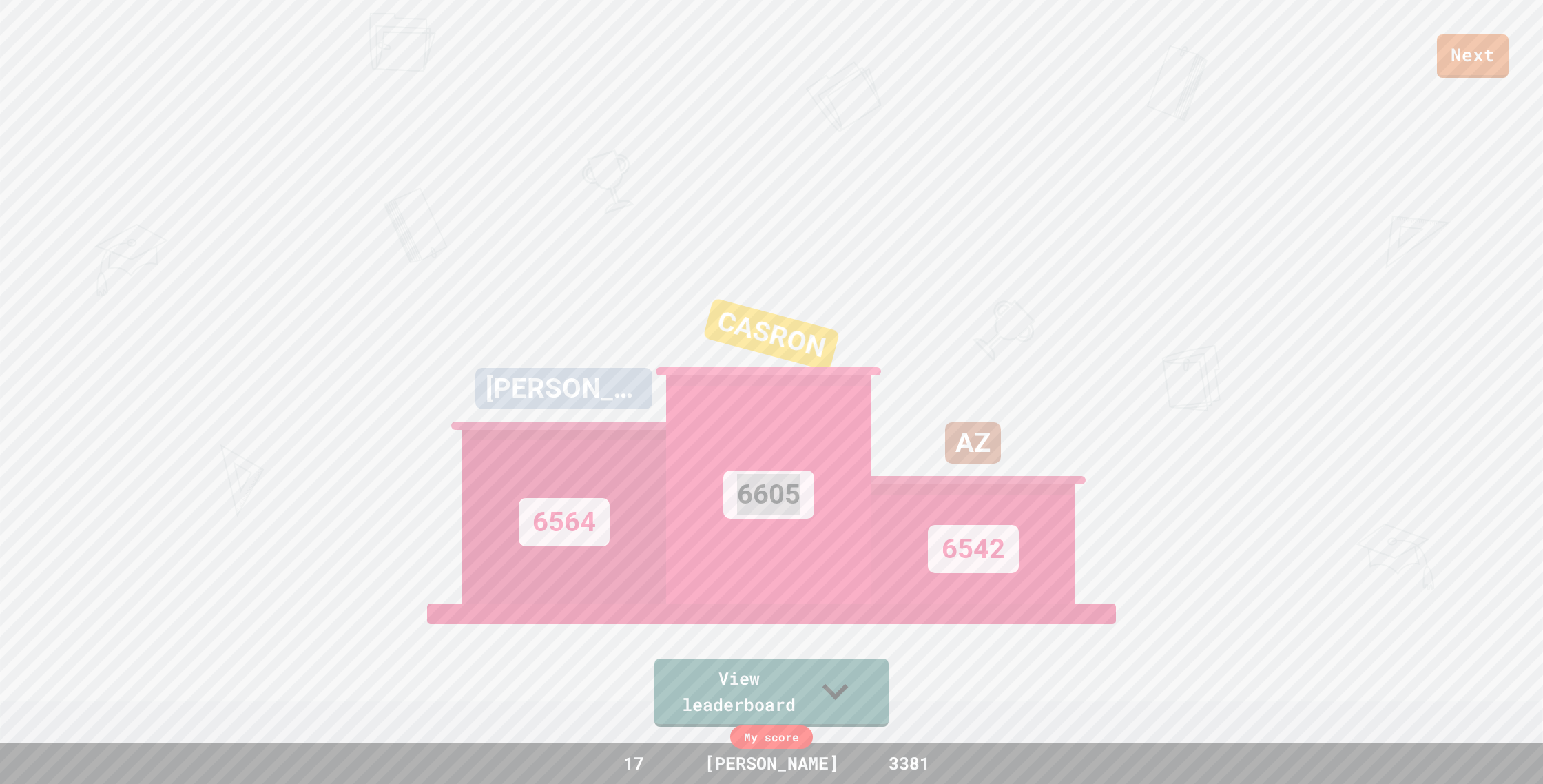
drag, startPoint x: 689, startPoint y: 474, endPoint x: 730, endPoint y: 14, distance: 461.8
